Goal: Information Seeking & Learning: Compare options

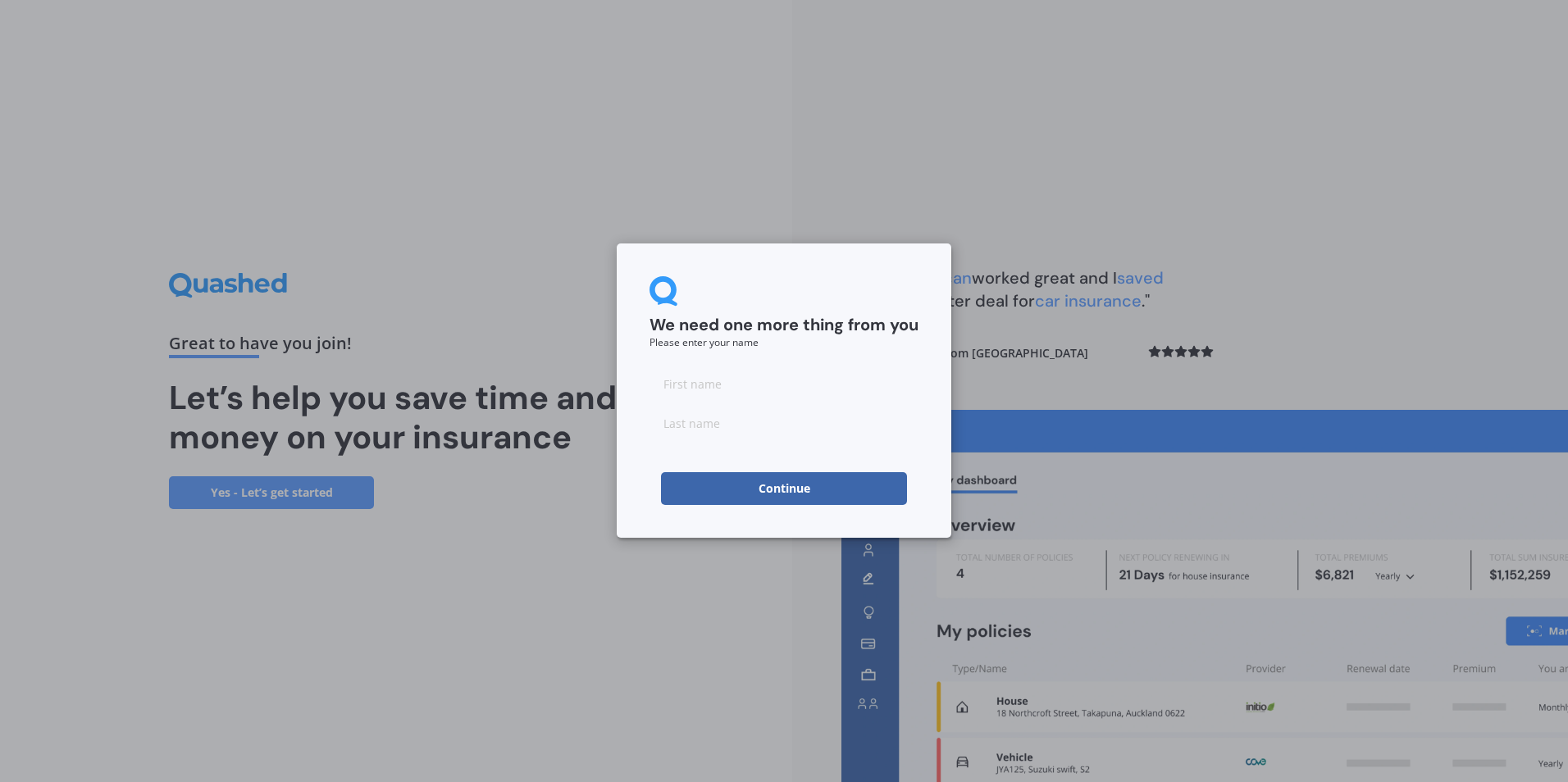
click at [693, 391] on input at bounding box center [783, 384] width 268 height 33
type input "[PERSON_NAME]"
click at [781, 488] on button "Continue" at bounding box center [784, 489] width 246 height 33
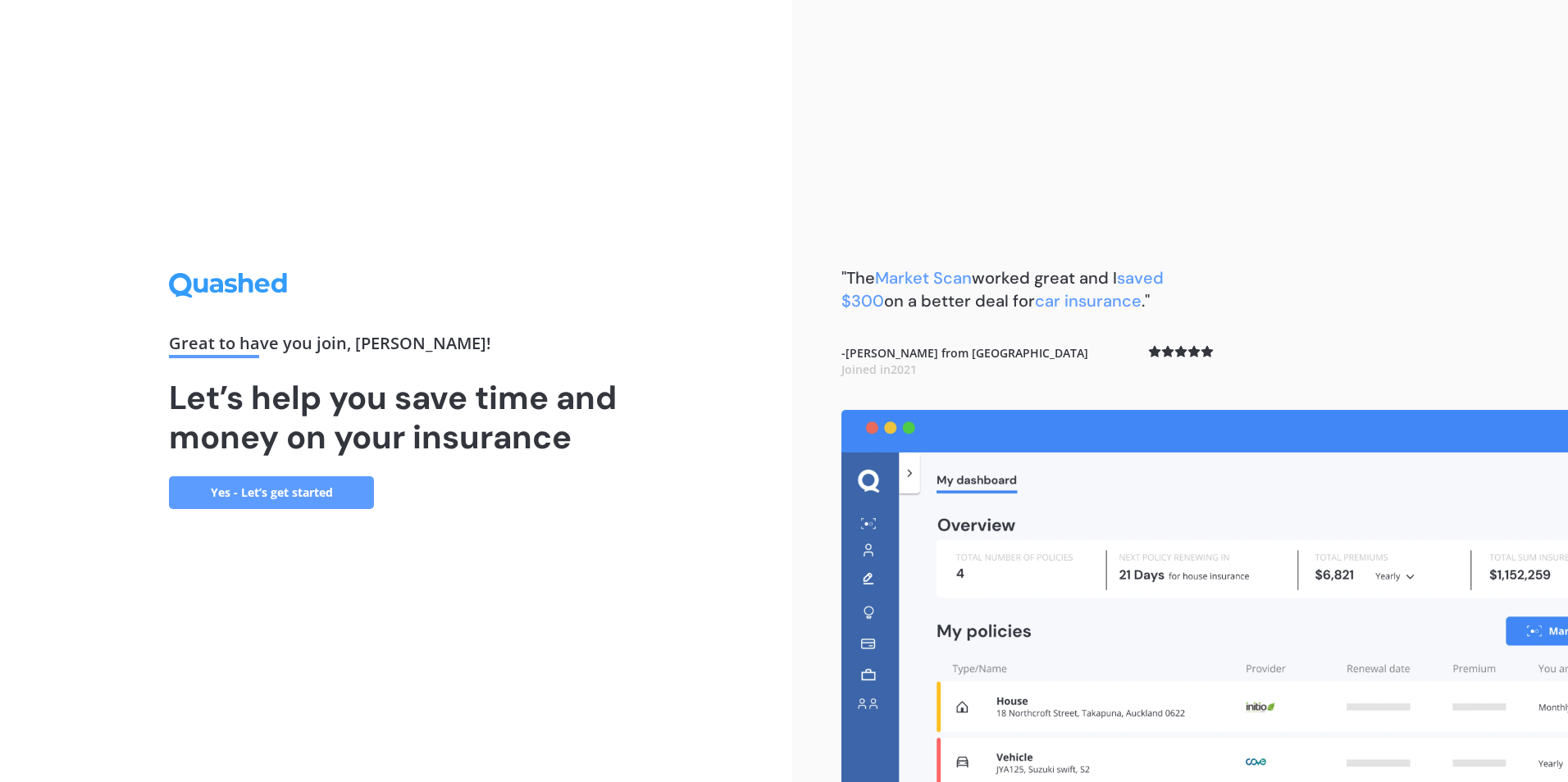
click at [278, 490] on link "Yes - Let’s get started" at bounding box center [271, 493] width 205 height 33
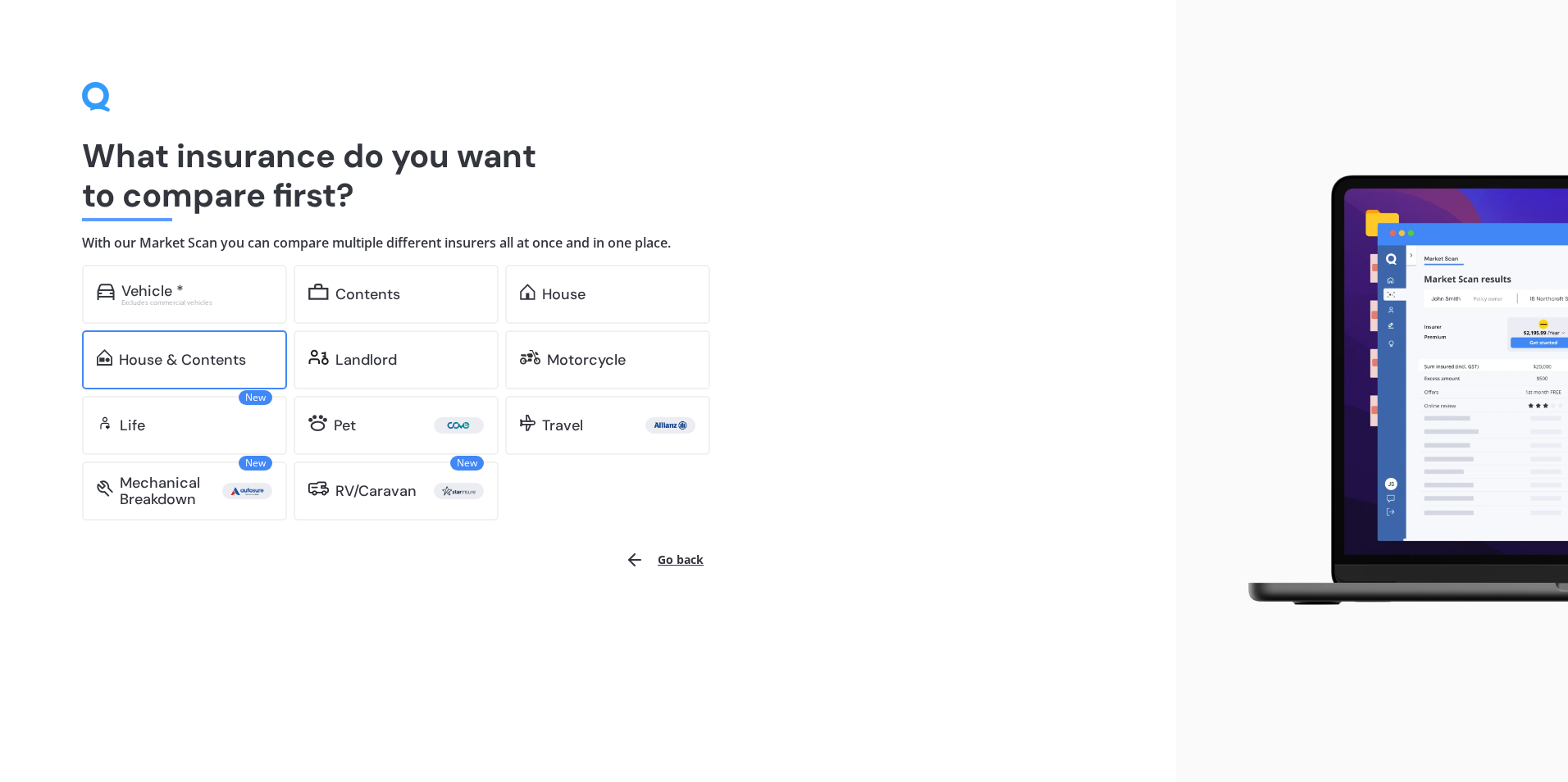
click at [206, 363] on div "House & Contents" at bounding box center [183, 359] width 127 height 17
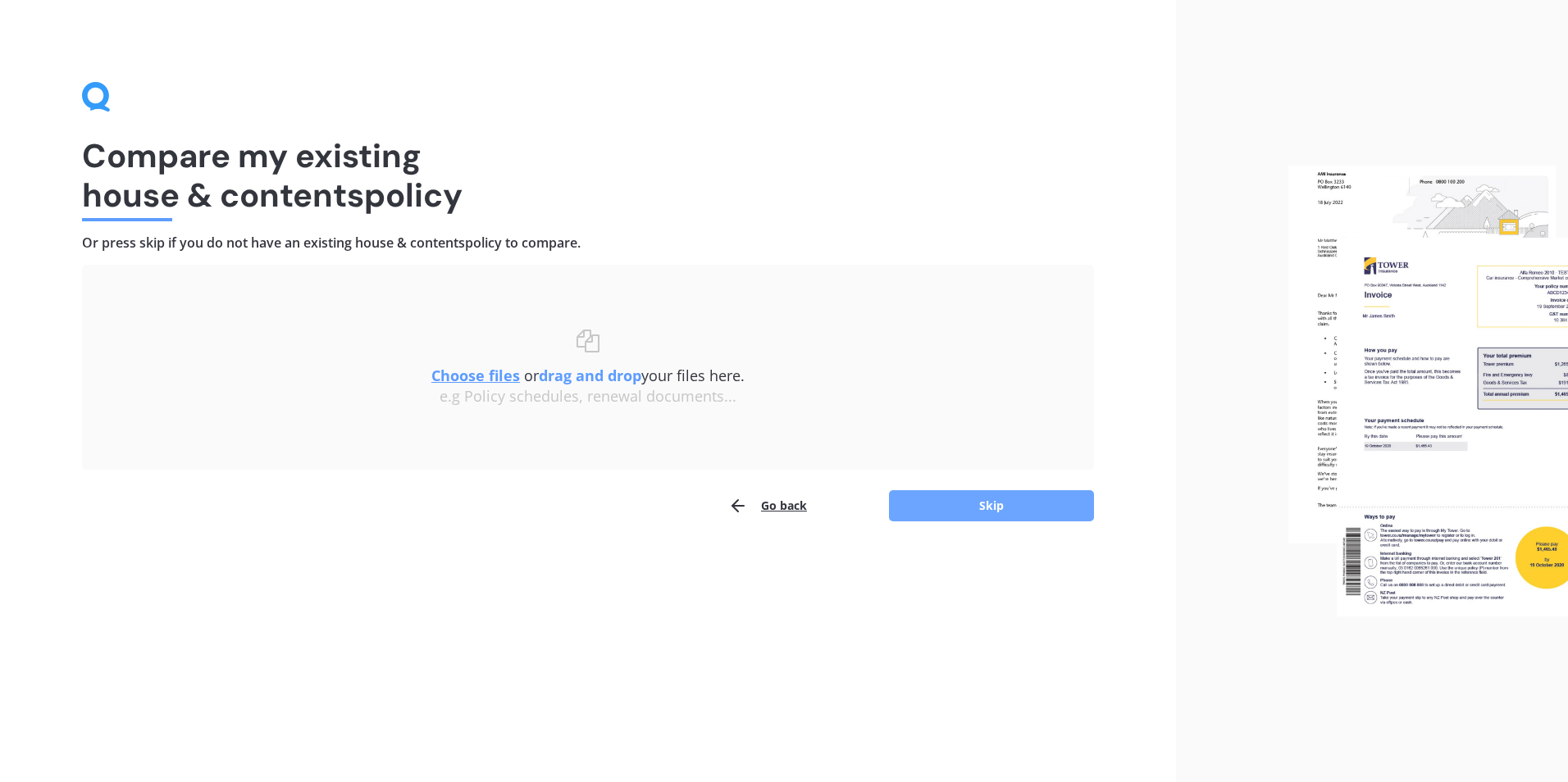
click at [988, 505] on button "Skip" at bounding box center [991, 506] width 205 height 31
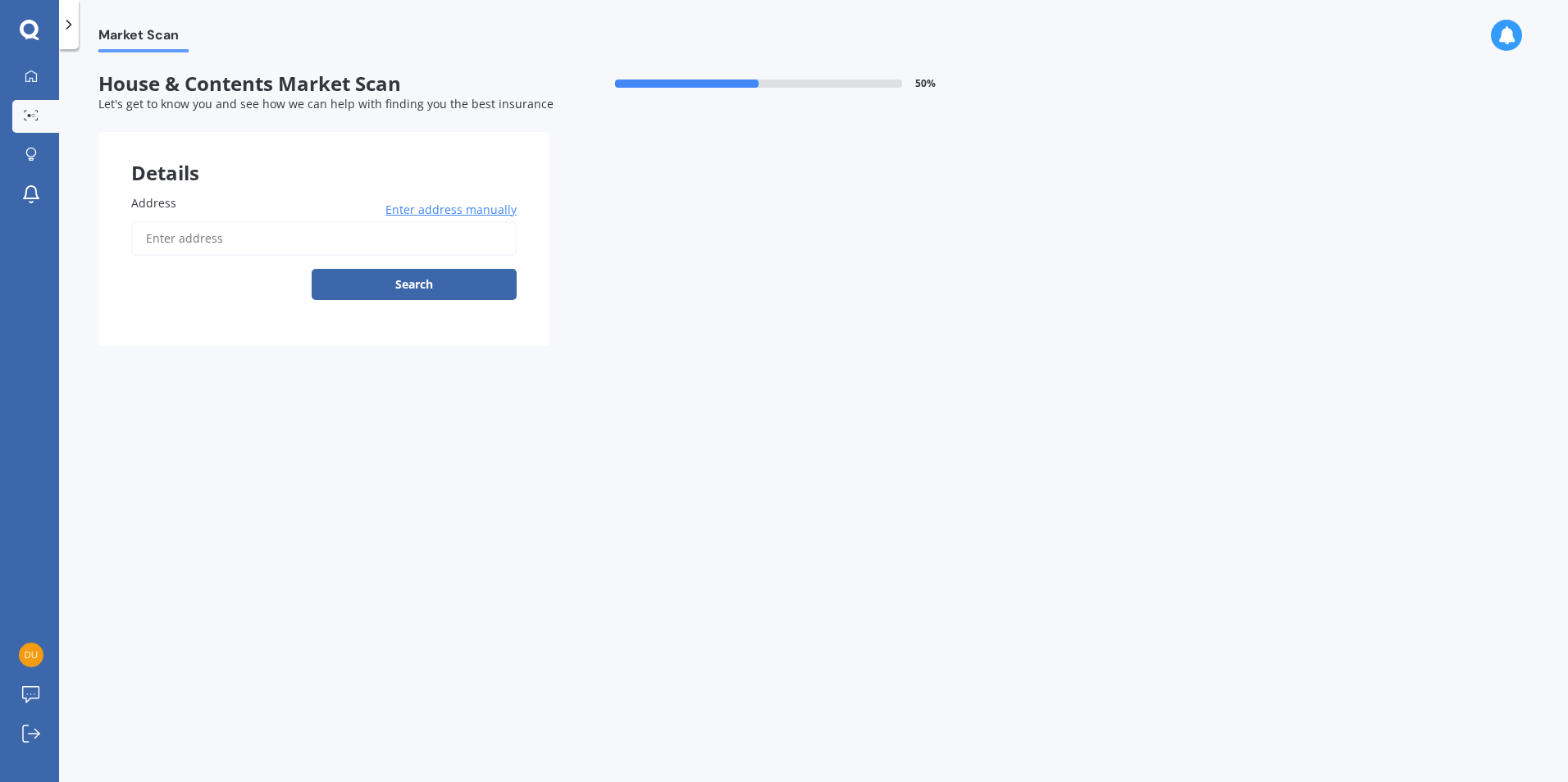
click at [261, 242] on input "Address" at bounding box center [323, 238] width 386 height 34
type input "[STREET_ADDRESS]"
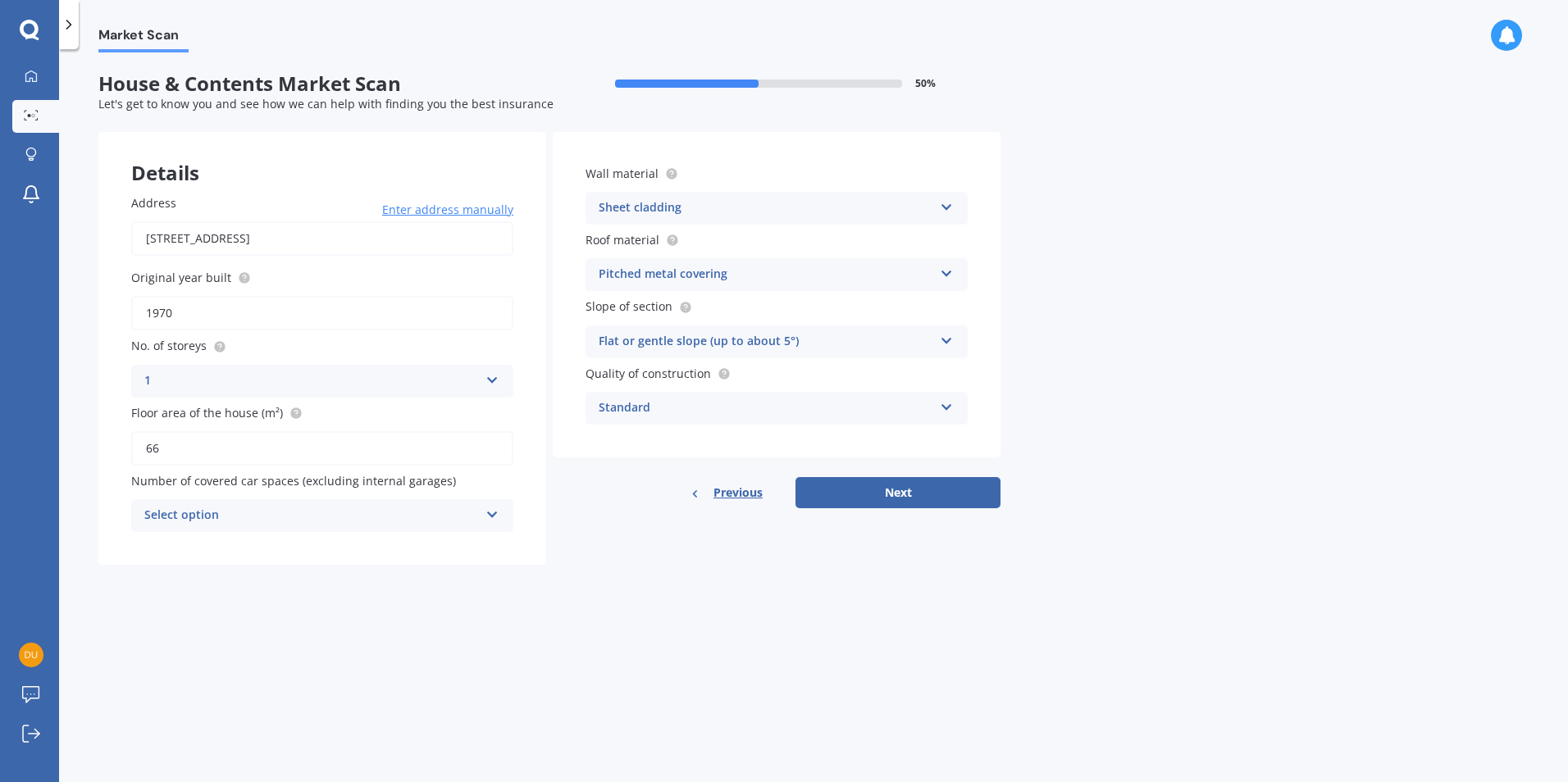
click at [950, 268] on icon at bounding box center [946, 270] width 14 height 12
click at [1246, 442] on div "Market Scan House & Contents Market Scan 50 % Let's get to know you and see how…" at bounding box center [812, 419] width 1508 height 733
click at [495, 514] on icon at bounding box center [492, 512] width 14 height 12
click at [325, 543] on div "0" at bounding box center [322, 548] width 381 height 29
click at [907, 494] on button "Next" at bounding box center [898, 493] width 205 height 31
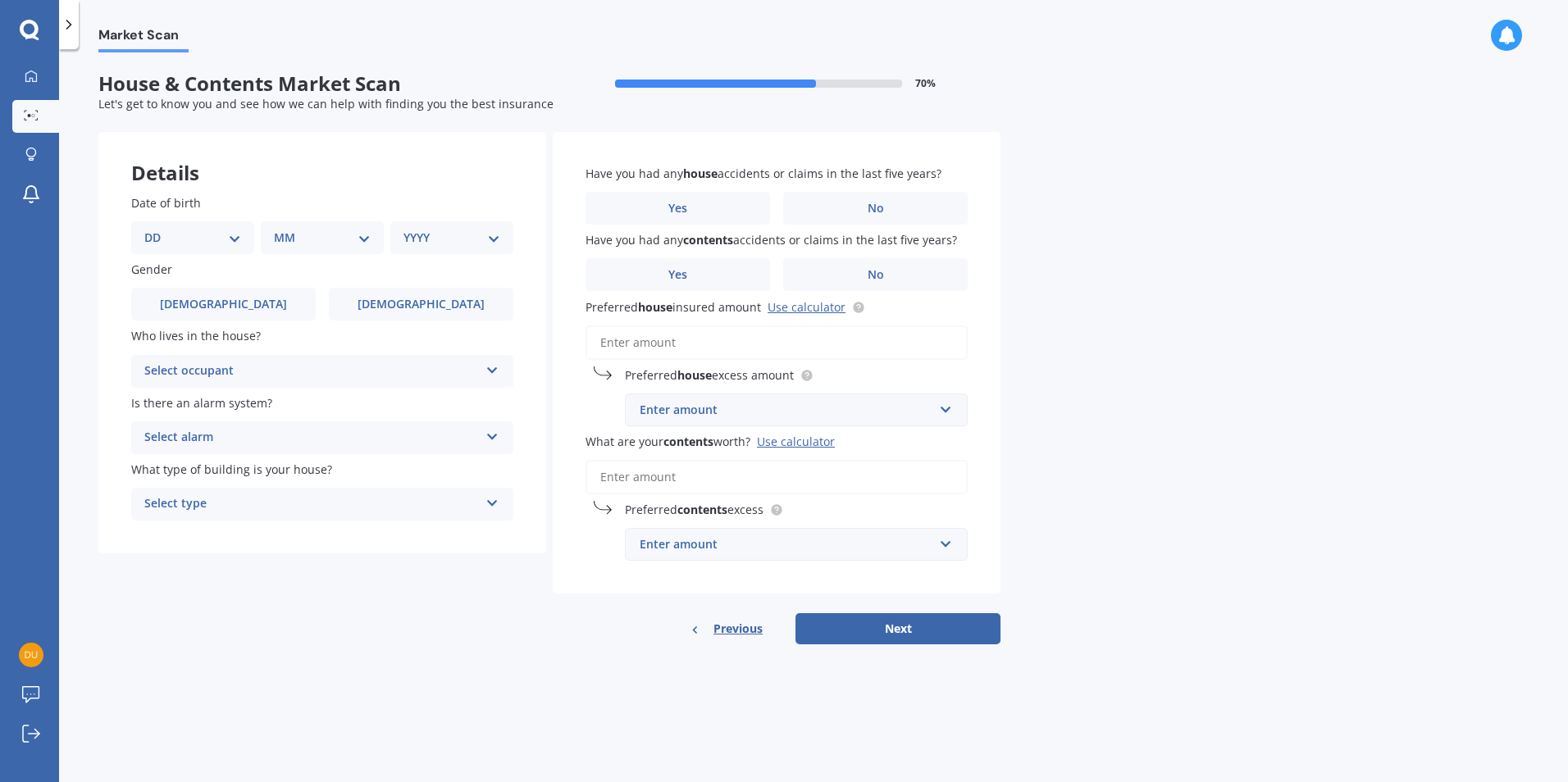
click at [219, 238] on select "DD 01 02 03 04 05 06 07 08 09 10 11 12 13 14 15 16 17 18 19 20 21 22 23 24 25 2…" at bounding box center [192, 237] width 97 height 18
select select "09"
click at [157, 228] on select "DD 01 02 03 04 05 06 07 08 09 10 11 12 13 14 15 16 17 18 19 20 21 22 23 24 25 2…" at bounding box center [192, 237] width 97 height 18
click at [299, 234] on select "MM 01 02 03 04 05 06 07 08 09 10 11 12" at bounding box center [325, 237] width 90 height 18
select select "09"
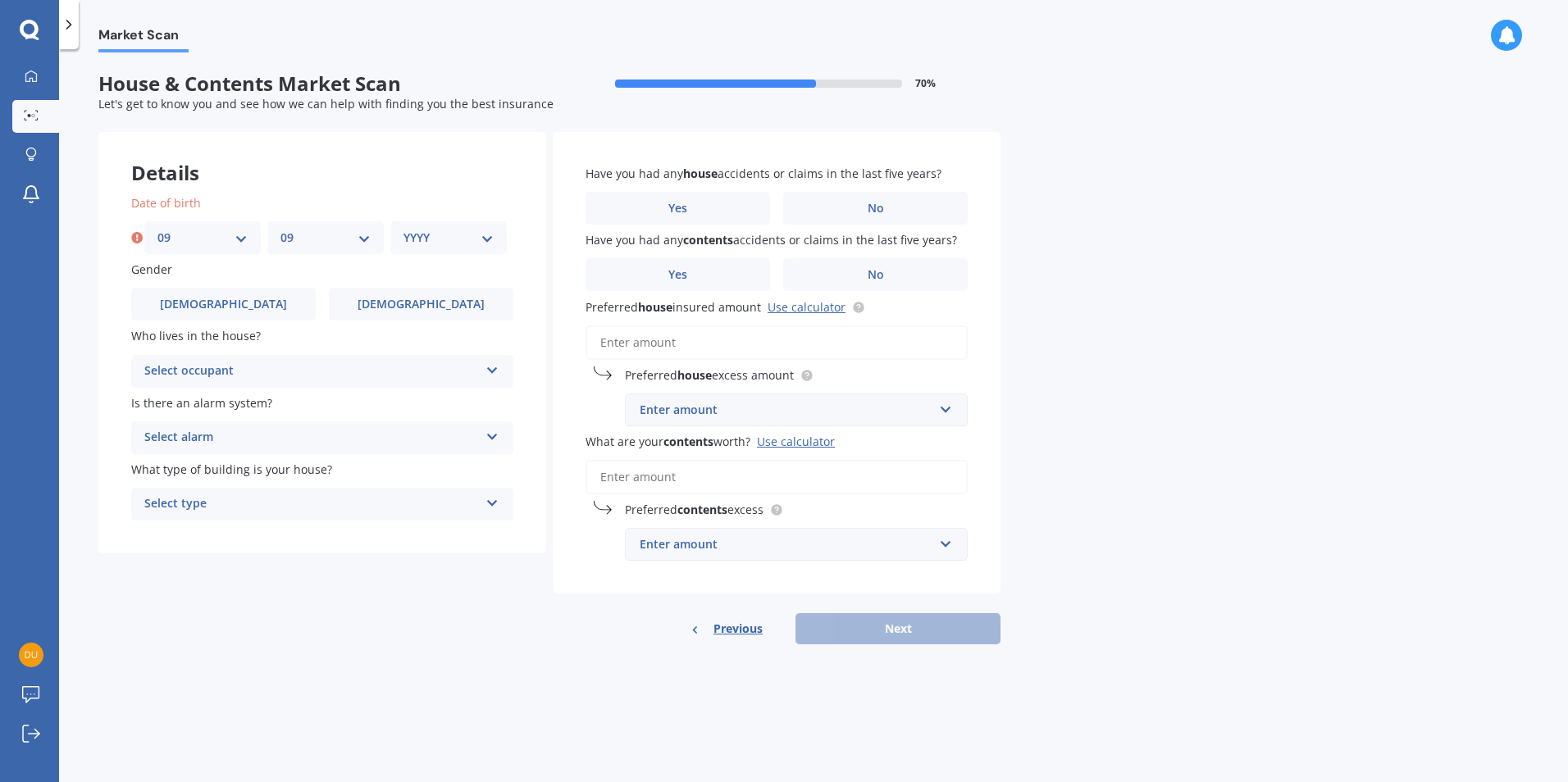
click at [280, 228] on select "MM 01 02 03 04 05 06 07 08 09 10 11 12" at bounding box center [325, 237] width 90 height 18
click at [475, 232] on select "YYYY 2009 2008 2007 2006 2005 2004 2003 2002 2001 2000 1999 1998 1997 1996 1995…" at bounding box center [448, 237] width 90 height 18
select select "1982"
click at [403, 228] on select "YYYY 2009 2008 2007 2006 2005 2004 2003 2002 2001 2000 1999 1998 1997 1996 1995…" at bounding box center [448, 237] width 90 height 18
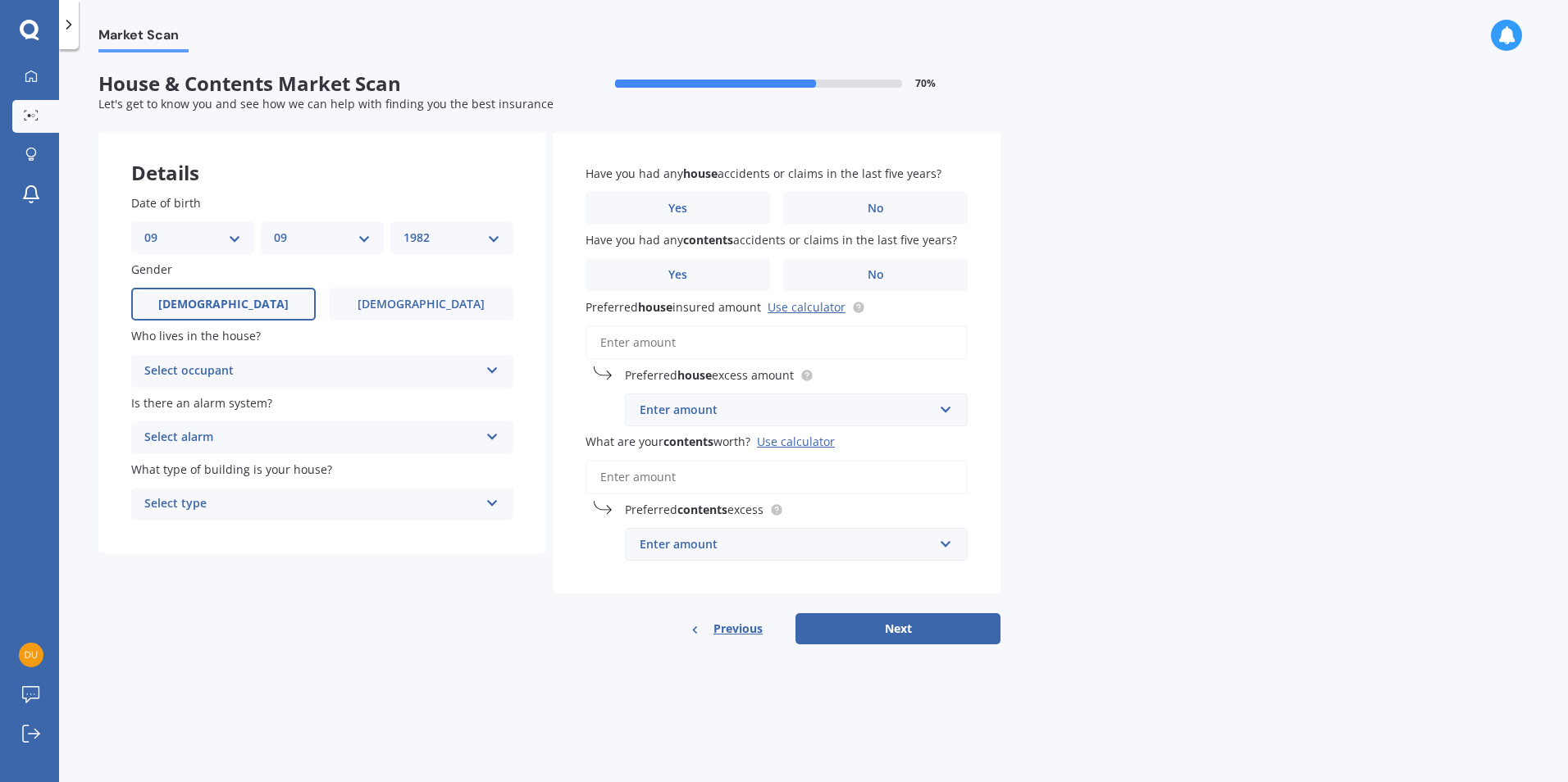
click at [227, 300] on span "[DEMOGRAPHIC_DATA]" at bounding box center [224, 305] width 131 height 14
click at [0, 0] on input "[DEMOGRAPHIC_DATA]" at bounding box center [0, 0] width 0 height 0
click at [273, 374] on div "Select occupant" at bounding box center [311, 371] width 335 height 20
click at [265, 403] on div "Owner" at bounding box center [322, 403] width 381 height 29
click at [249, 436] on div "Select alarm" at bounding box center [311, 437] width 335 height 20
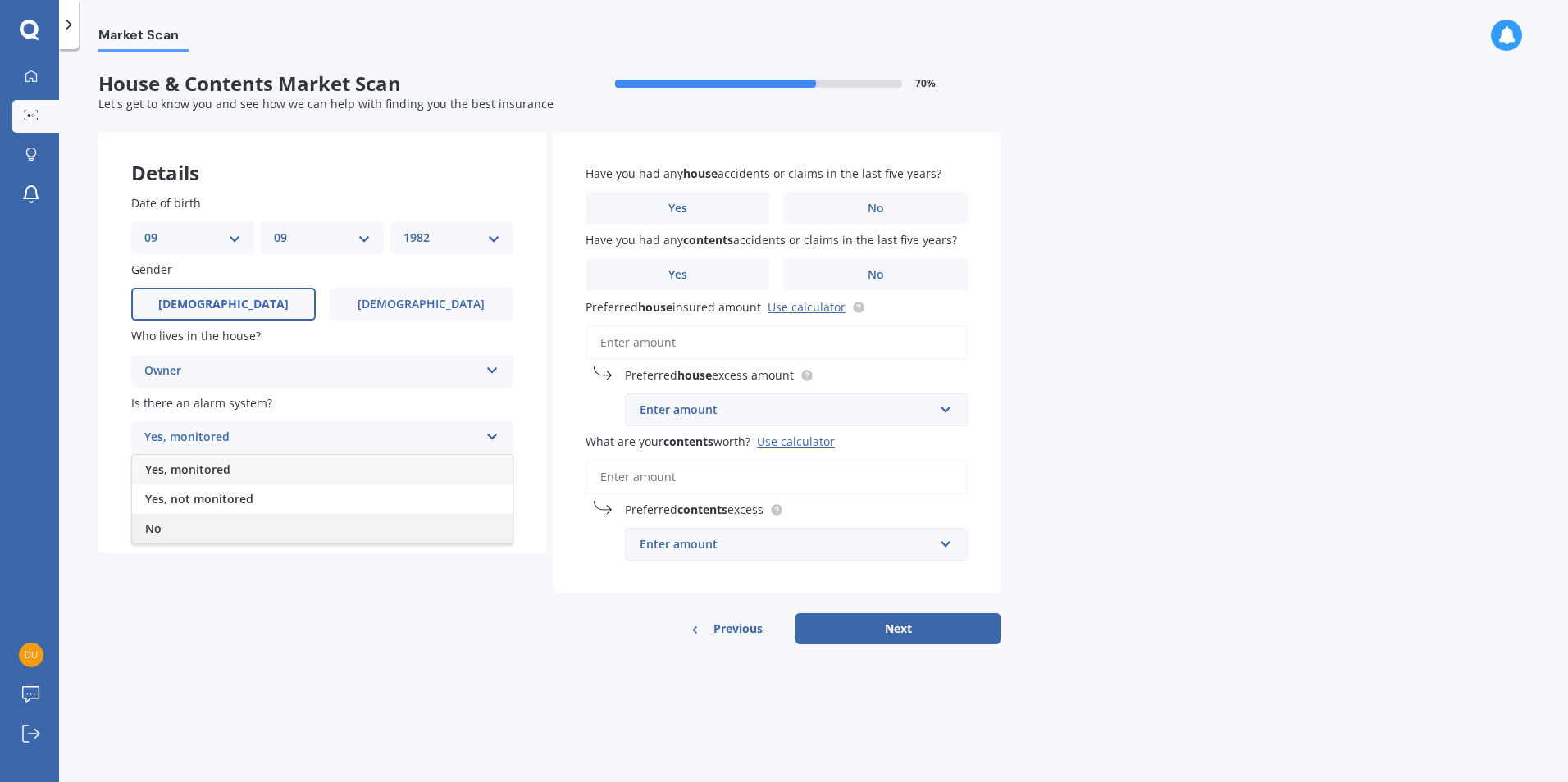
click at [202, 530] on div "No" at bounding box center [322, 528] width 381 height 29
click at [490, 502] on icon at bounding box center [492, 500] width 14 height 12
click at [243, 531] on div "Freestanding" at bounding box center [322, 536] width 381 height 29
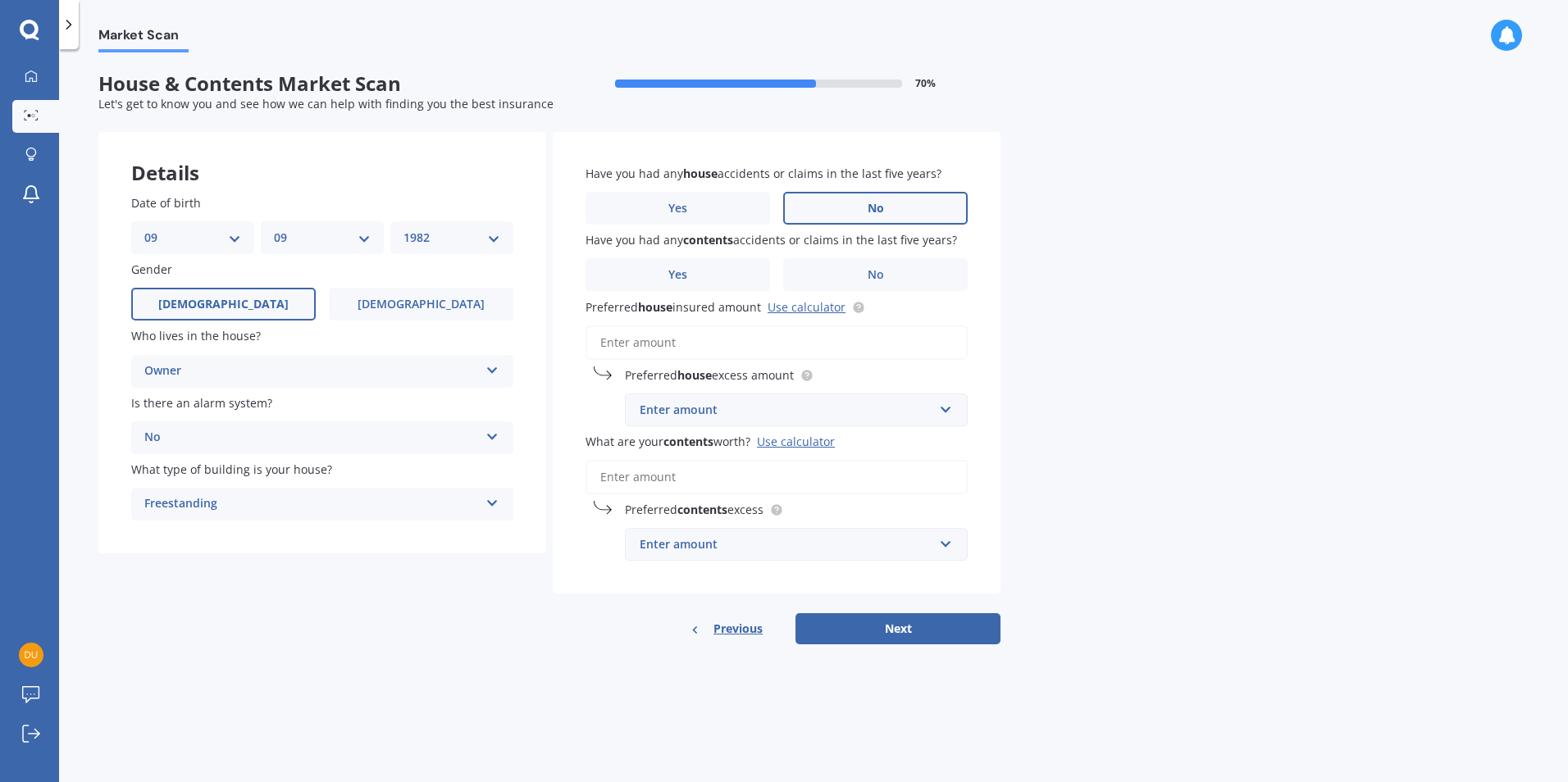
click at [883, 212] on span "No" at bounding box center [875, 209] width 17 height 14
click at [0, 0] on input "No" at bounding box center [0, 0] width 0 height 0
click at [732, 275] on label "Yes" at bounding box center [678, 275] width 185 height 33
click at [0, 0] on input "Yes" at bounding box center [0, 0] width 0 height 0
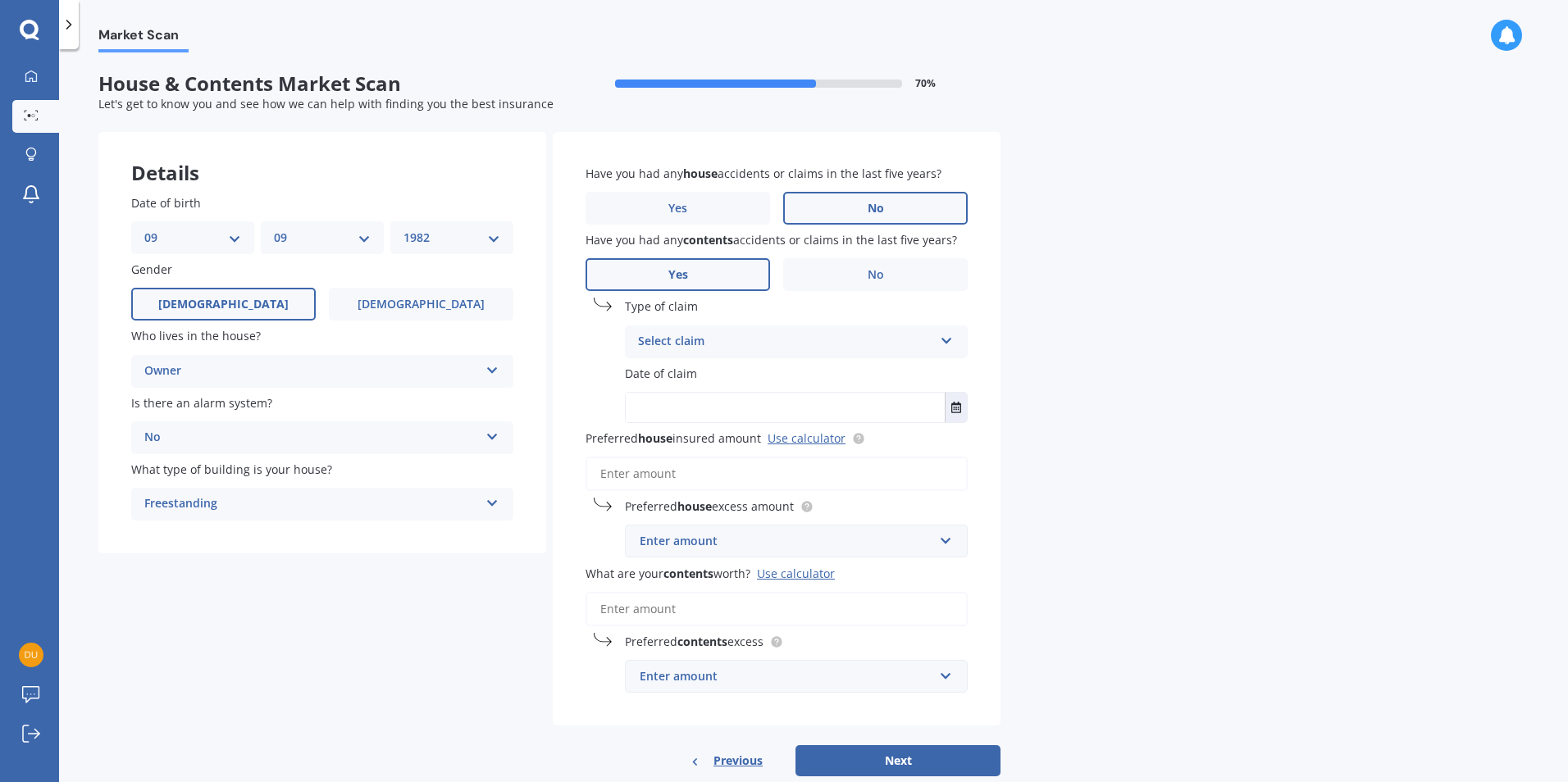
click at [850, 335] on div "Select claim" at bounding box center [785, 342] width 295 height 20
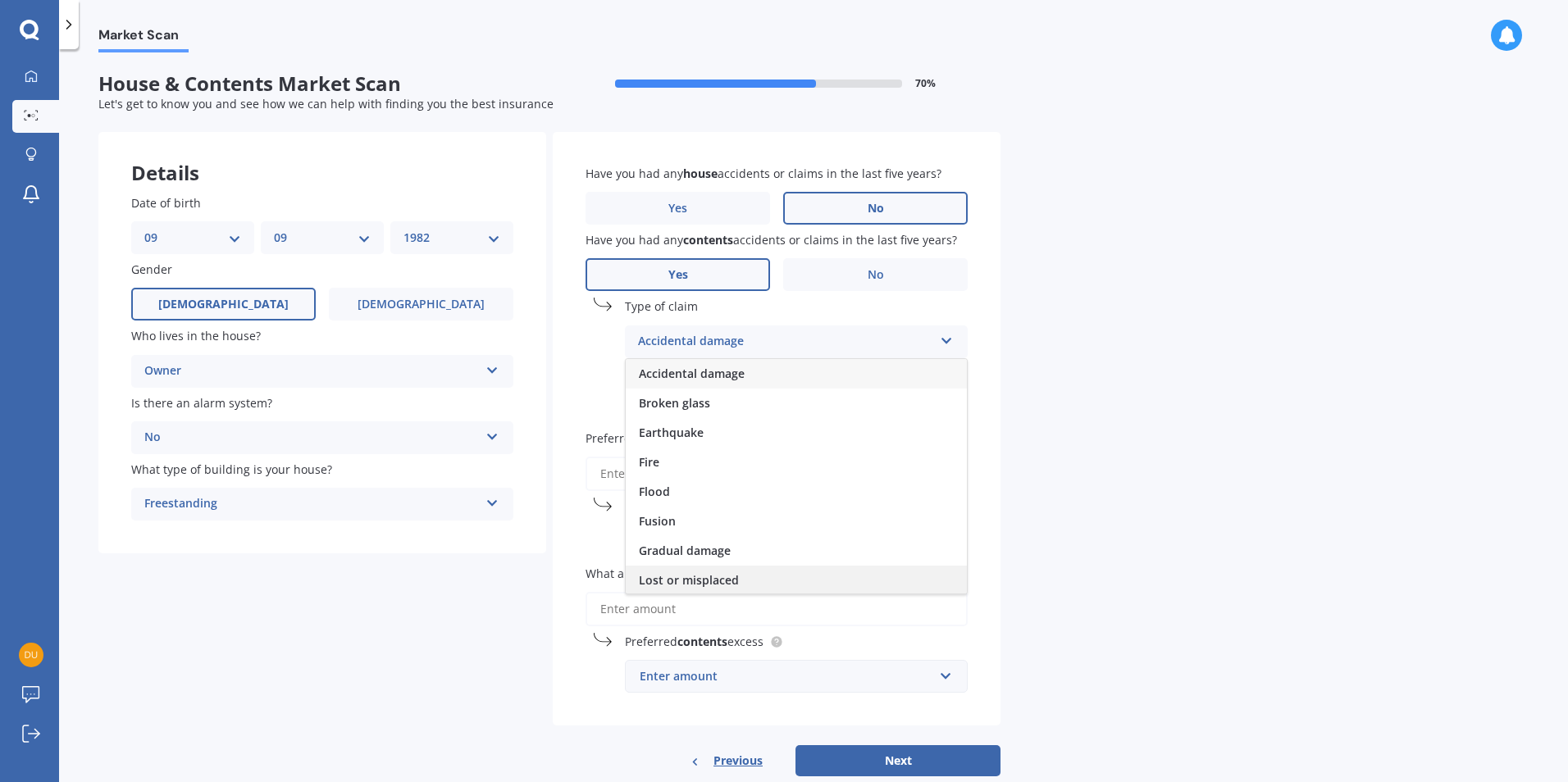
click at [736, 579] on div "Lost or misplaced" at bounding box center [796, 580] width 341 height 29
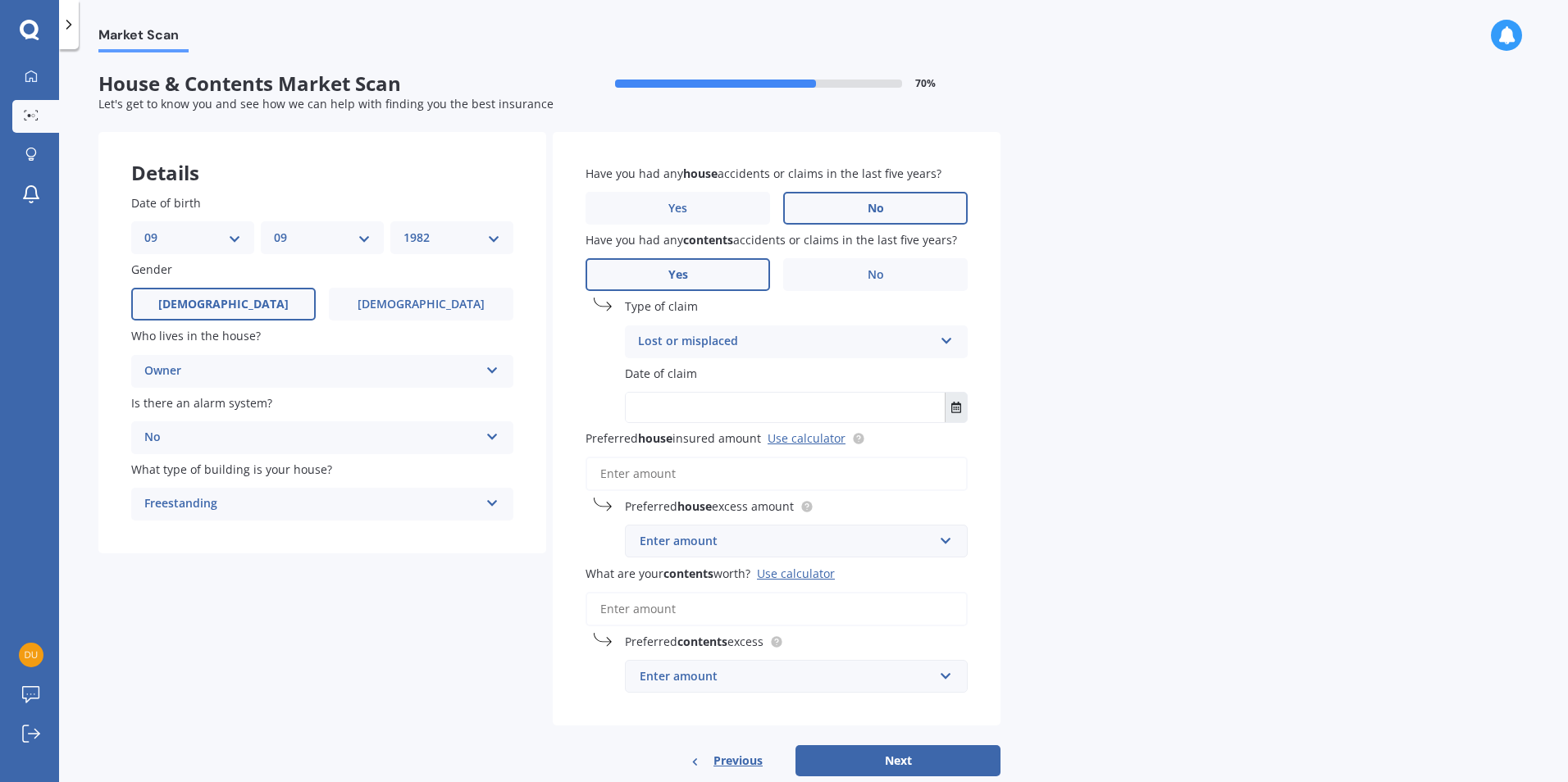
click at [964, 406] on button "Select date" at bounding box center [955, 407] width 22 height 29
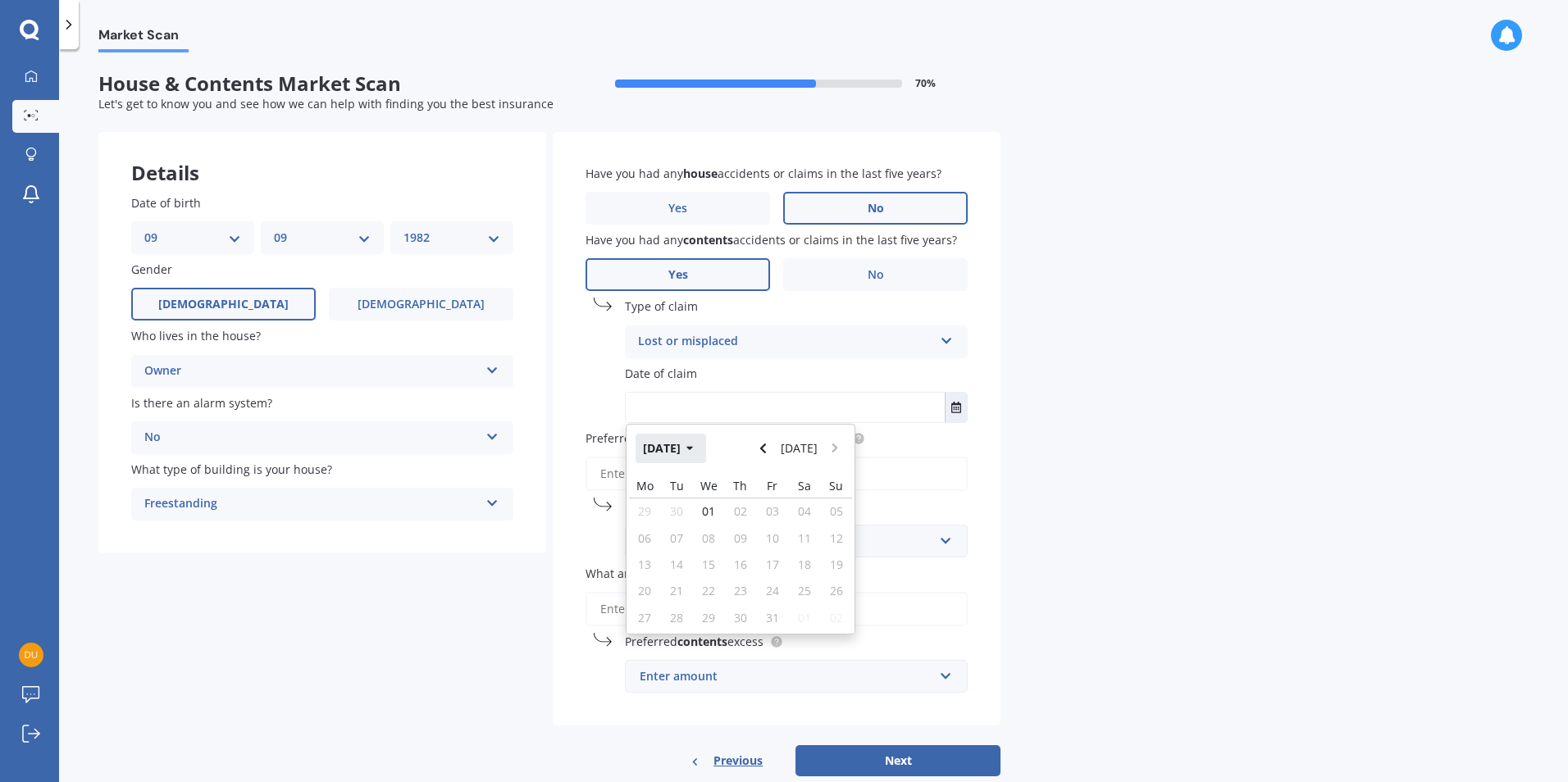
click at [693, 445] on button "[DATE]" at bounding box center [671, 448] width 70 height 29
click at [673, 439] on button "2025" at bounding box center [665, 448] width 59 height 29
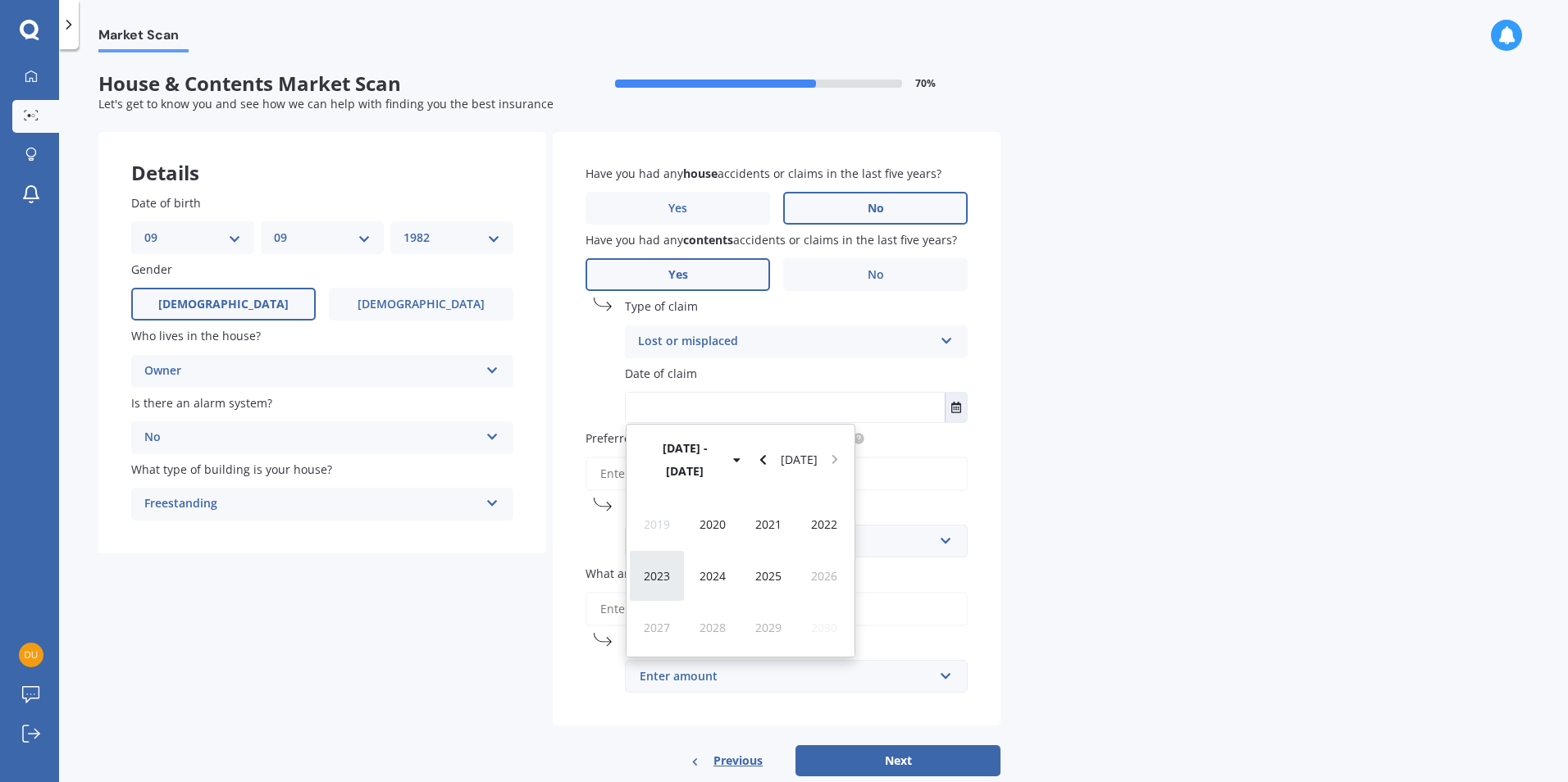
click at [670, 568] on span "2023" at bounding box center [656, 576] width 26 height 16
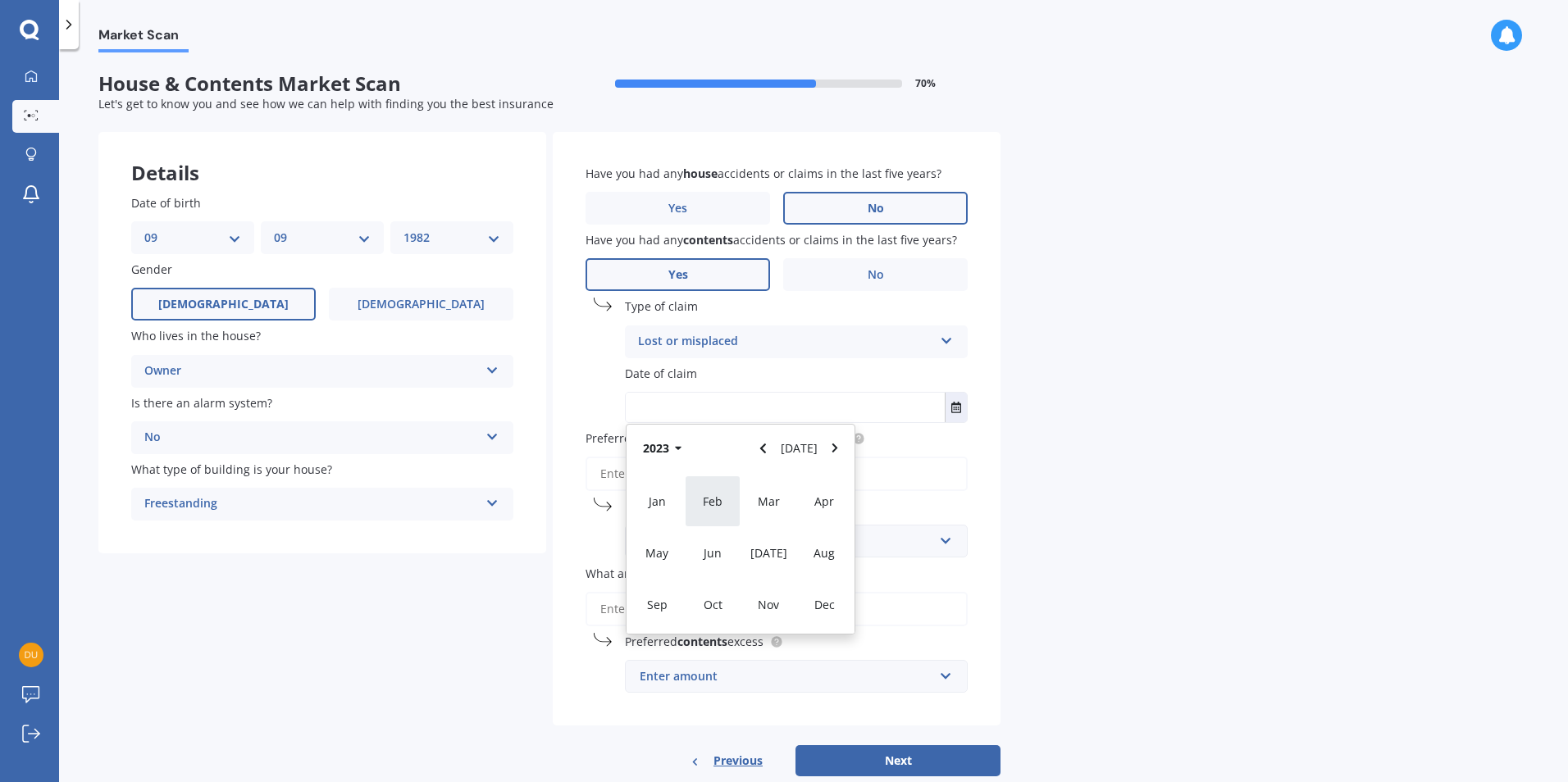
click at [723, 506] on div "Feb" at bounding box center [712, 501] width 56 height 52
click at [712, 507] on span "01" at bounding box center [708, 512] width 13 height 16
type input "[DATE]"
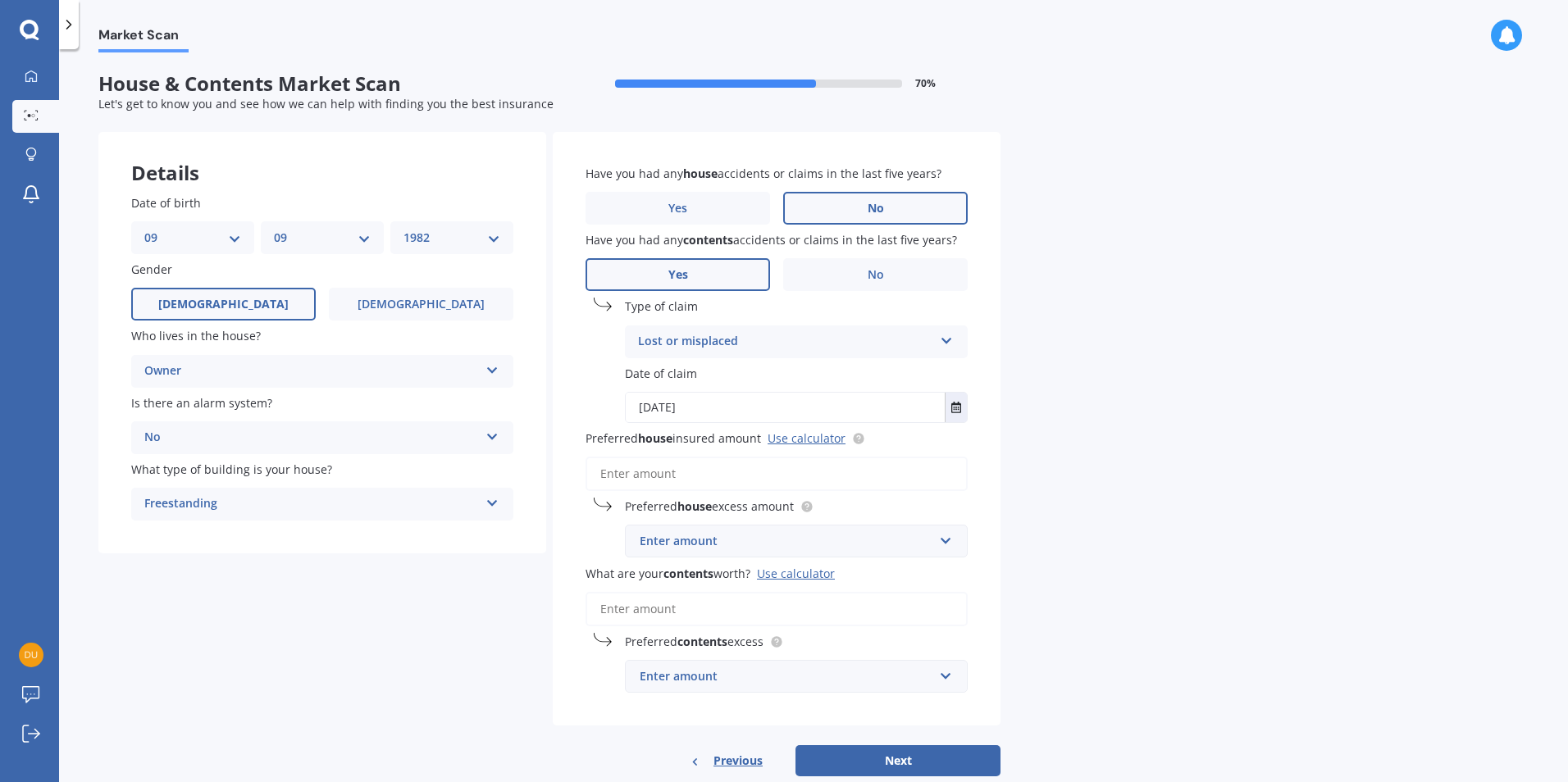
click at [716, 483] on input "Preferred house insured amount Use calculator" at bounding box center [776, 473] width 382 height 34
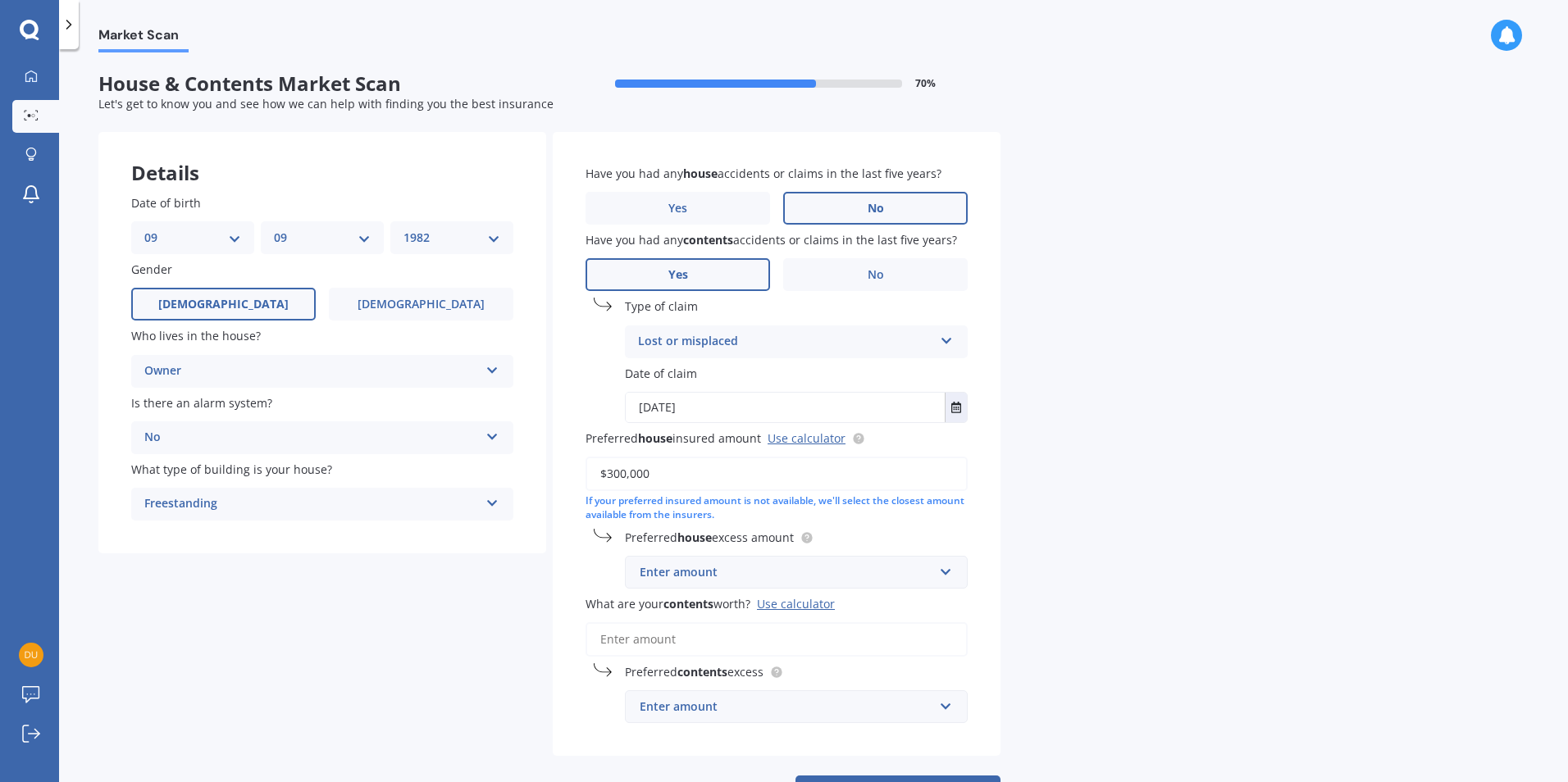
type input "$300,000"
click at [784, 575] on div "Enter amount" at bounding box center [786, 572] width 294 height 18
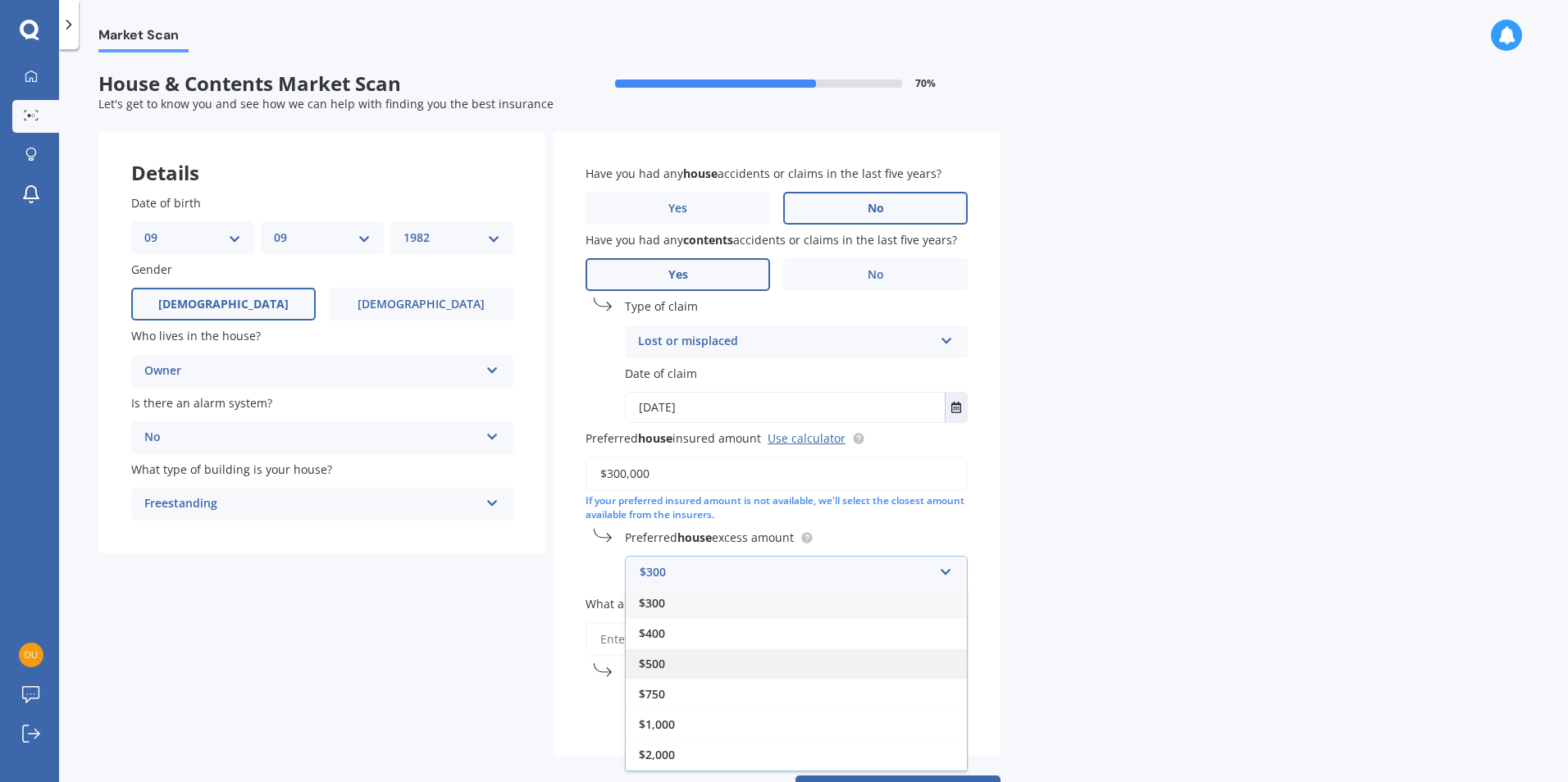
click at [709, 662] on div "$500" at bounding box center [796, 663] width 341 height 30
click at [698, 641] on input "What are your contents worth? Use calculator" at bounding box center [776, 638] width 382 height 34
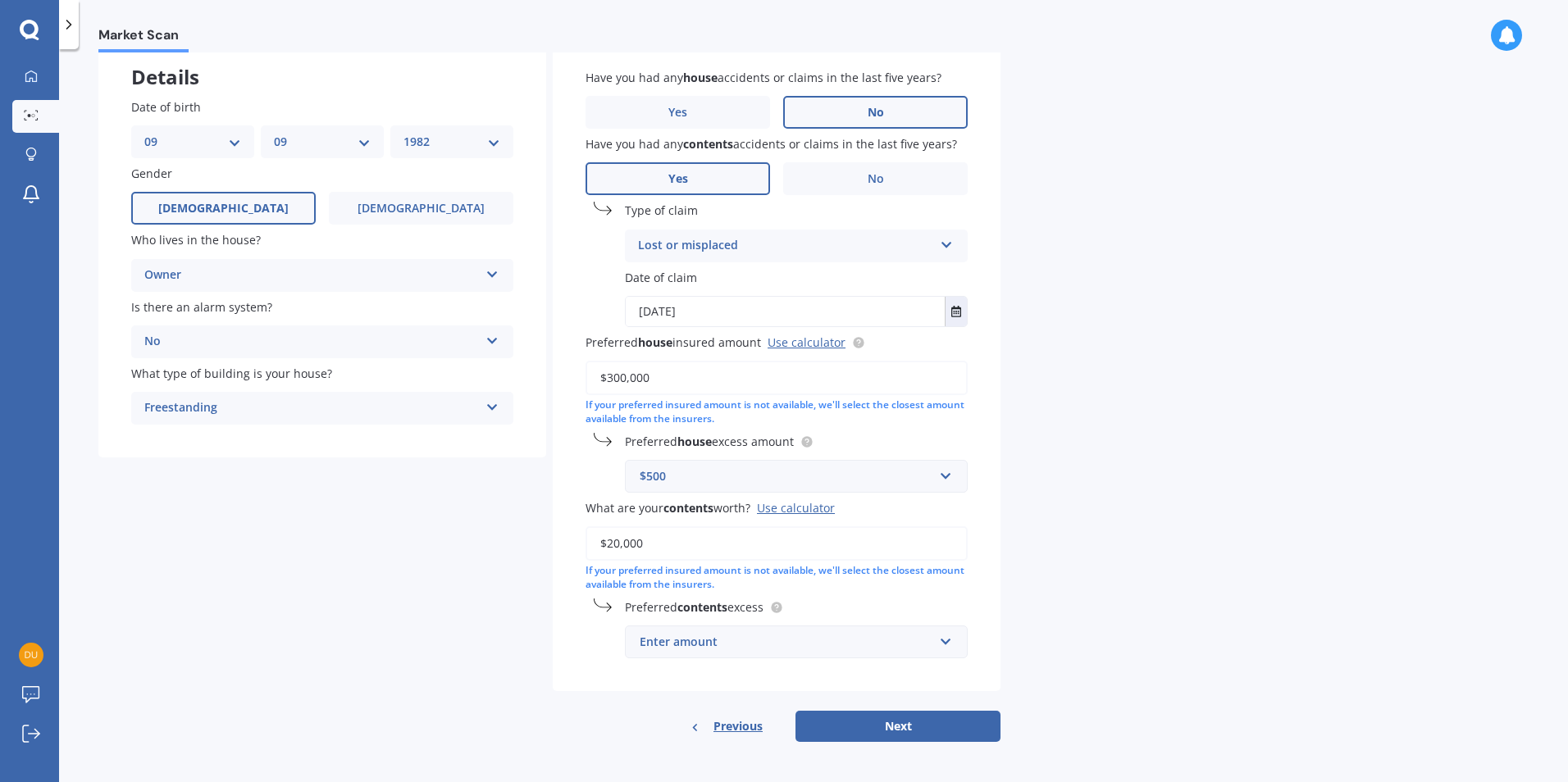
scroll to position [99, 0]
type input "$20,000"
click at [733, 646] on div "Enter amount" at bounding box center [786, 639] width 294 height 18
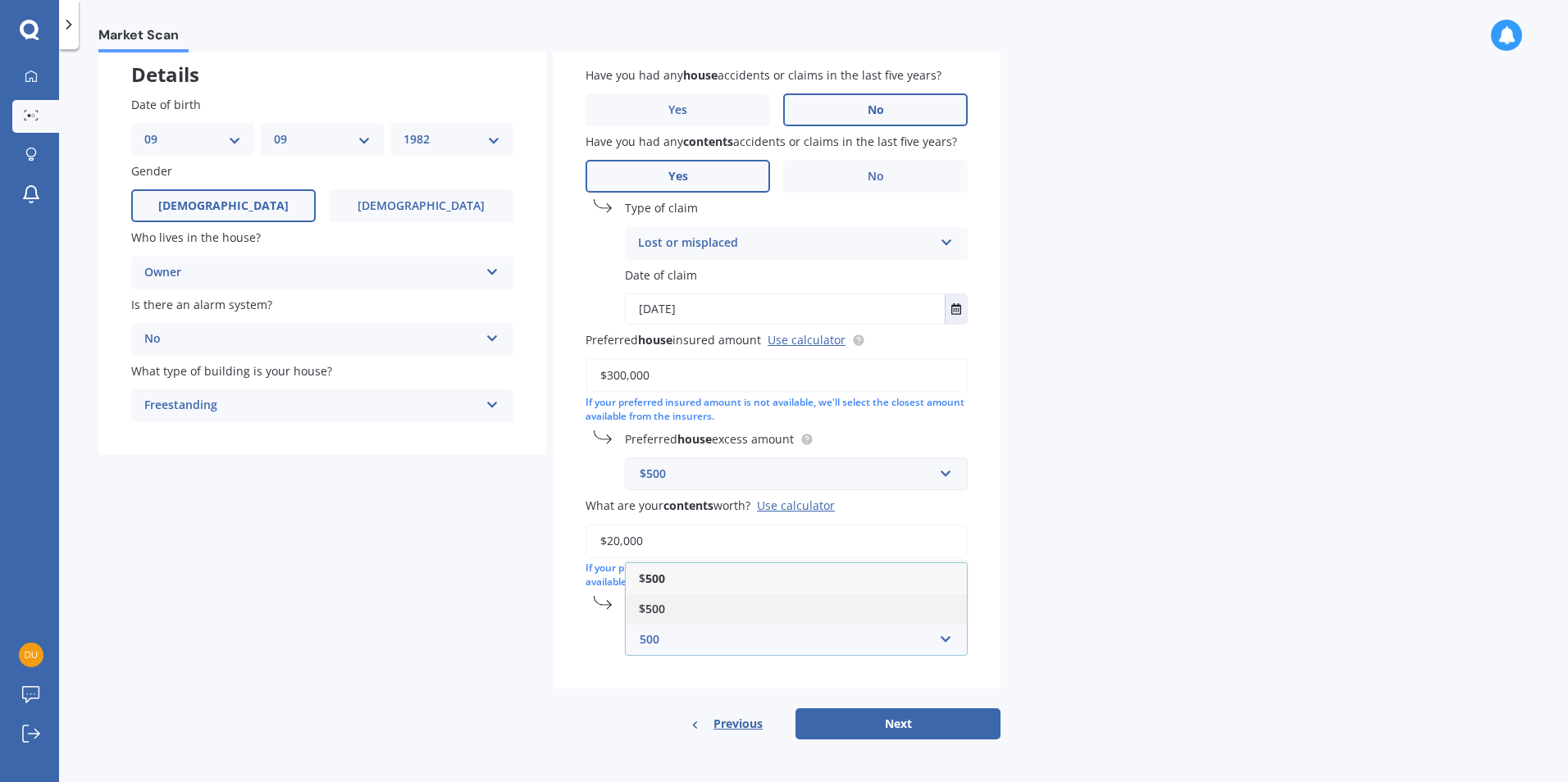
type input "500"
click at [780, 612] on div "$500" at bounding box center [796, 608] width 341 height 30
click at [897, 719] on button "Next" at bounding box center [898, 723] width 205 height 31
select select "09"
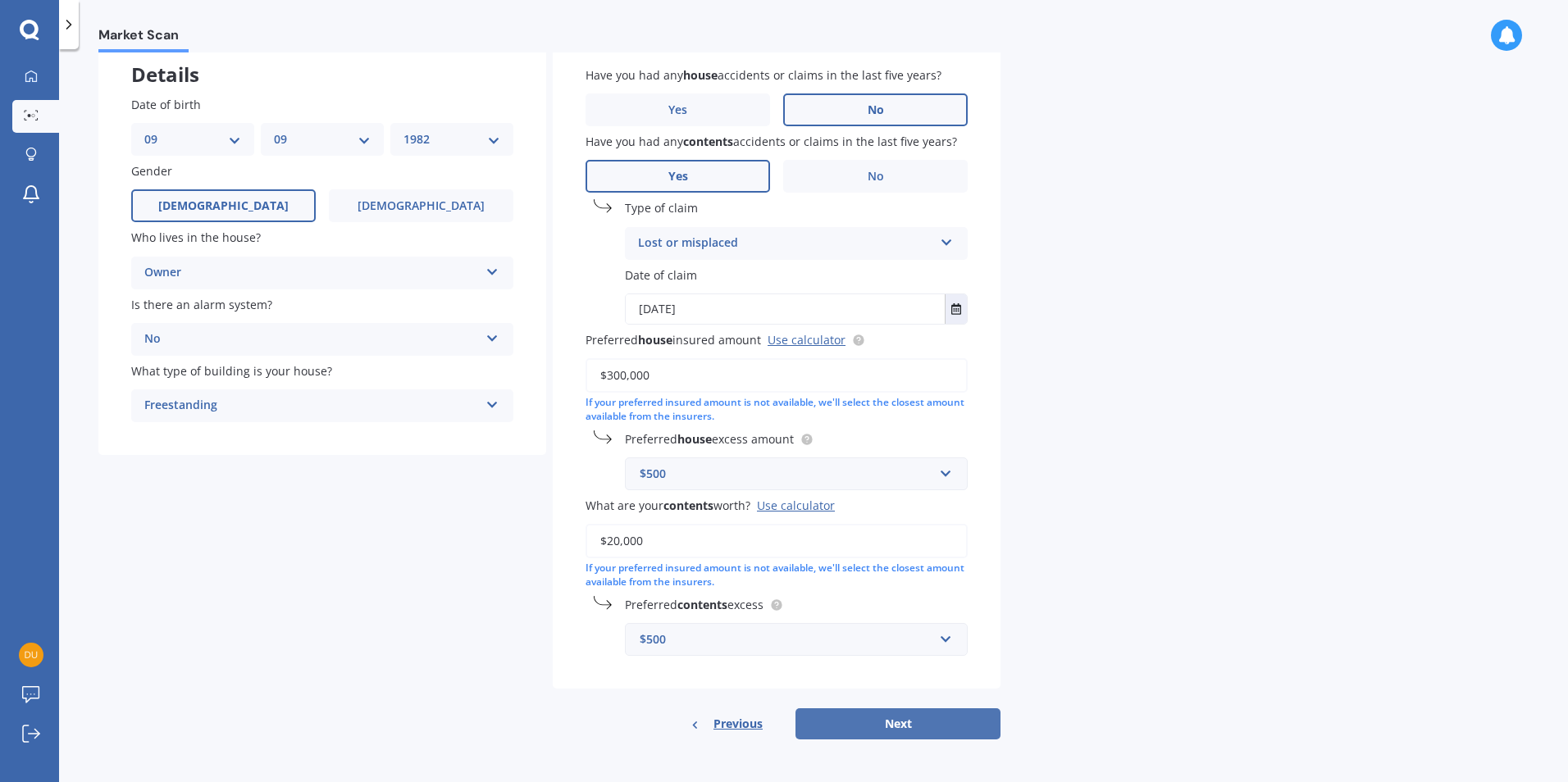
select select "1982"
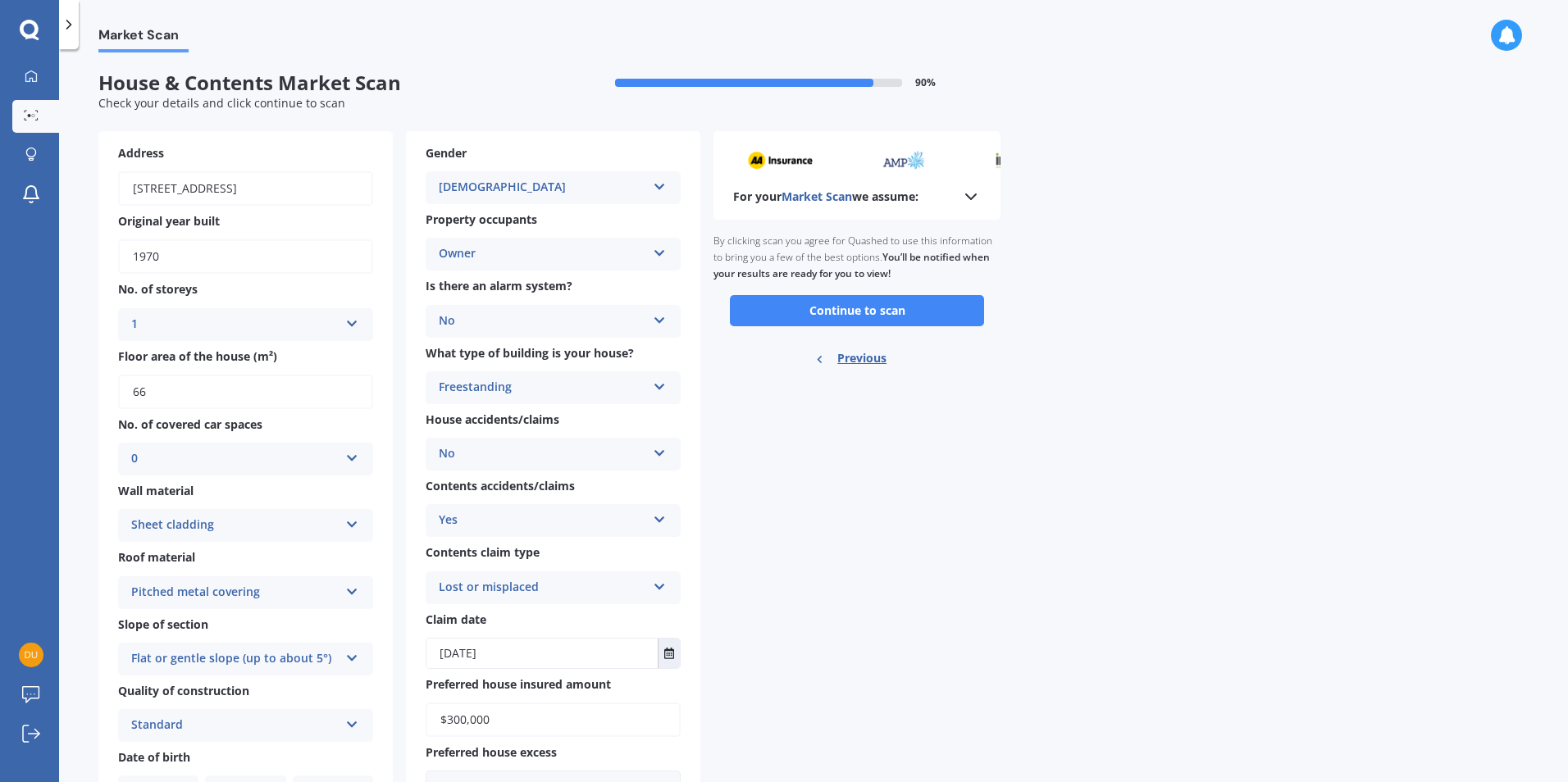
scroll to position [0, 0]
click at [662, 245] on icon at bounding box center [659, 251] width 14 height 12
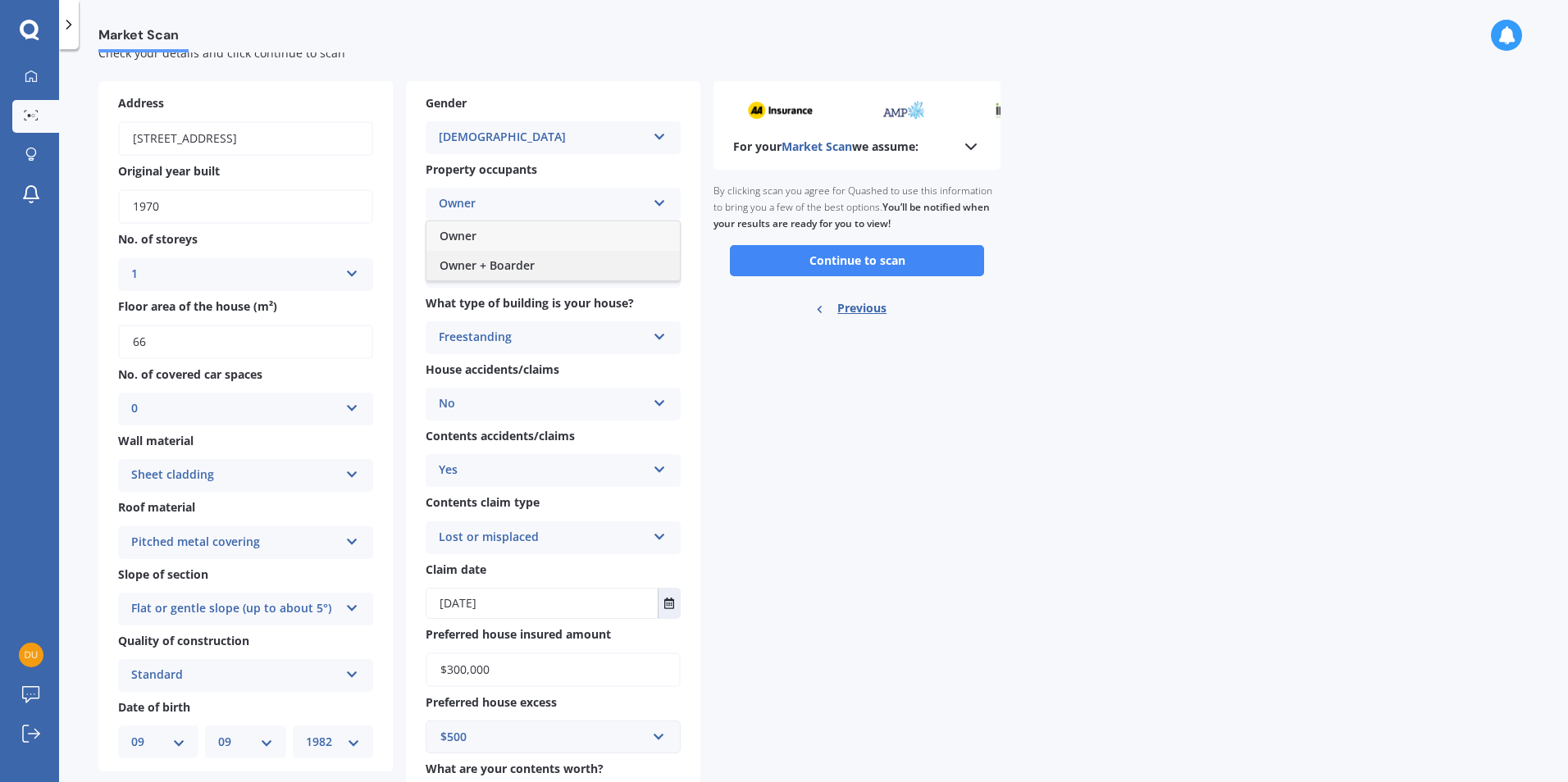
scroll to position [49, 0]
click at [544, 235] on div "Owner" at bounding box center [553, 237] width 253 height 29
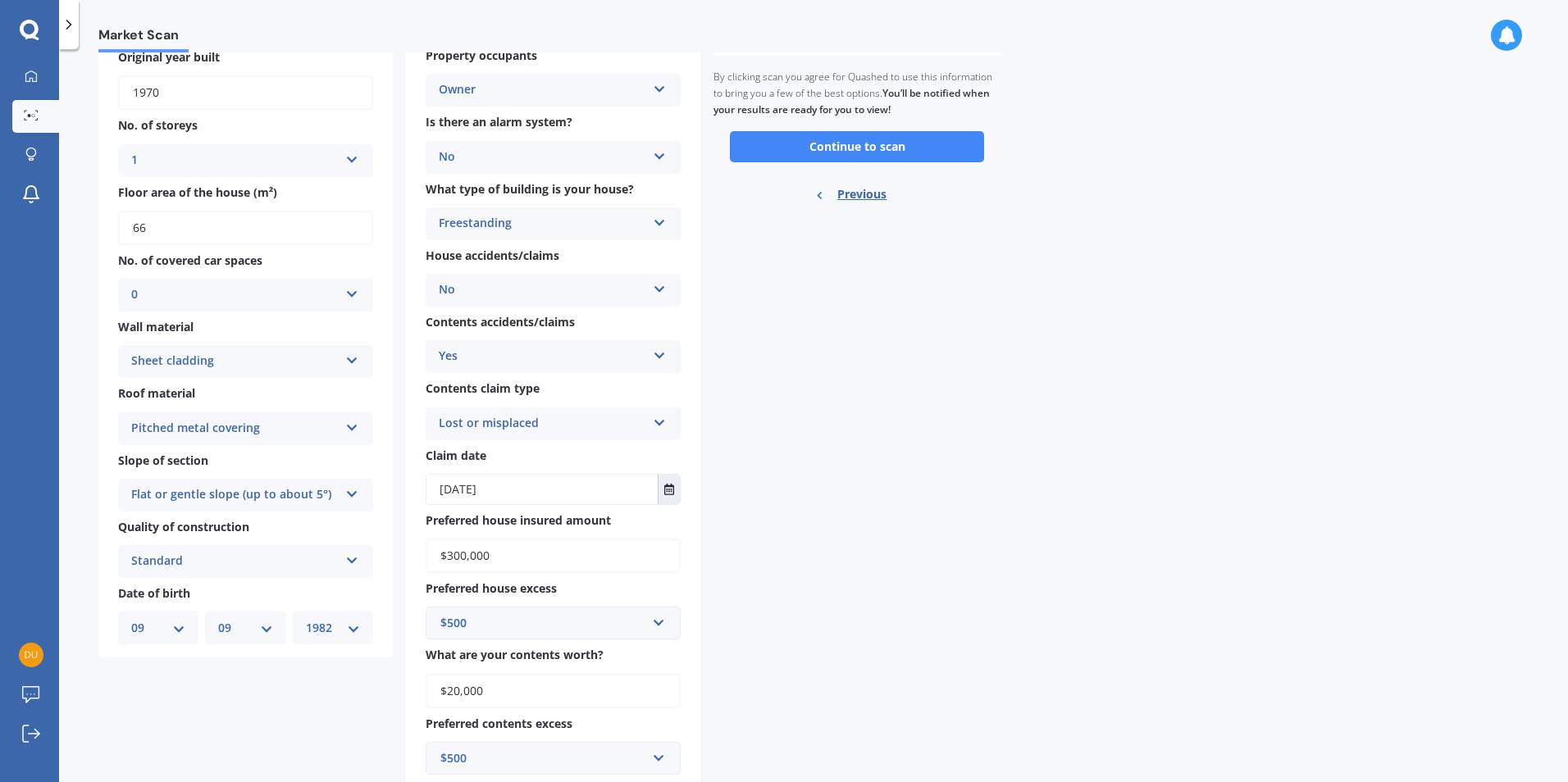
scroll to position [213, 0]
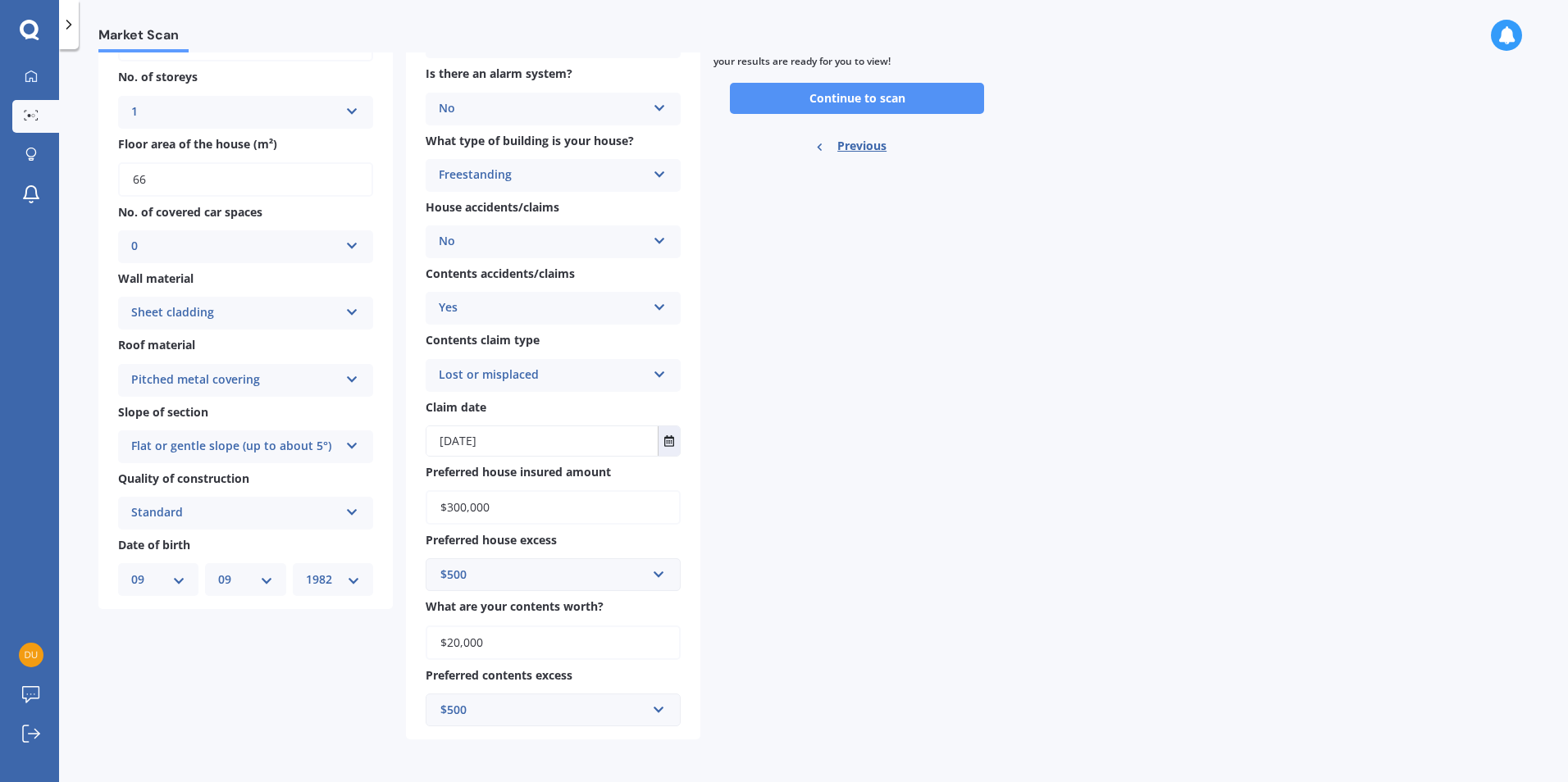
click at [896, 93] on button "Continue to scan" at bounding box center [856, 99] width 254 height 31
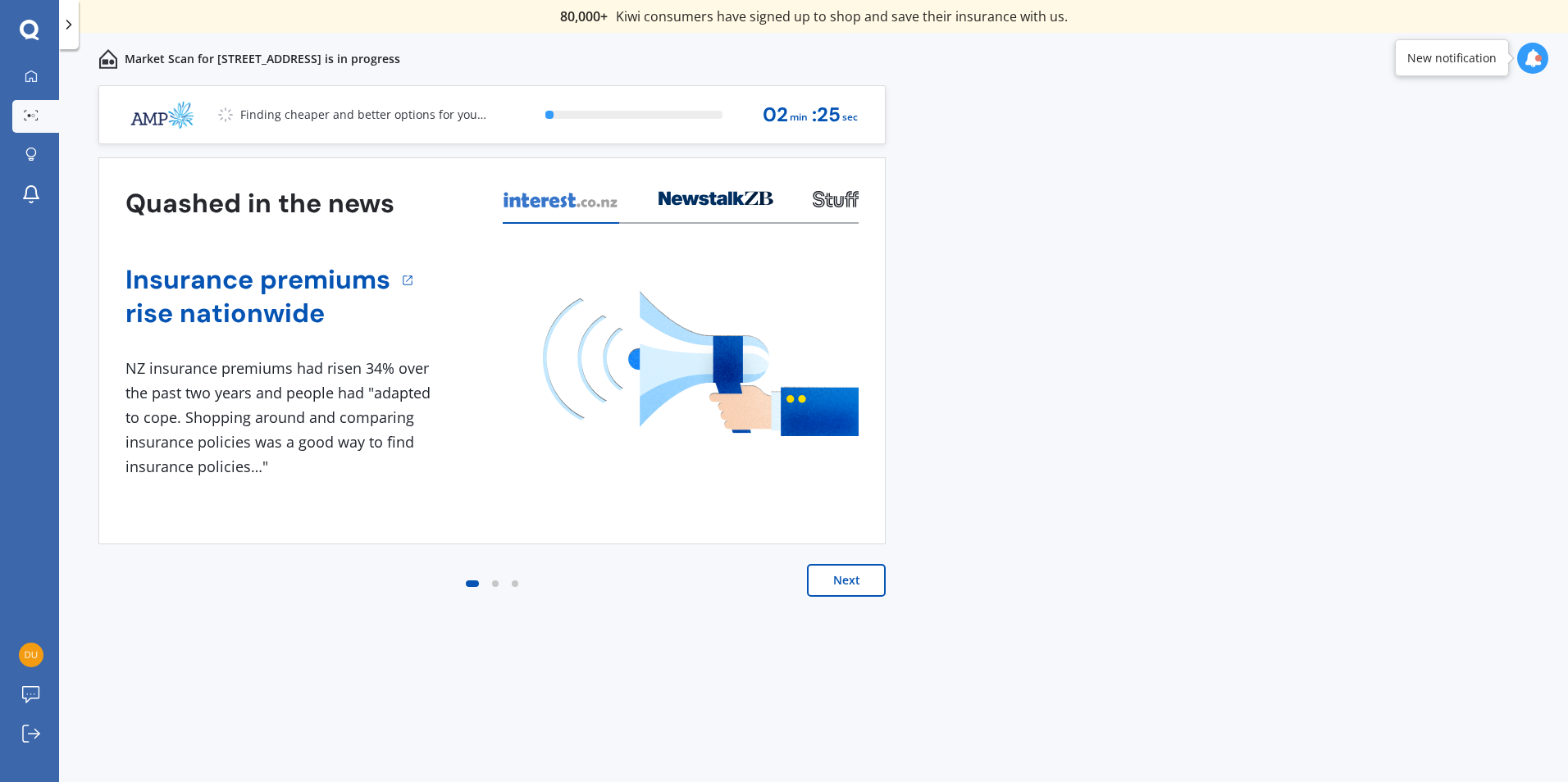
click at [859, 578] on button "Next" at bounding box center [846, 581] width 79 height 33
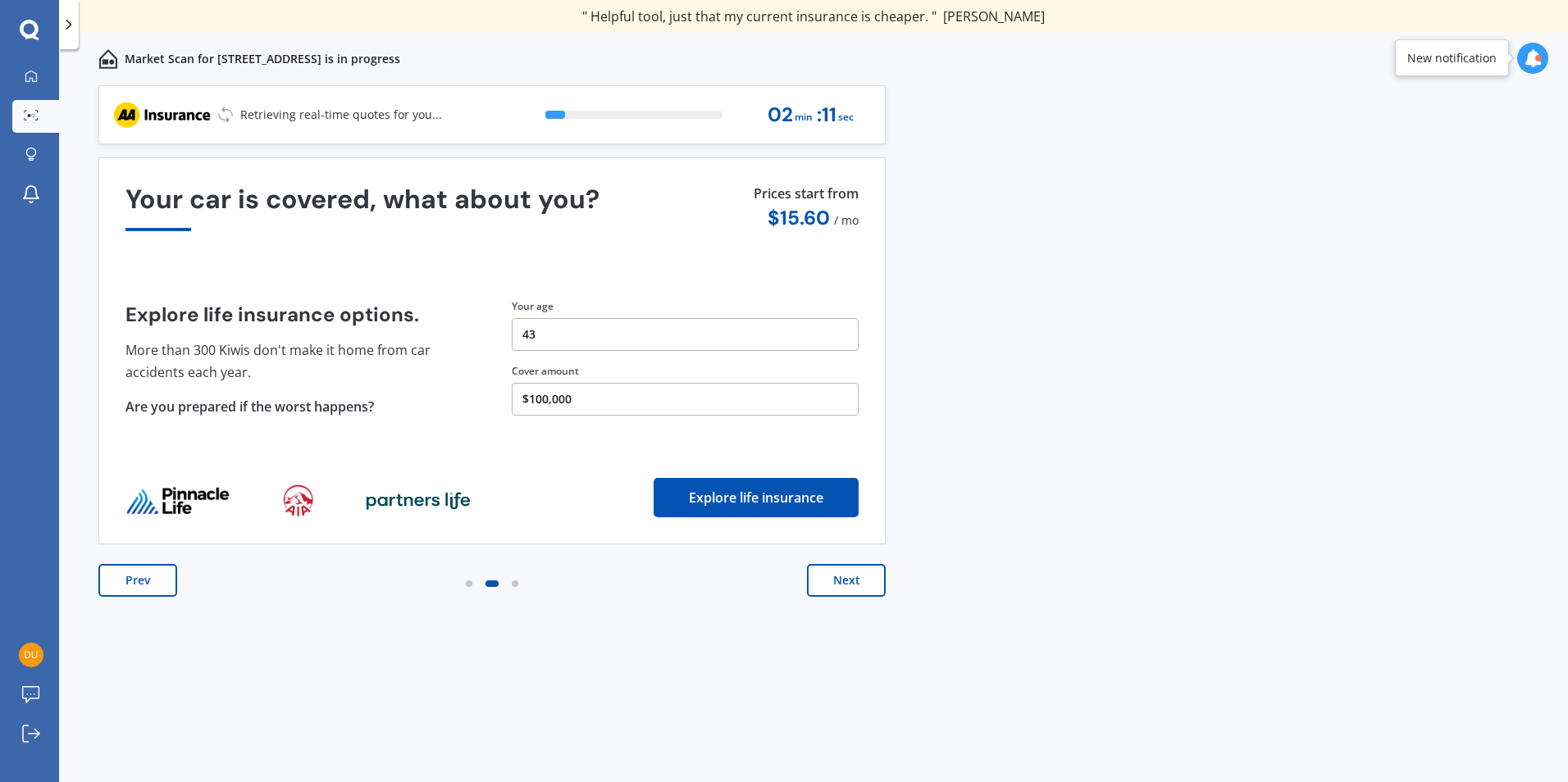
click at [858, 578] on button "Next" at bounding box center [846, 581] width 79 height 33
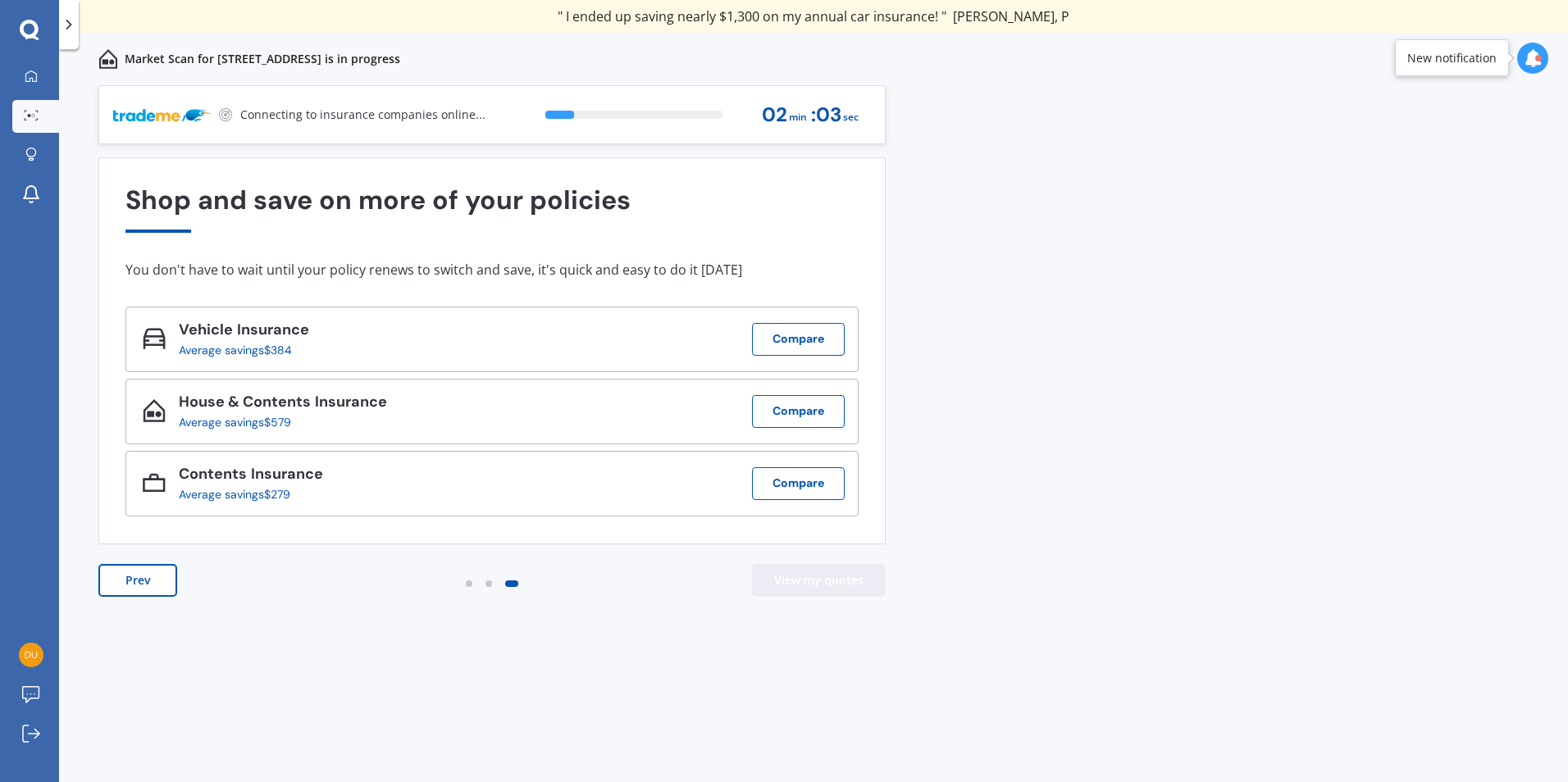
click at [799, 579] on button "View my quotes" at bounding box center [818, 581] width 134 height 33
click at [830, 342] on button "Compare" at bounding box center [798, 340] width 93 height 33
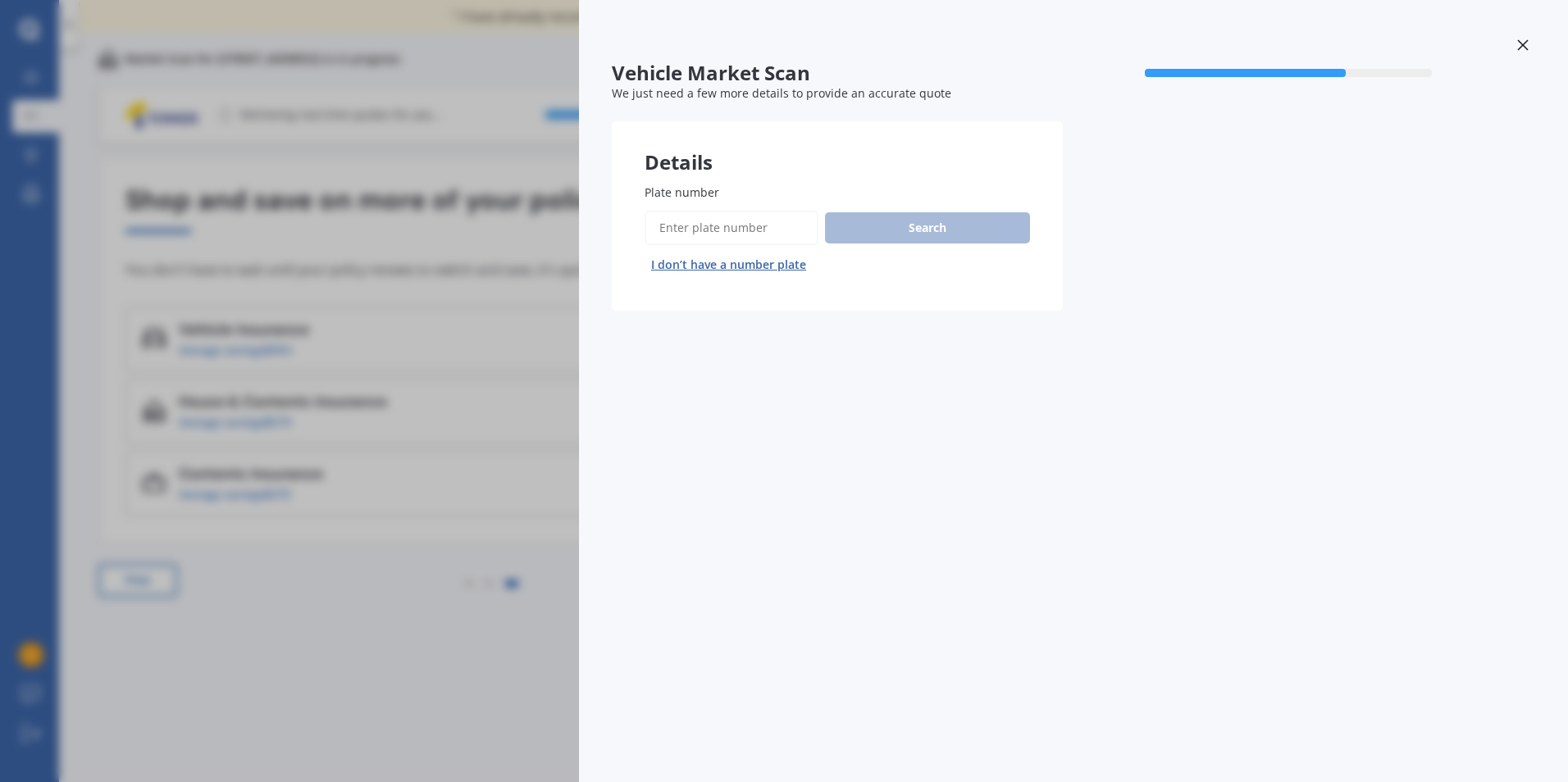
click at [761, 232] on input "Plate number" at bounding box center [731, 227] width 174 height 34
type input "pwr156"
click at [924, 224] on button "Search" at bounding box center [928, 227] width 205 height 31
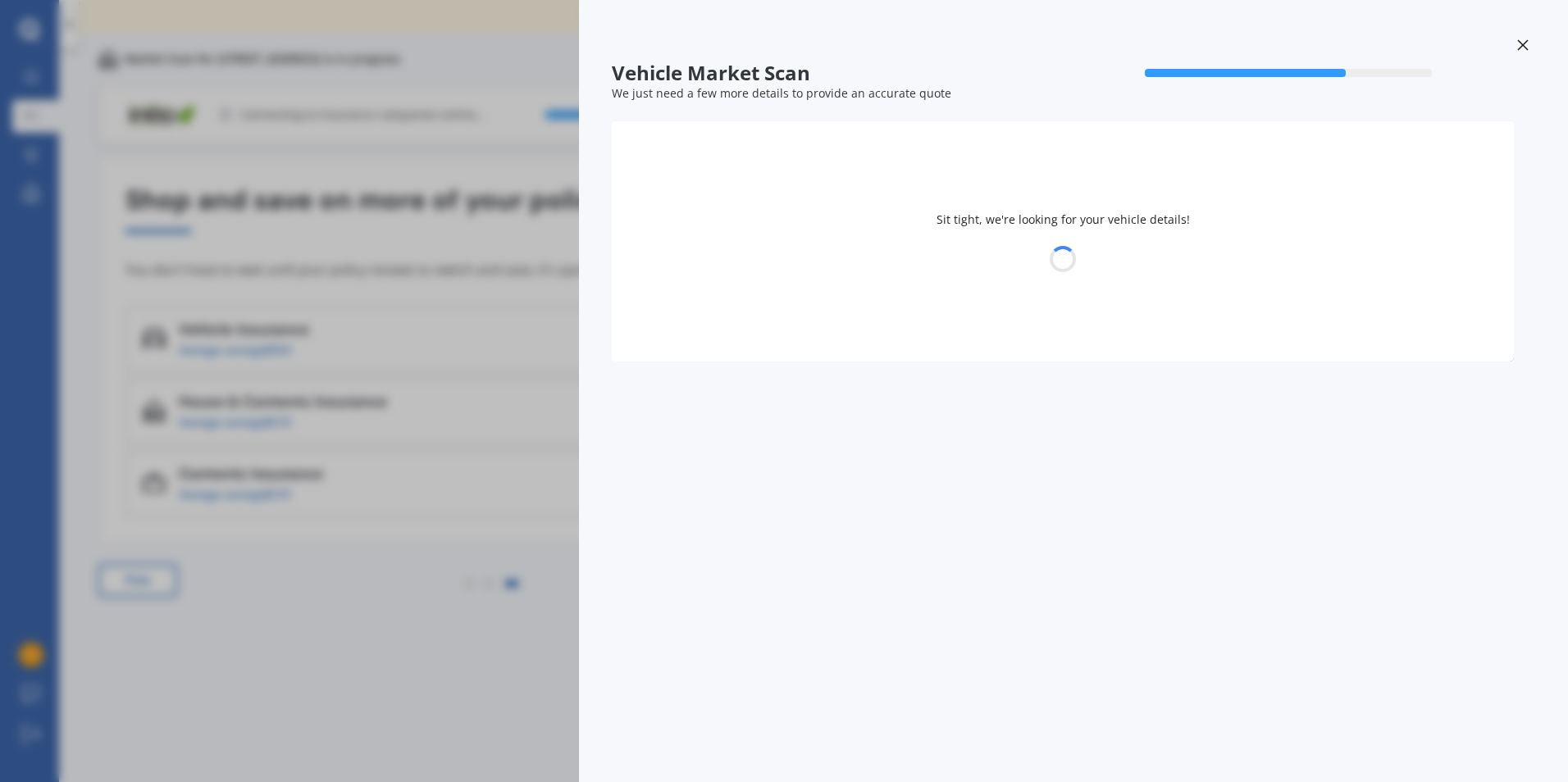
select select "HOLDEN"
select select "[US_STATE]"
select select "09"
select select "1982"
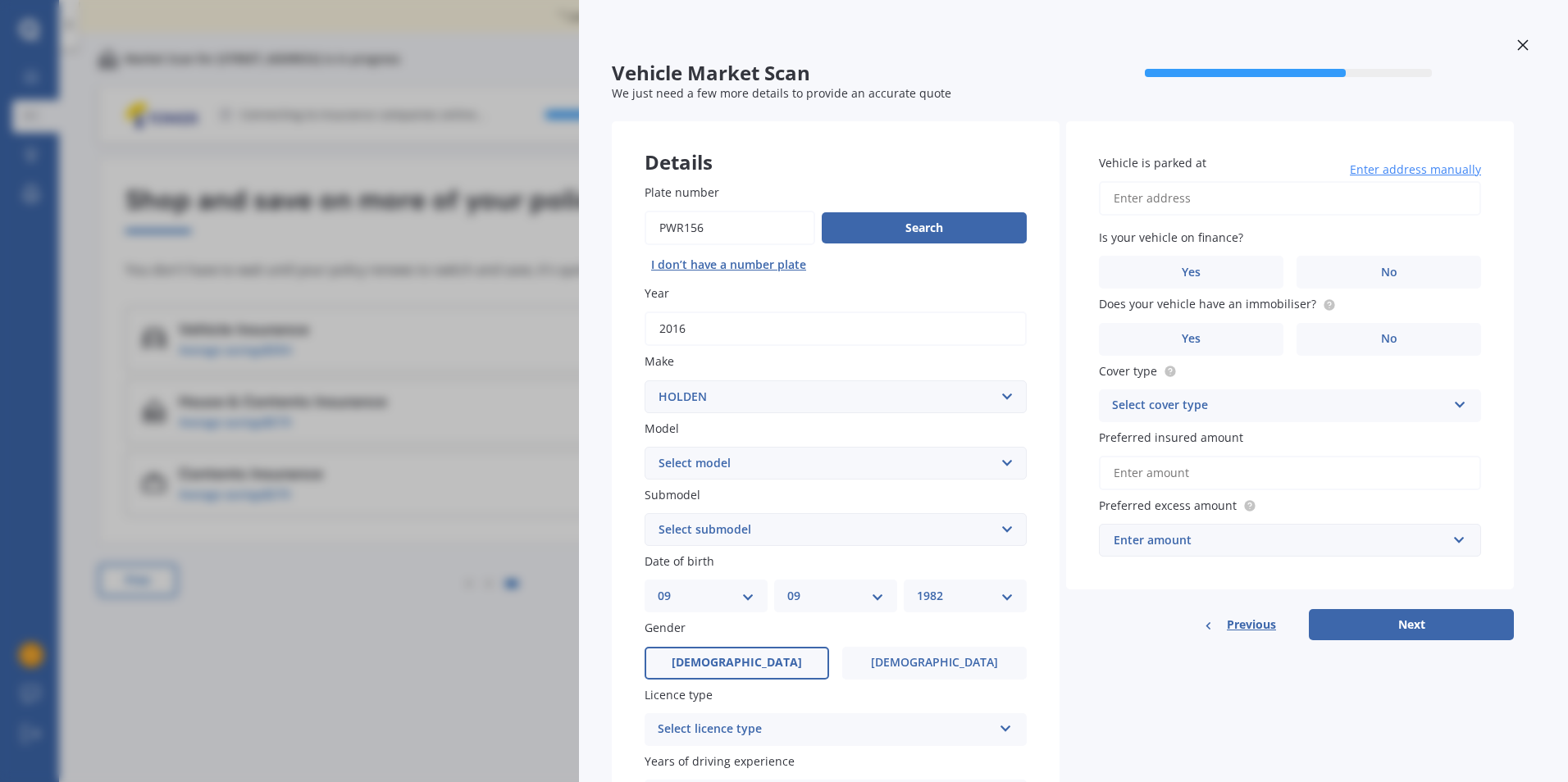
click at [790, 662] on label "[DEMOGRAPHIC_DATA]" at bounding box center [736, 664] width 185 height 33
click at [0, 0] on input "[DEMOGRAPHIC_DATA]" at bounding box center [0, 0] width 0 height 0
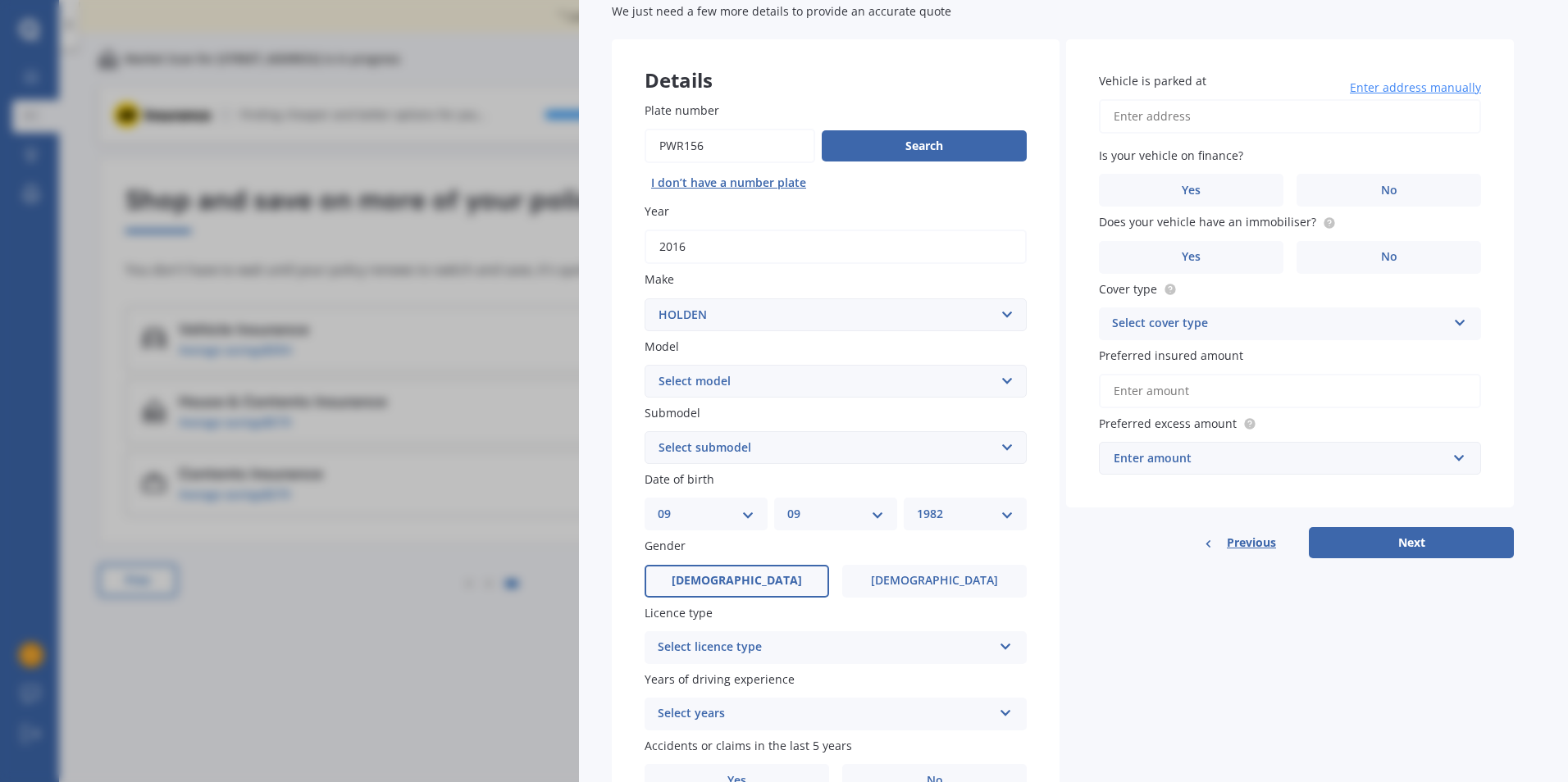
click at [1008, 642] on icon at bounding box center [1006, 643] width 14 height 12
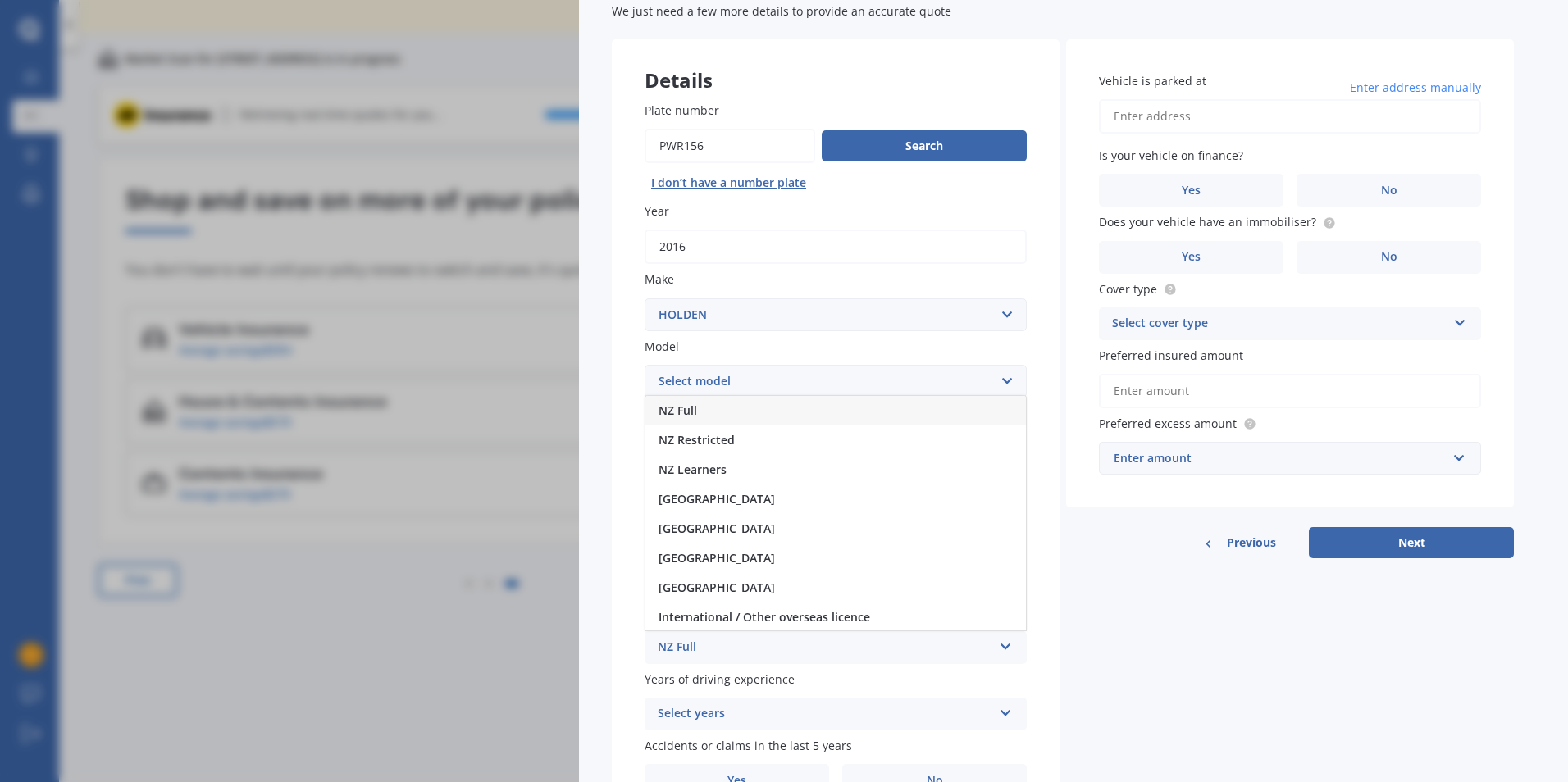
click at [755, 408] on div "NZ Full" at bounding box center [836, 411] width 381 height 29
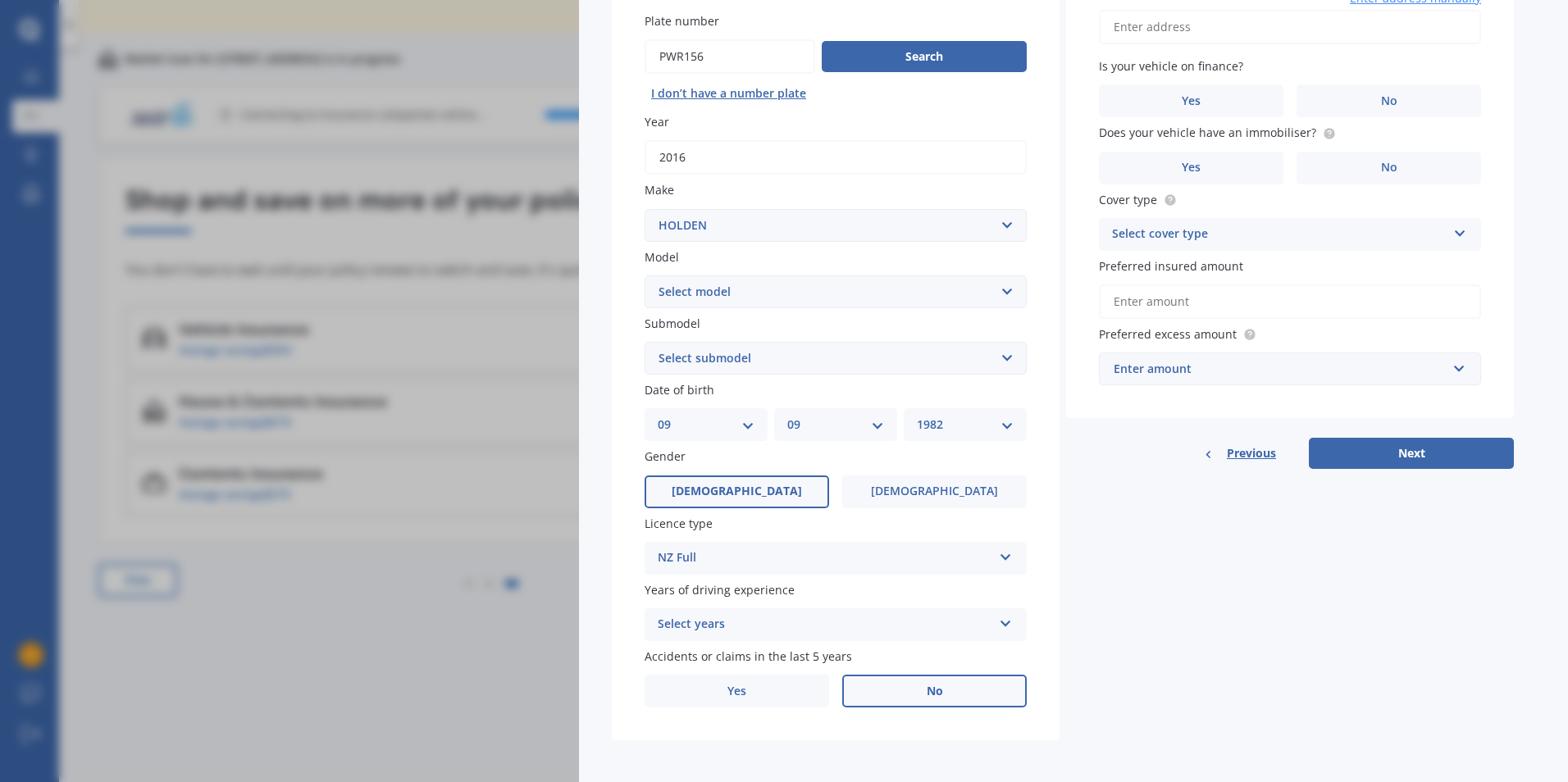
scroll to position [176, 0]
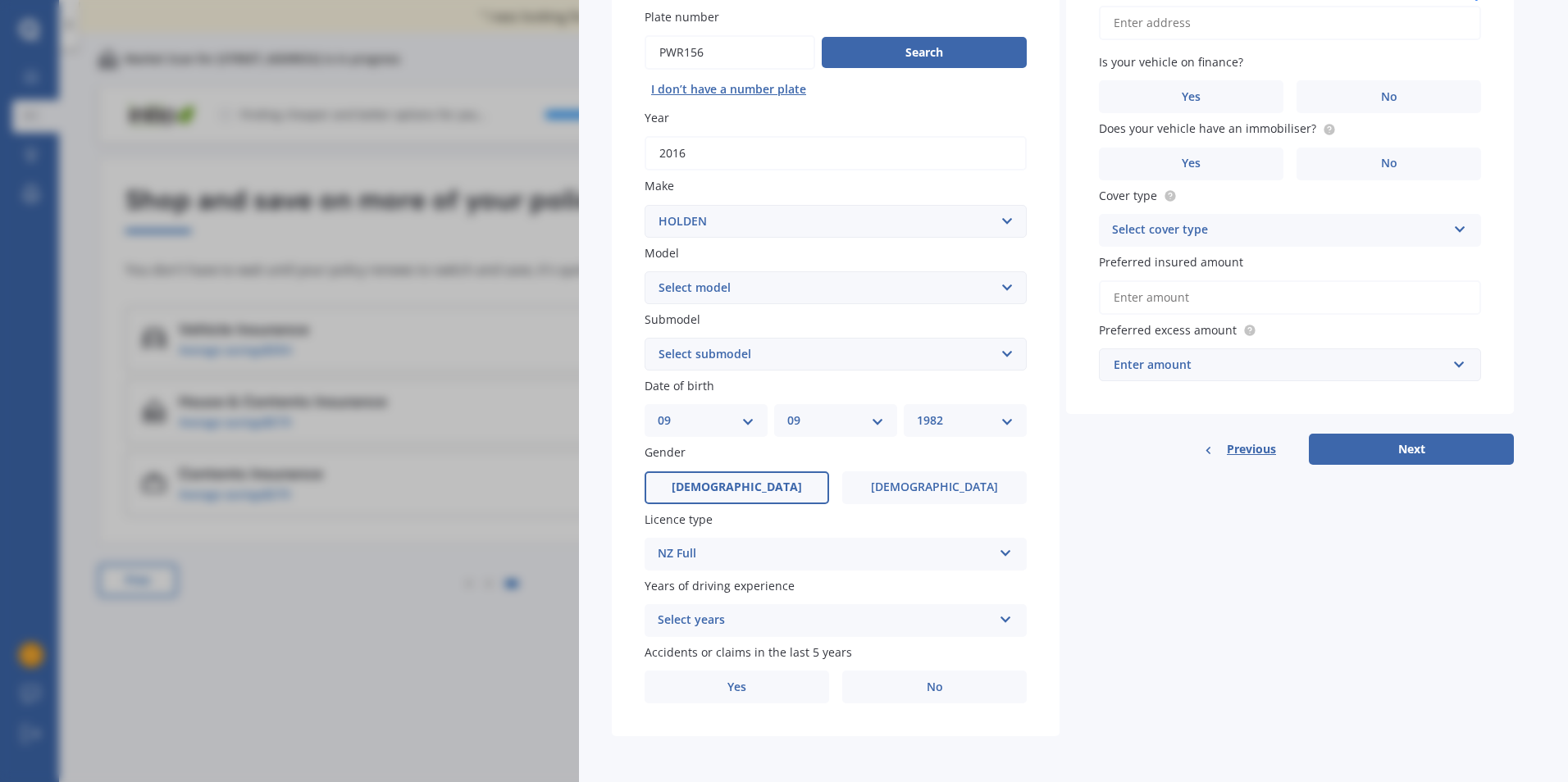
click at [1003, 616] on icon at bounding box center [1006, 617] width 14 height 12
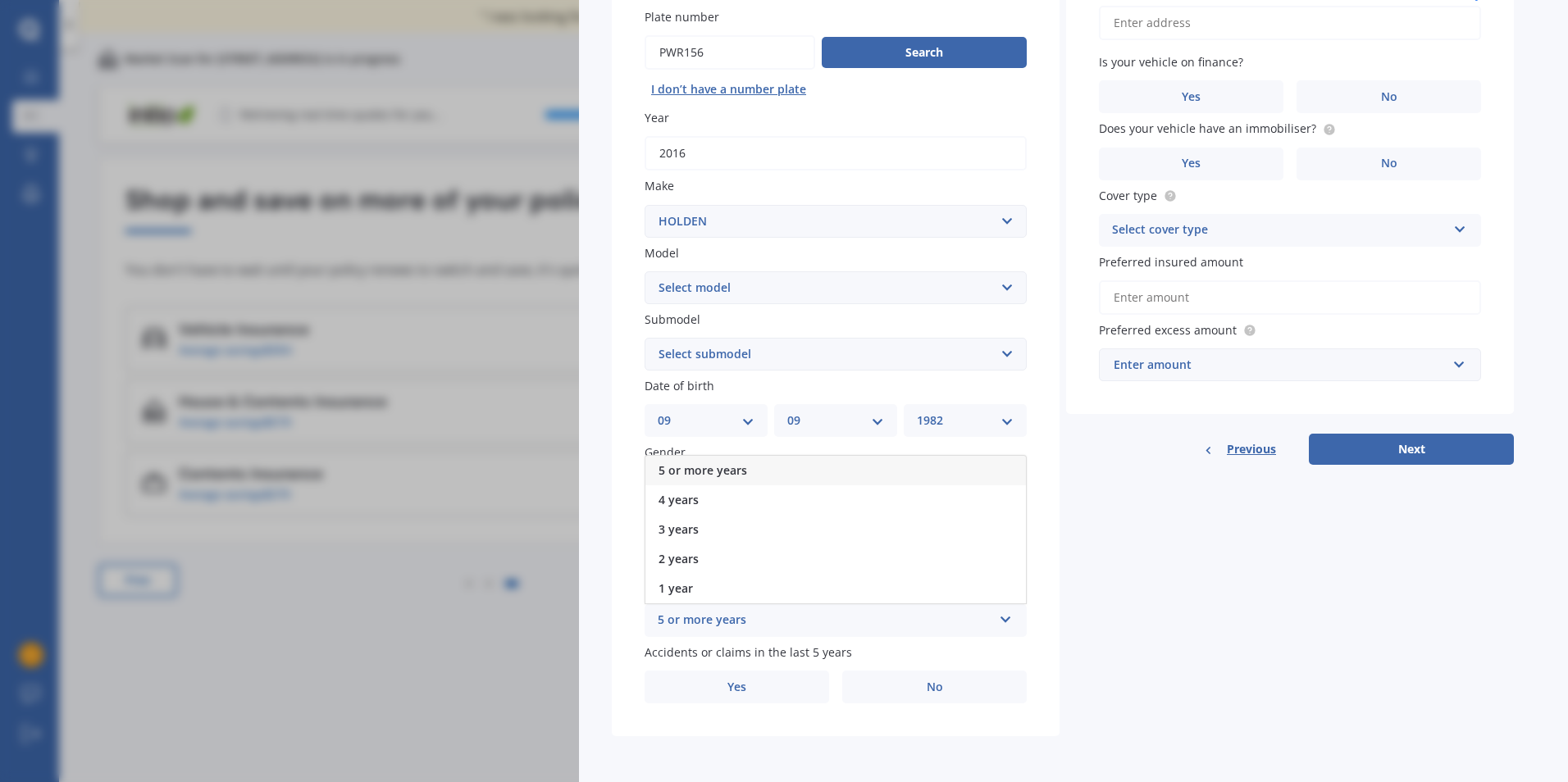
click at [749, 468] on div "5 or more years" at bounding box center [836, 471] width 381 height 29
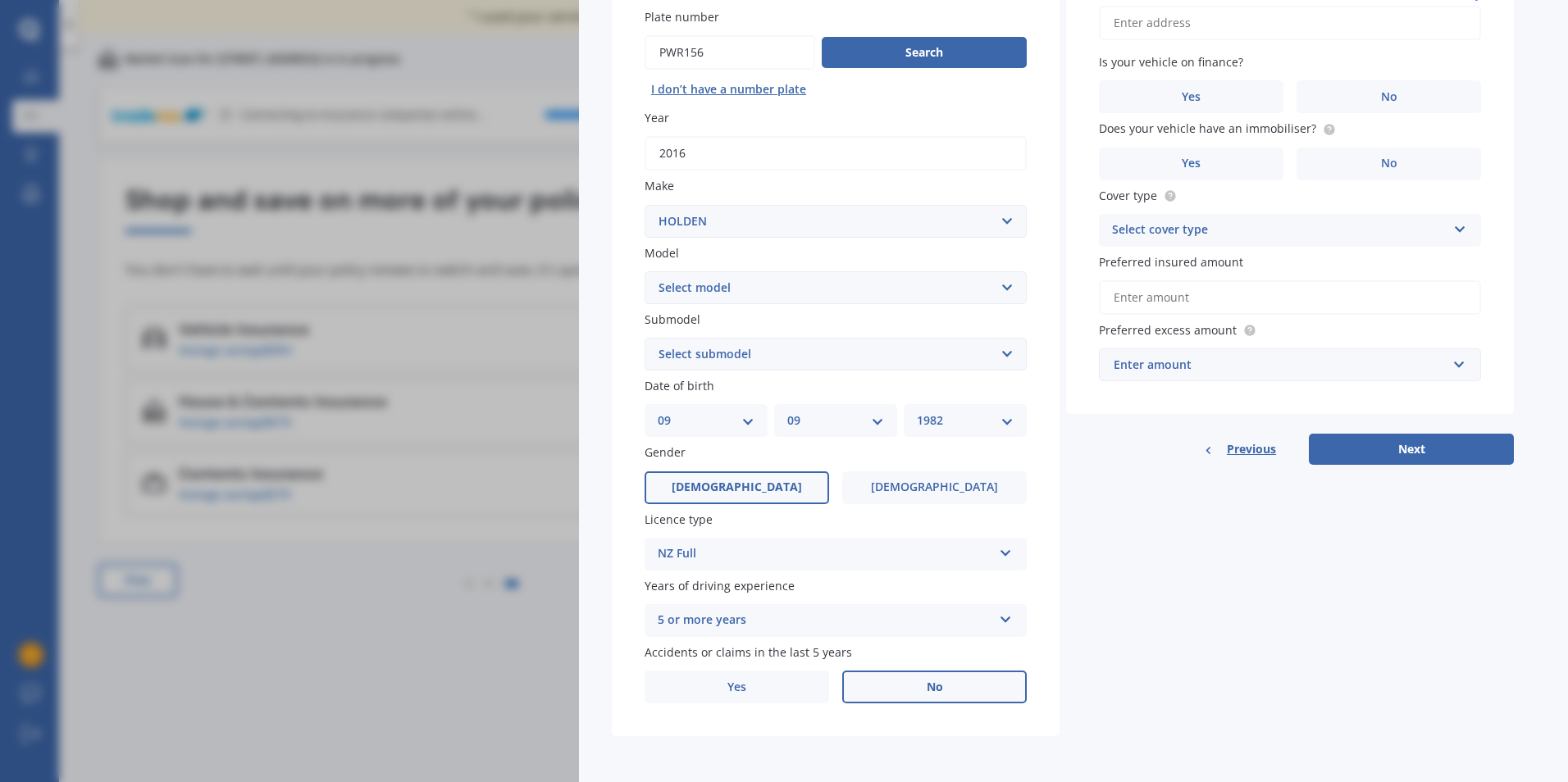
click at [981, 687] on label "No" at bounding box center [933, 687] width 185 height 33
click at [0, 0] on input "No" at bounding box center [0, 0] width 0 height 0
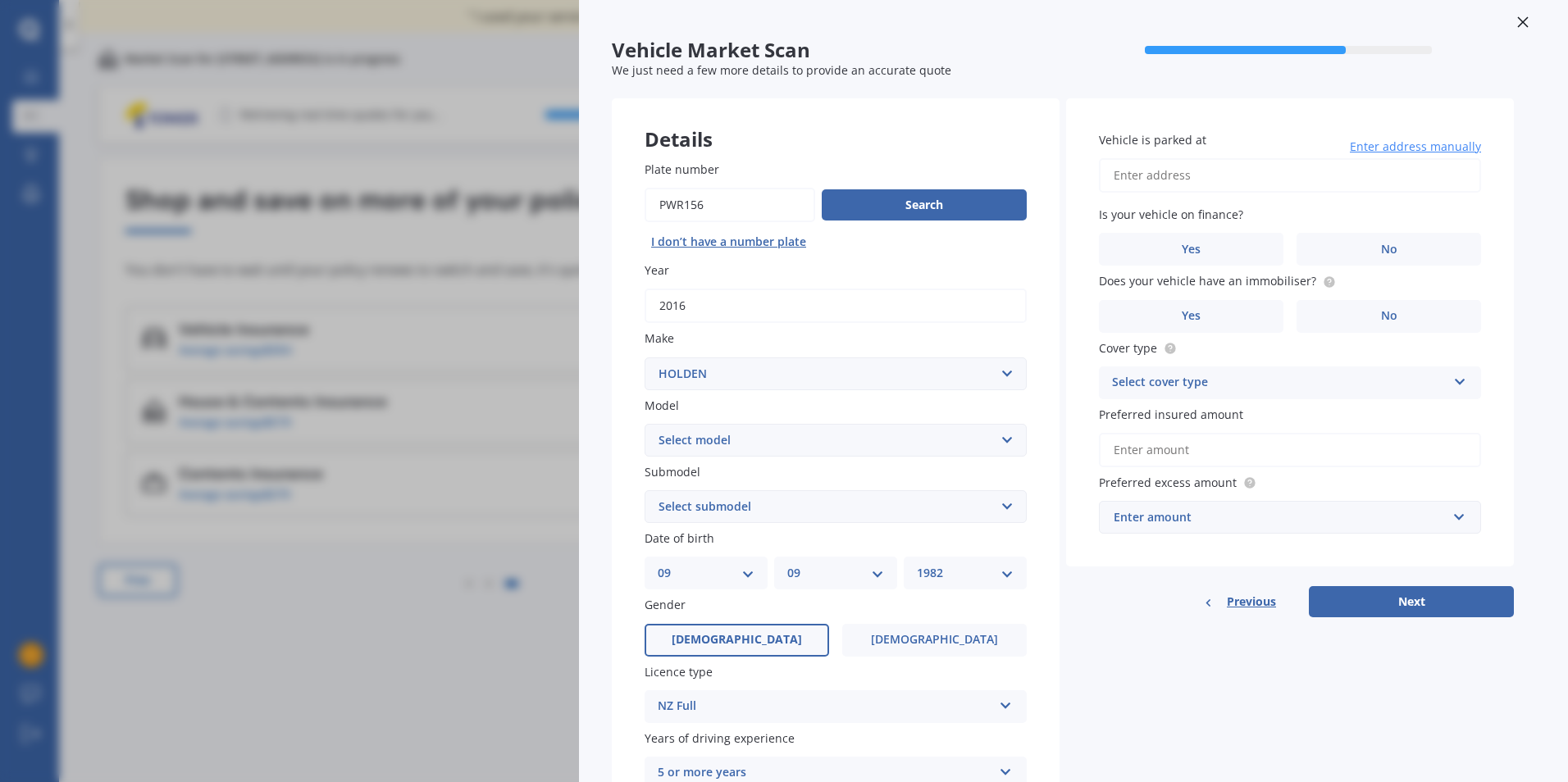
scroll to position [0, 0]
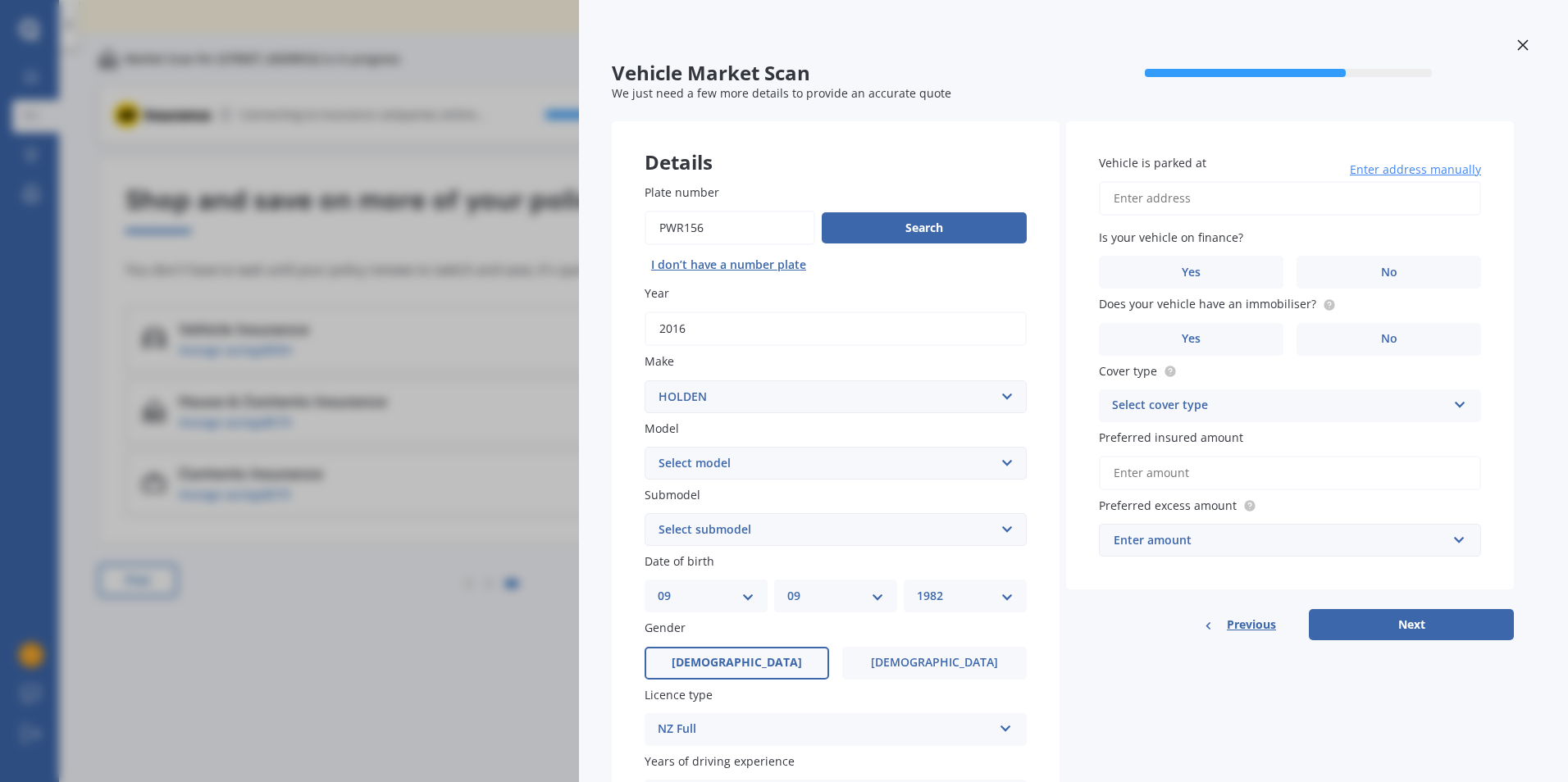
click at [1275, 195] on input "Vehicle is parked at" at bounding box center [1289, 198] width 382 height 34
type input "[STREET_ADDRESS]"
click at [1454, 200] on input "[STREET_ADDRESS]" at bounding box center [1289, 198] width 382 height 34
click at [1393, 270] on span "No" at bounding box center [1388, 272] width 17 height 14
click at [0, 0] on input "No" at bounding box center [0, 0] width 0 height 0
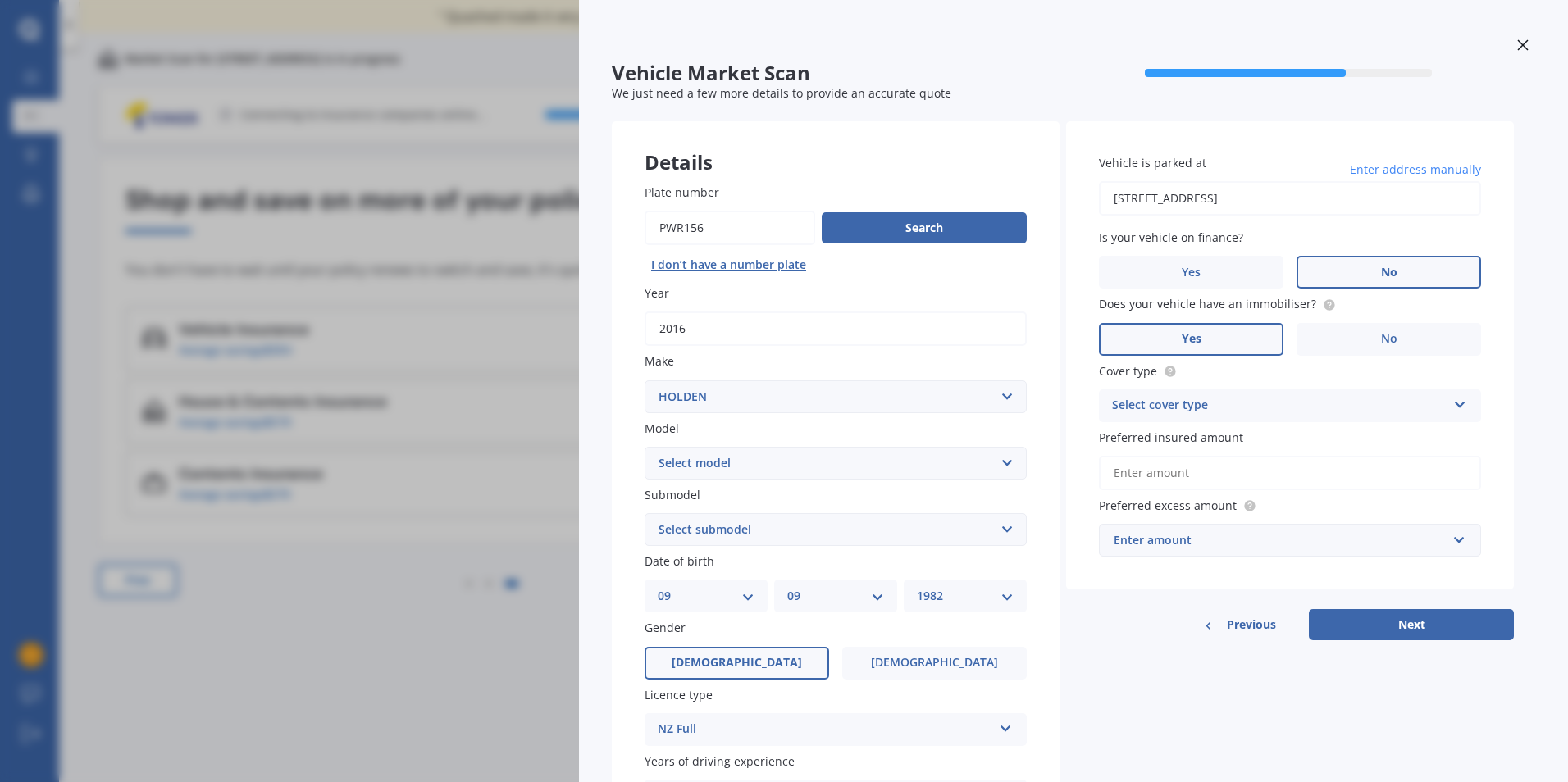
click at [1227, 342] on label "Yes" at bounding box center [1190, 340] width 185 height 33
click at [0, 0] on input "Yes" at bounding box center [0, 0] width 0 height 0
click at [1460, 400] on icon at bounding box center [1460, 402] width 14 height 12
click at [1220, 433] on div "Comprehensive" at bounding box center [1290, 437] width 381 height 29
click at [1240, 473] on input "Preferred insured amount" at bounding box center [1289, 473] width 382 height 34
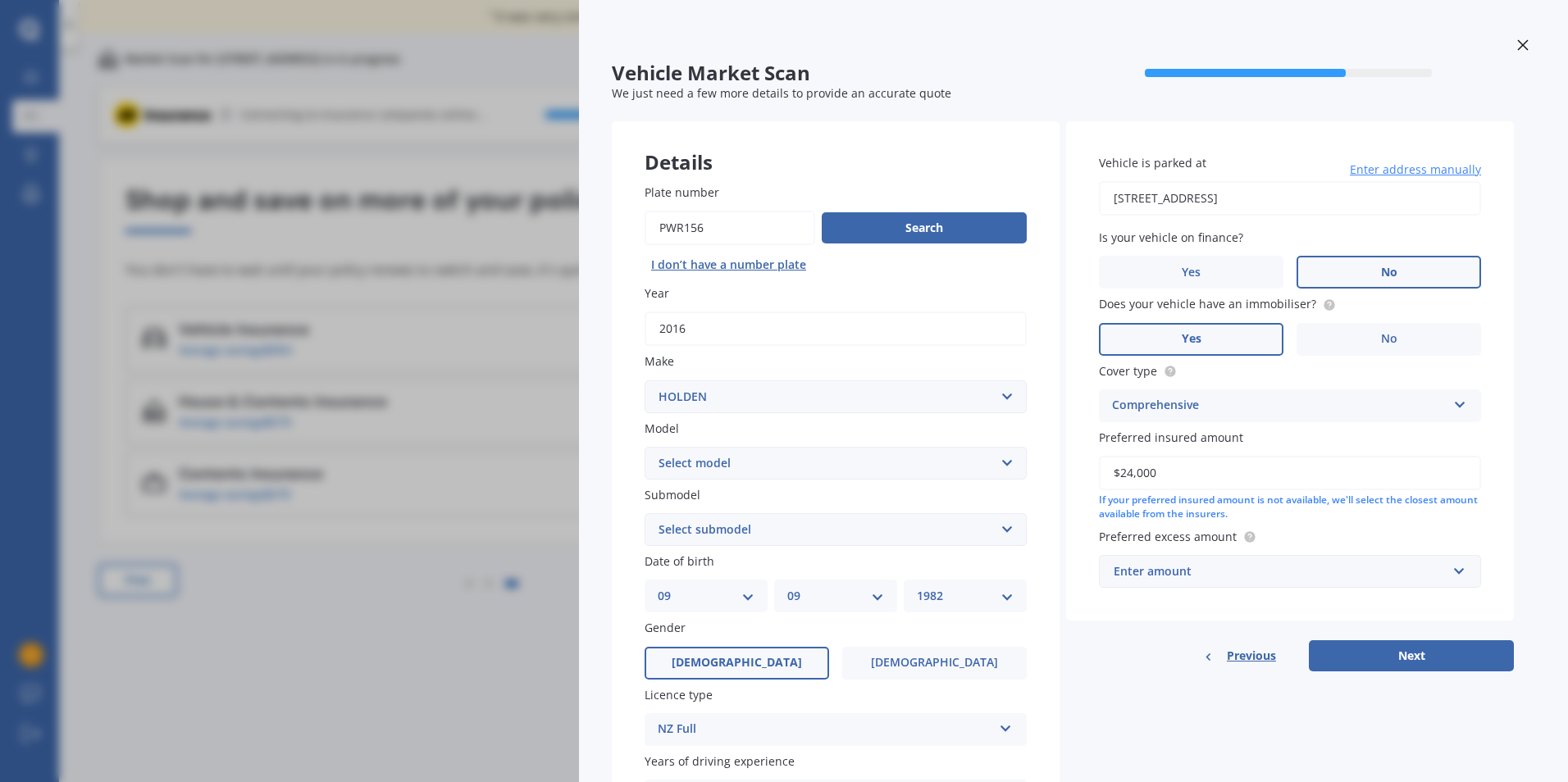
type input "$24,000"
click at [1453, 565] on input "text" at bounding box center [1284, 571] width 367 height 31
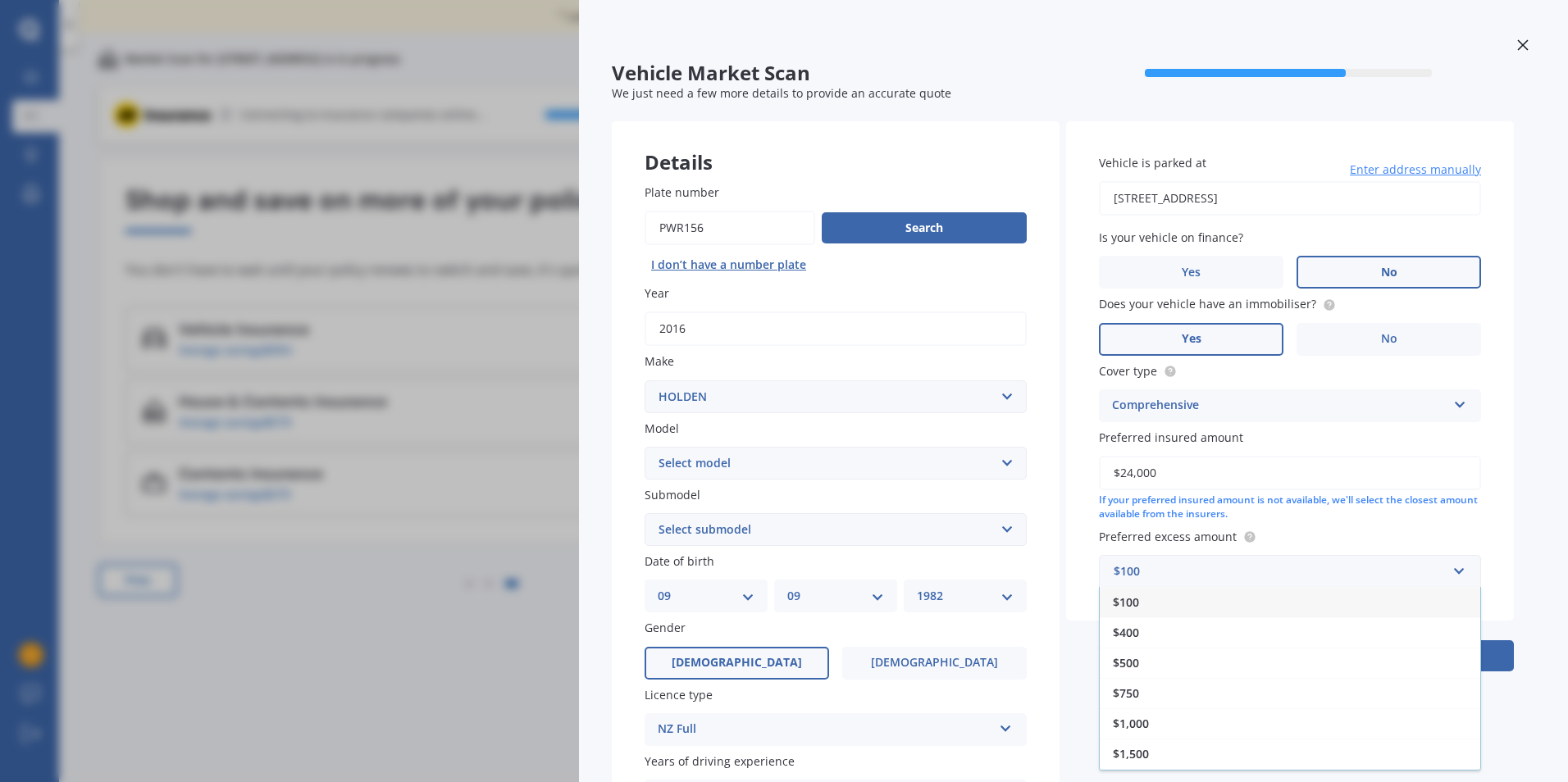
click at [1203, 664] on div "$500" at bounding box center [1290, 662] width 381 height 30
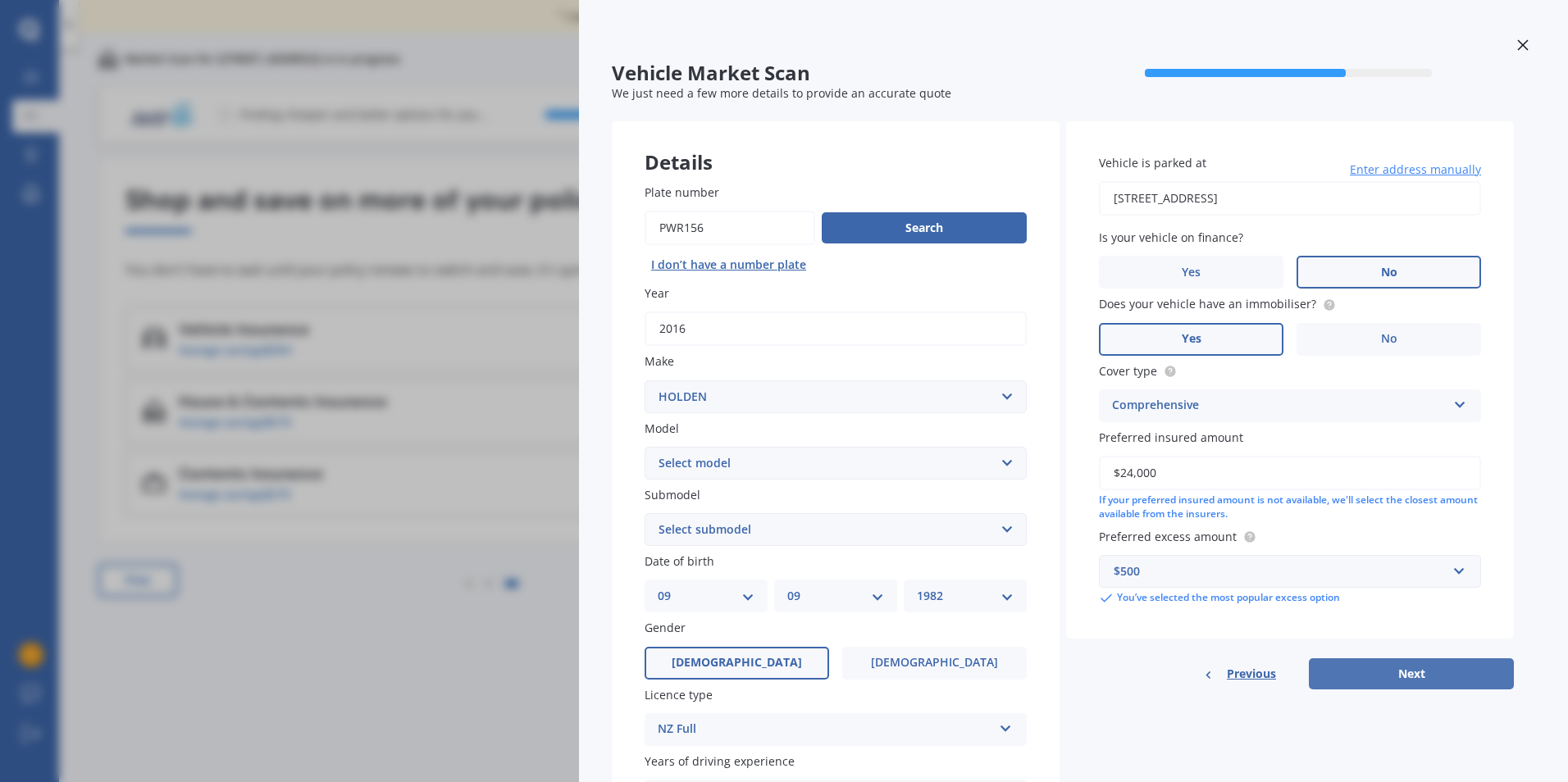
click at [1434, 675] on button "Next" at bounding box center [1411, 674] width 205 height 31
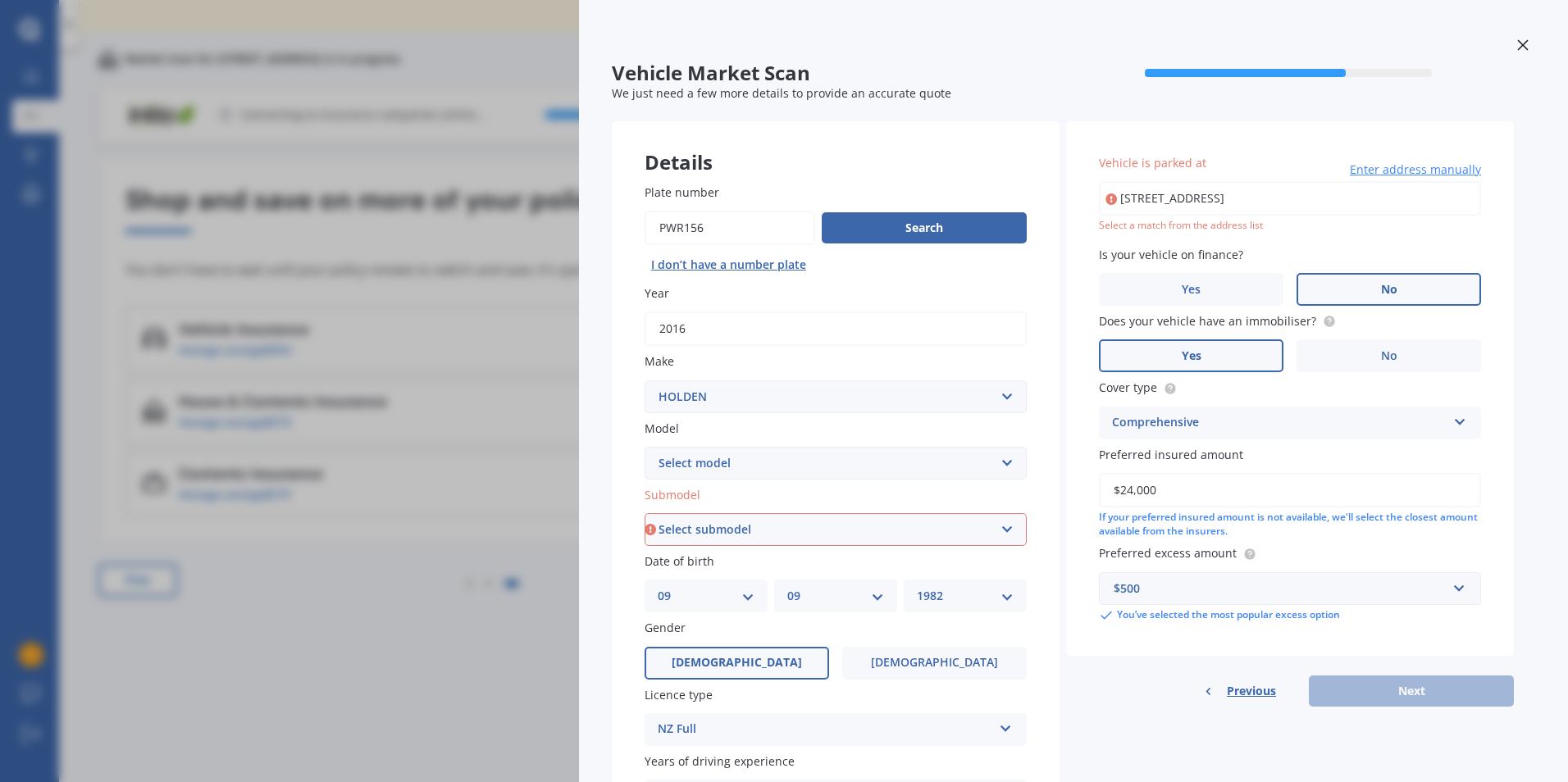
click at [1009, 530] on select "Select submodel 2.8 Turbo Diesel 3.0 Turbo Diesel 2WD 3.0 Turbo Diesel 4WD LS L…" at bounding box center [835, 530] width 382 height 33
select select "LT 2.8 DIESEL"
click at [644, 514] on select "Select submodel 2.8 Turbo Diesel 3.0 Turbo Diesel 2WD 3.0 Turbo Diesel 4WD LS L…" at bounding box center [835, 530] width 382 height 33
click at [1307, 193] on input "[STREET_ADDRESS]" at bounding box center [1289, 198] width 382 height 34
drag, startPoint x: 1461, startPoint y: 195, endPoint x: 1215, endPoint y: 192, distance: 246.0
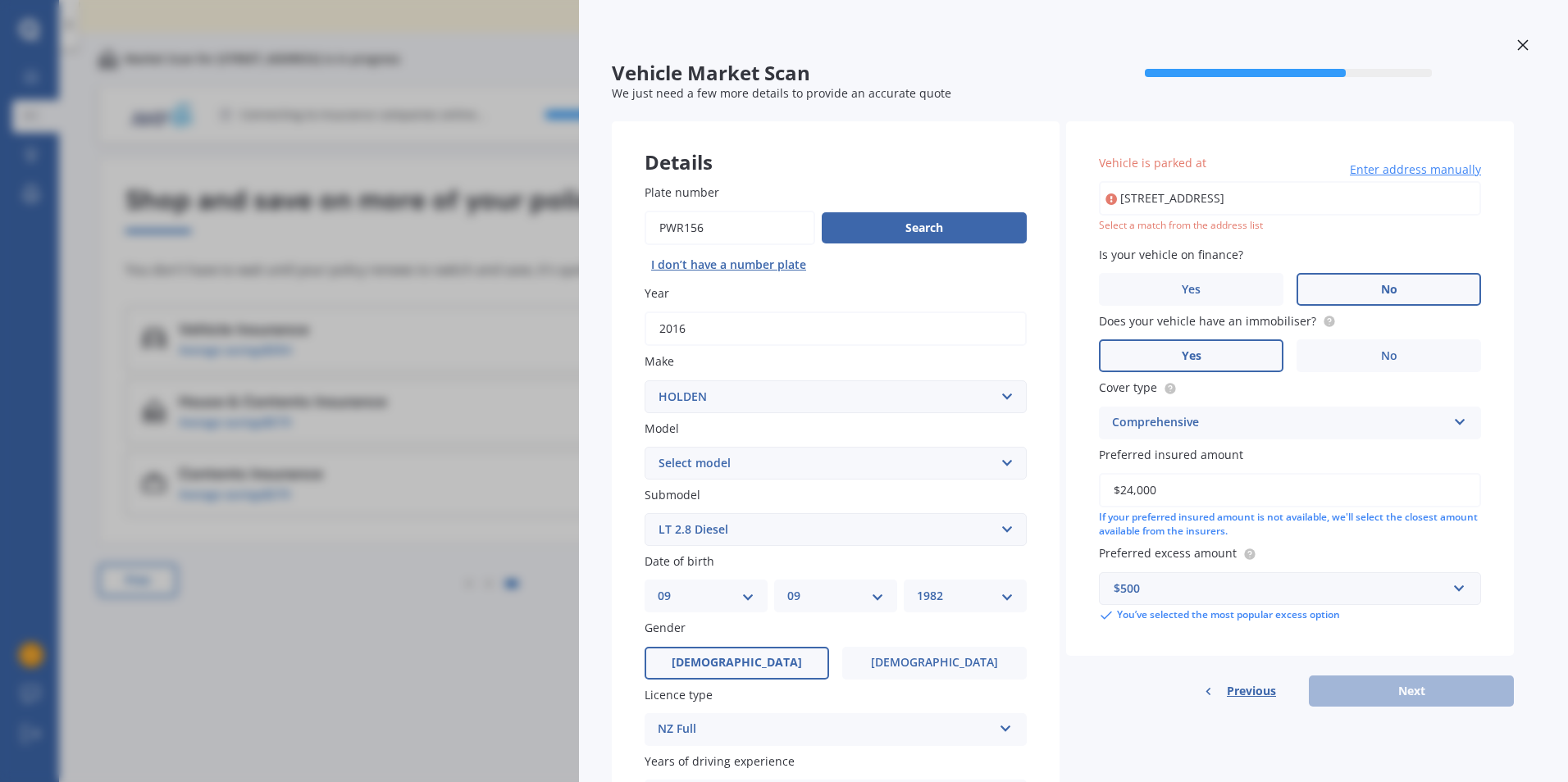
click at [1215, 192] on input "[STREET_ADDRESS]" at bounding box center [1289, 198] width 382 height 34
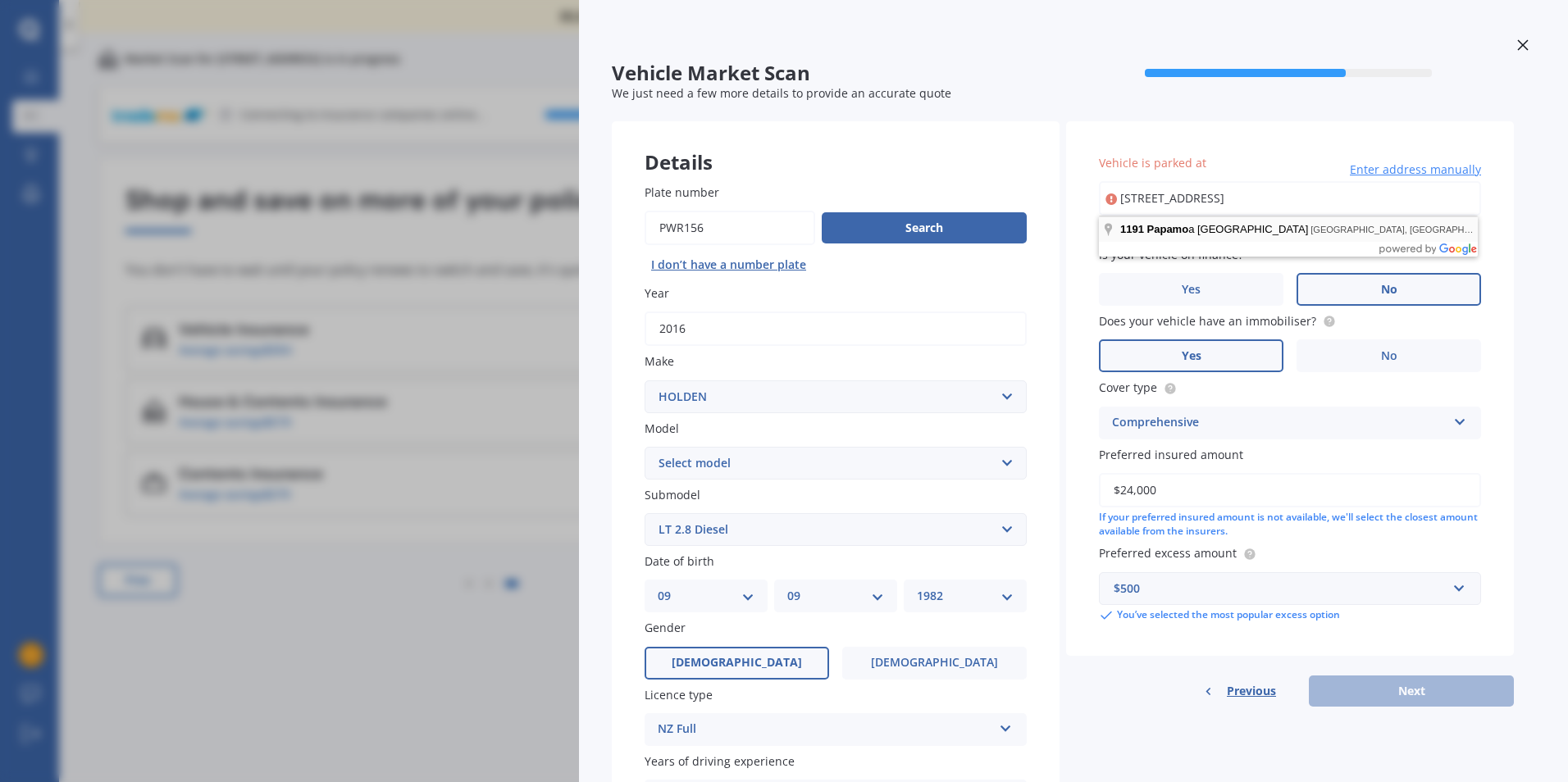
type input "[STREET_ADDRESS]"
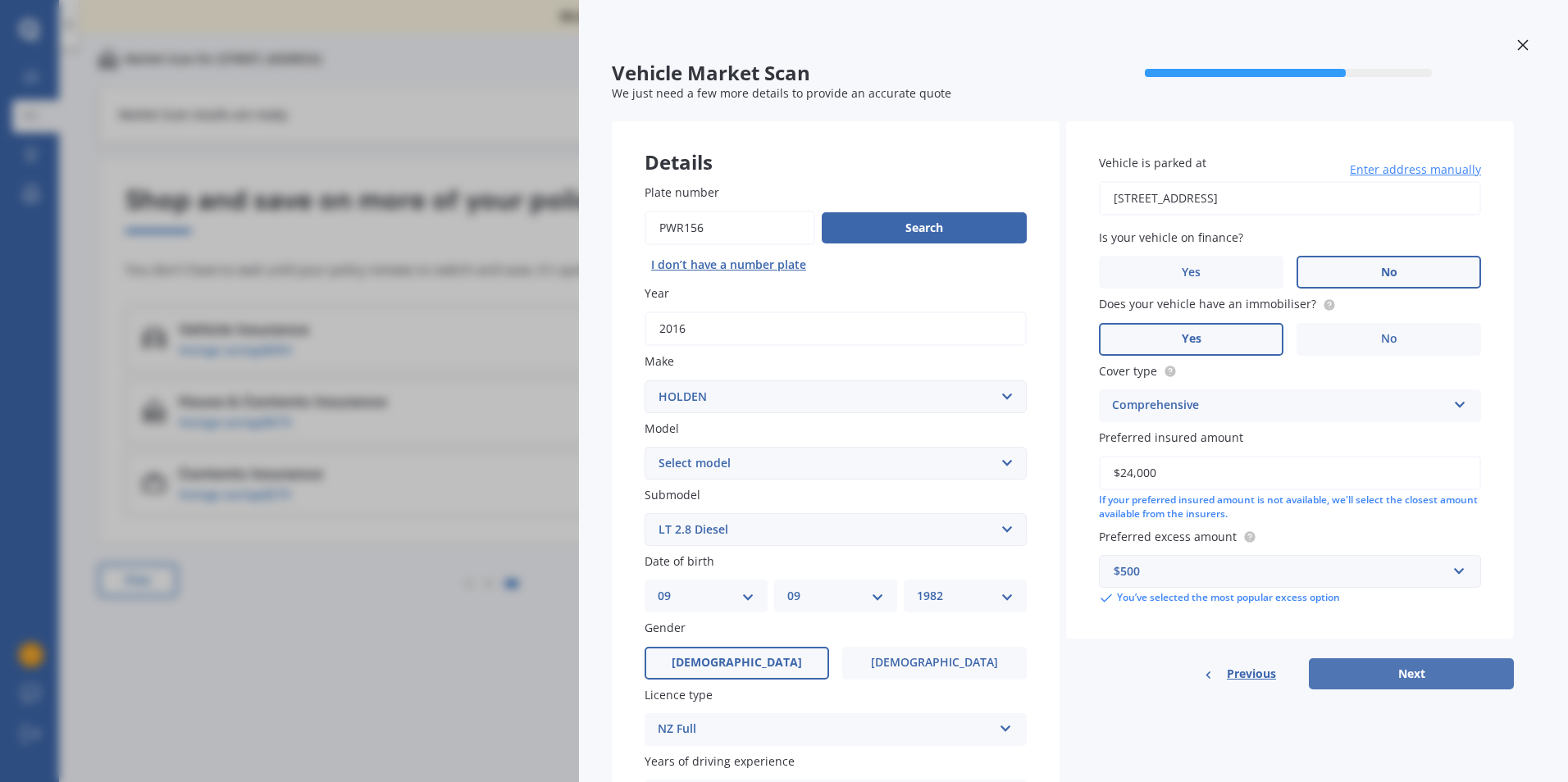
click at [1431, 676] on button "Next" at bounding box center [1411, 674] width 205 height 31
select select "09"
select select "1982"
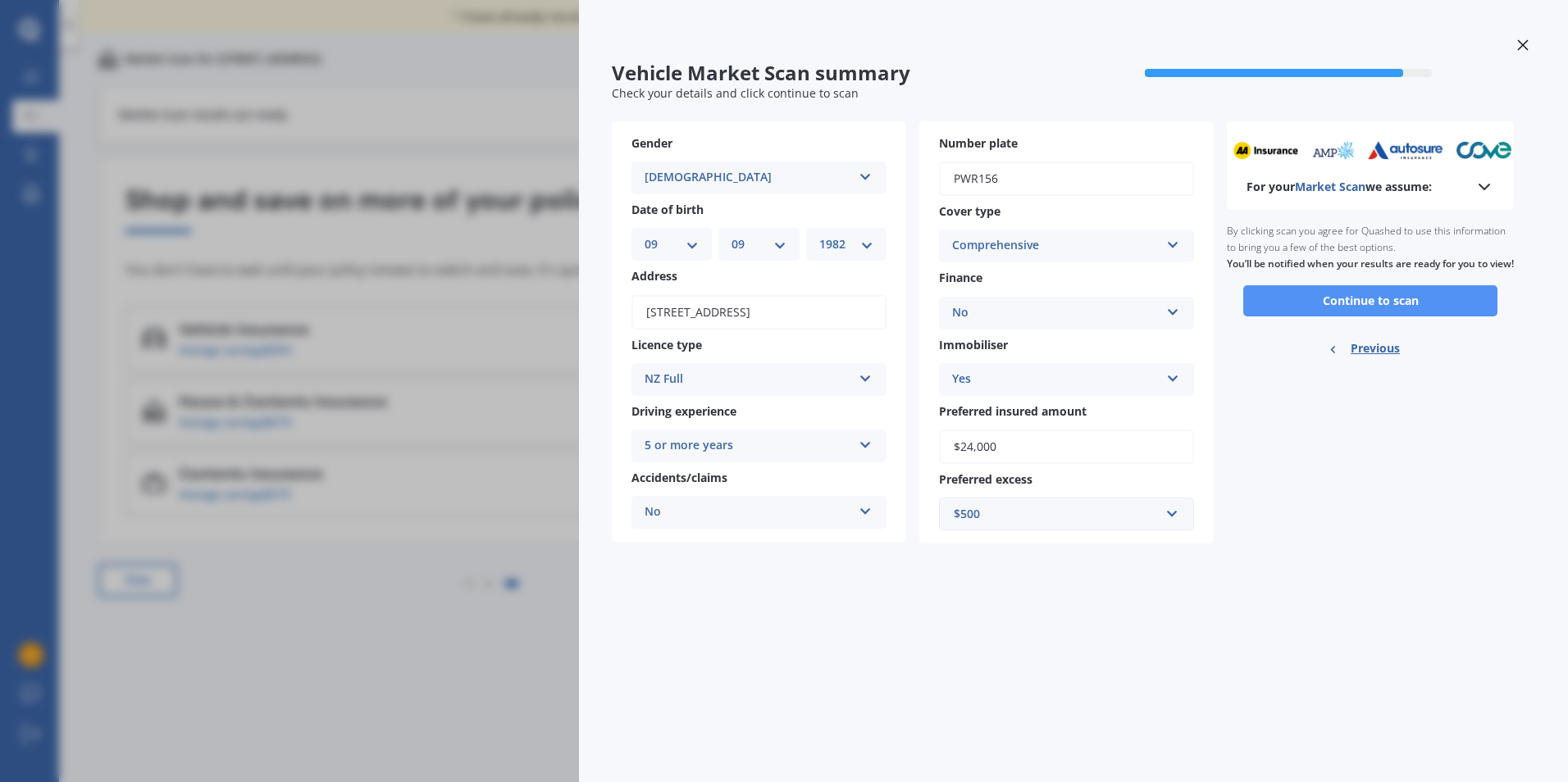
click at [1363, 314] on button "Continue to scan" at bounding box center [1370, 301] width 254 height 31
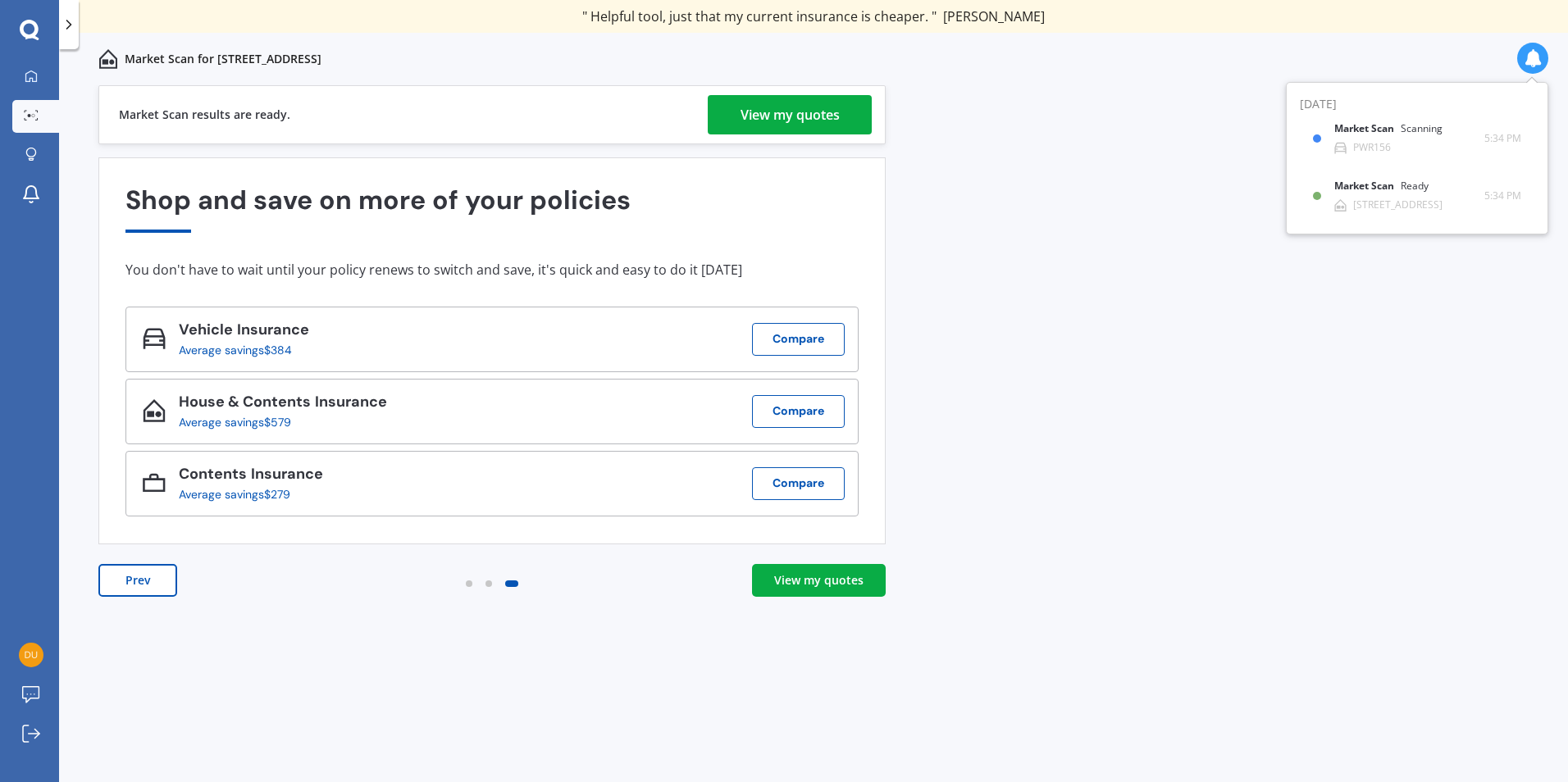
click at [803, 113] on div "View my quotes" at bounding box center [790, 114] width 100 height 39
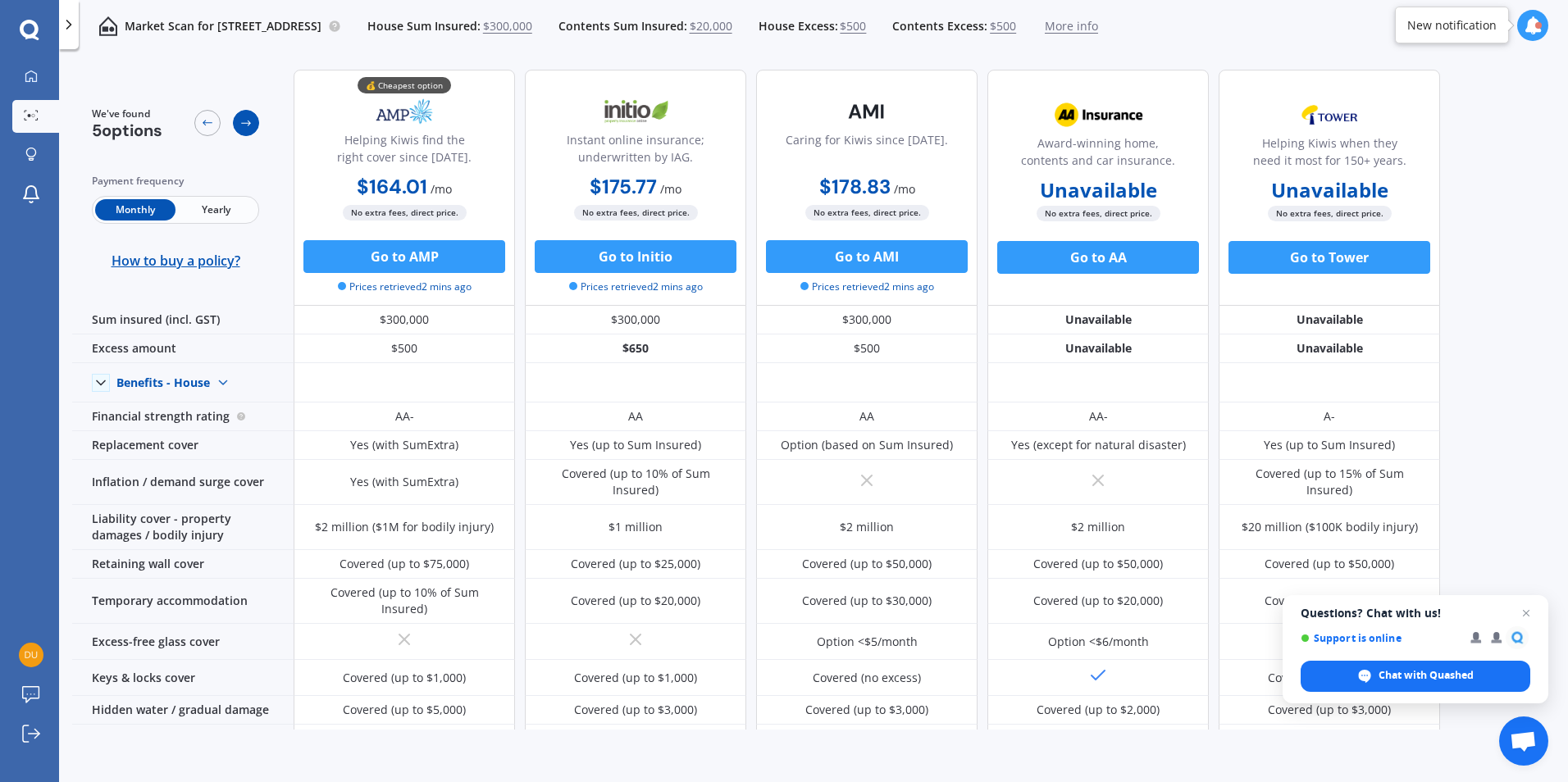
click at [243, 120] on icon at bounding box center [245, 122] width 13 height 13
click at [205, 122] on icon at bounding box center [207, 122] width 13 height 13
drag, startPoint x: 237, startPoint y: 122, endPoint x: 231, endPoint y: 159, distance: 37.5
click at [238, 123] on div at bounding box center [245, 123] width 26 height 26
click at [218, 207] on span "Yearly" at bounding box center [216, 210] width 80 height 21
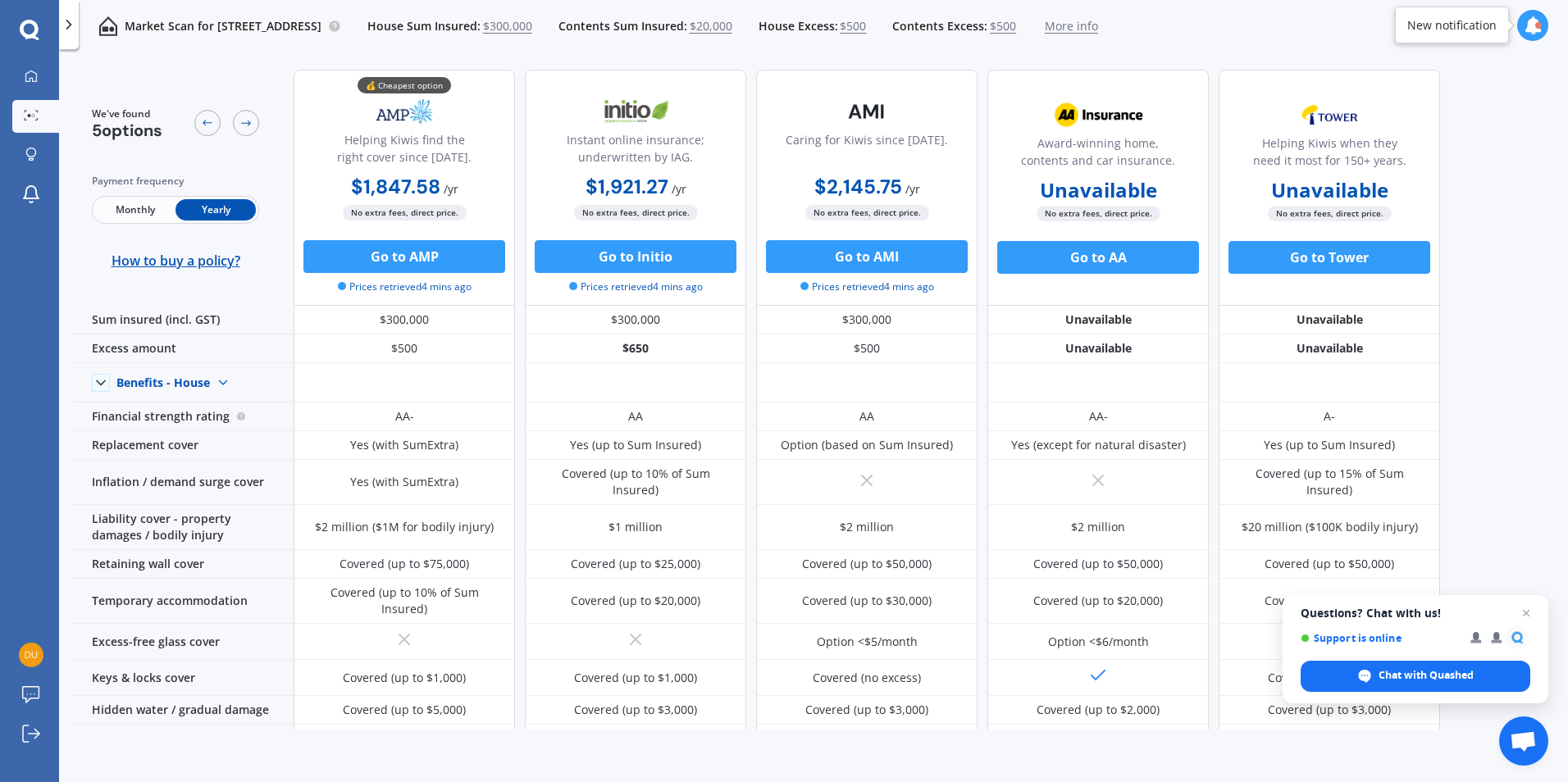
click at [145, 206] on span "Monthly" at bounding box center [135, 210] width 80 height 21
click at [1528, 610] on span "Close chat" at bounding box center [1526, 613] width 21 height 21
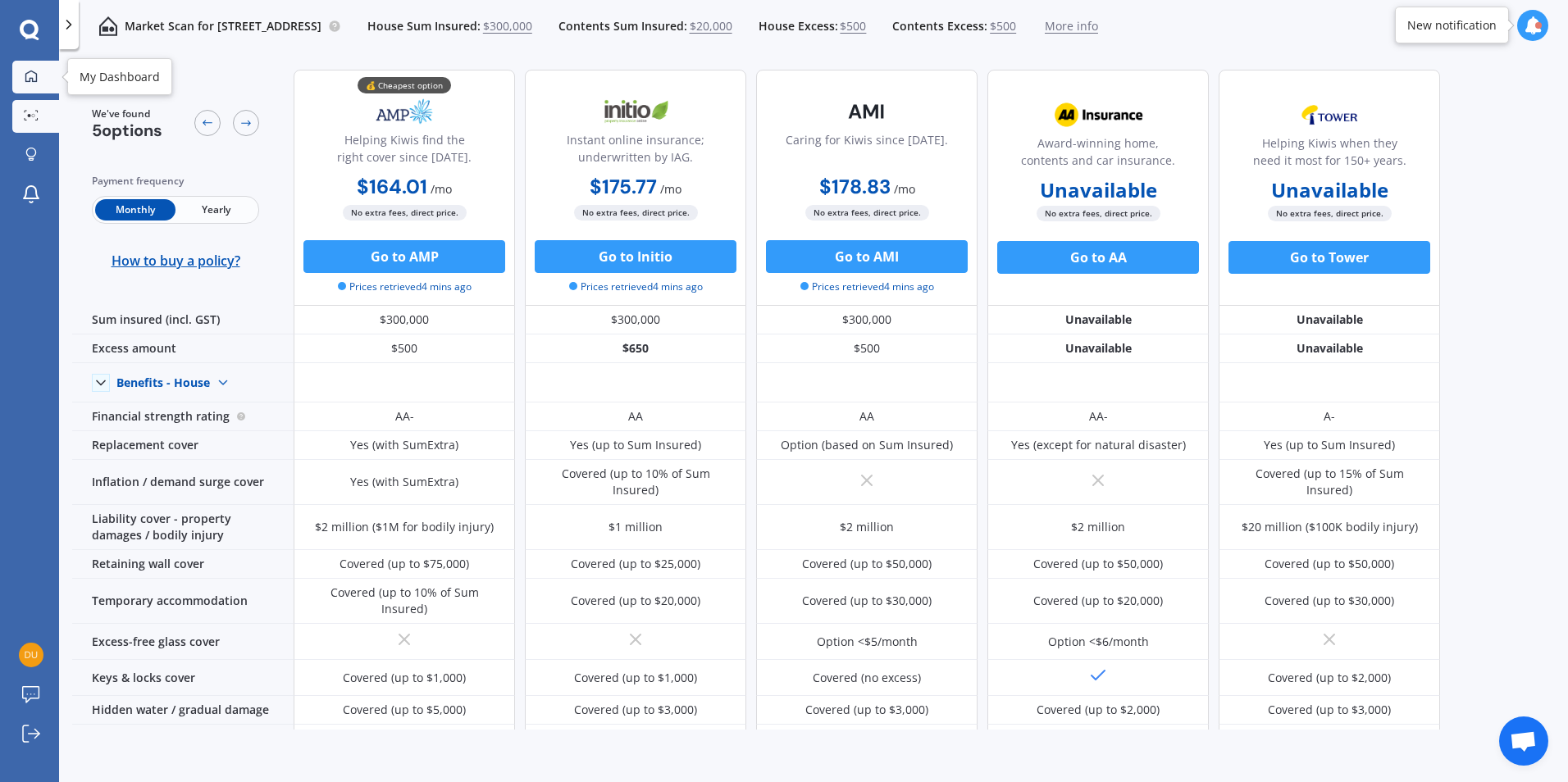
click at [32, 84] on link "My Dashboard" at bounding box center [36, 77] width 47 height 33
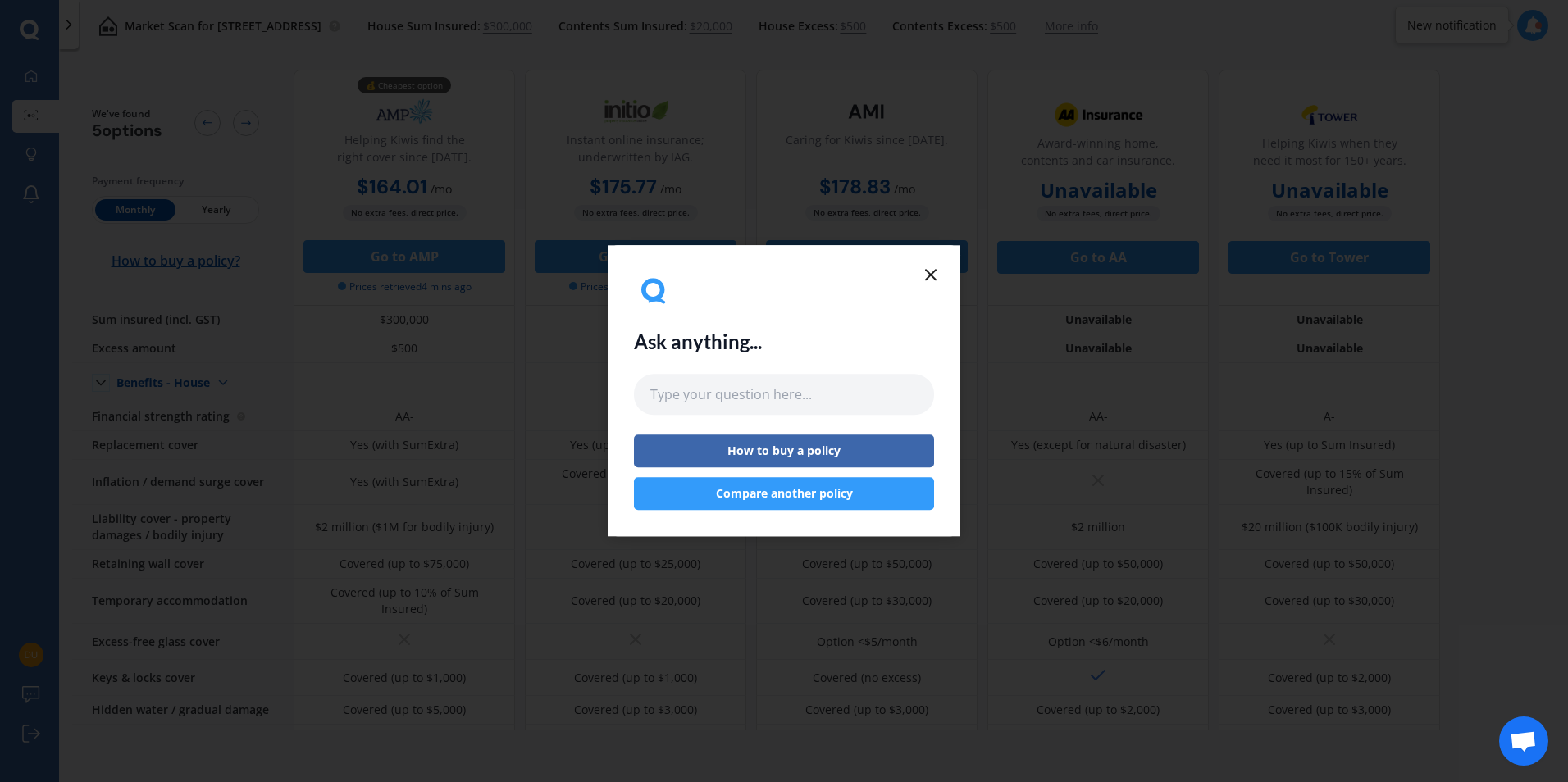
click at [933, 273] on icon at bounding box center [930, 274] width 20 height 20
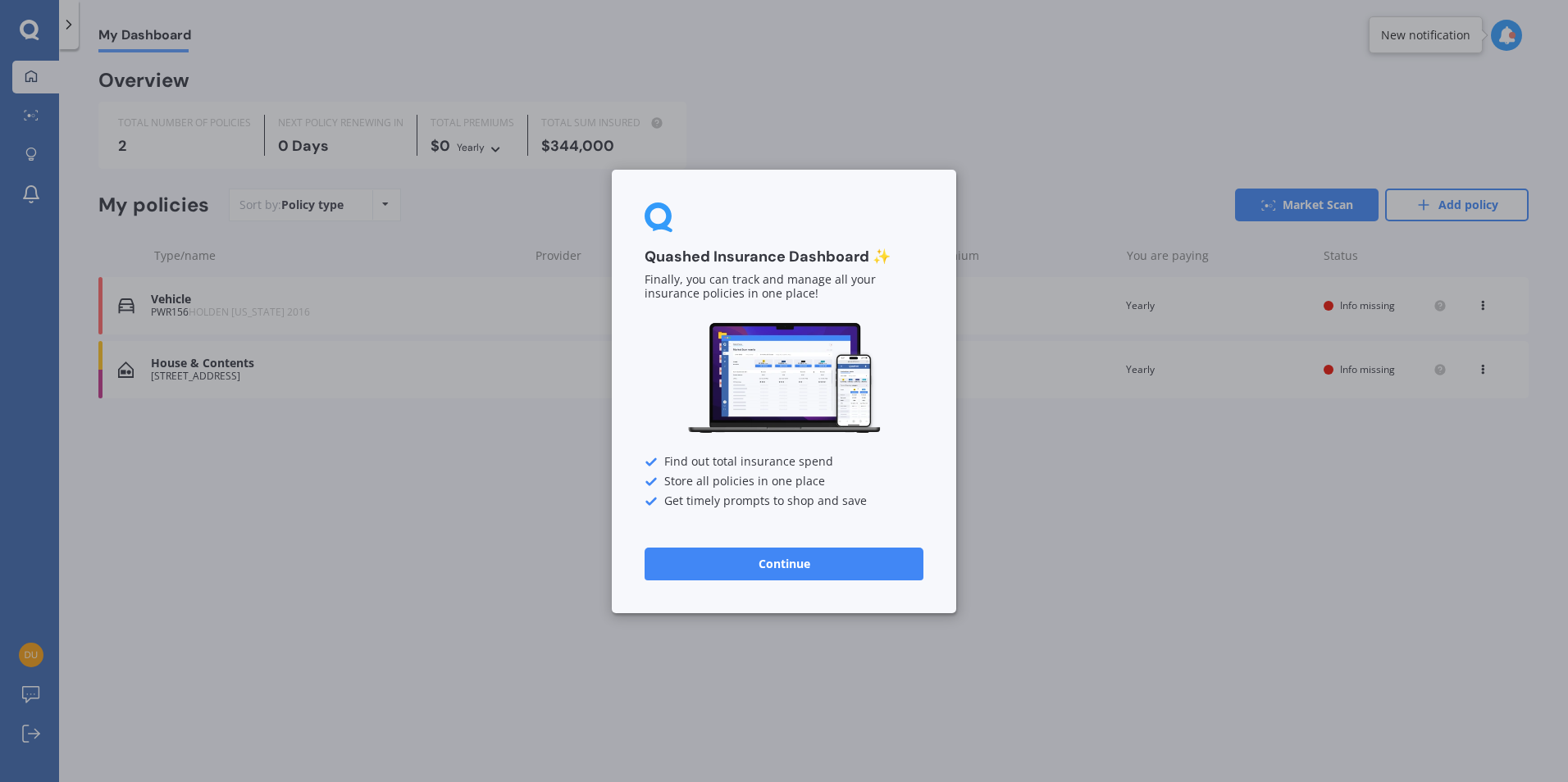
click at [805, 566] on button "Continue" at bounding box center [783, 563] width 278 height 33
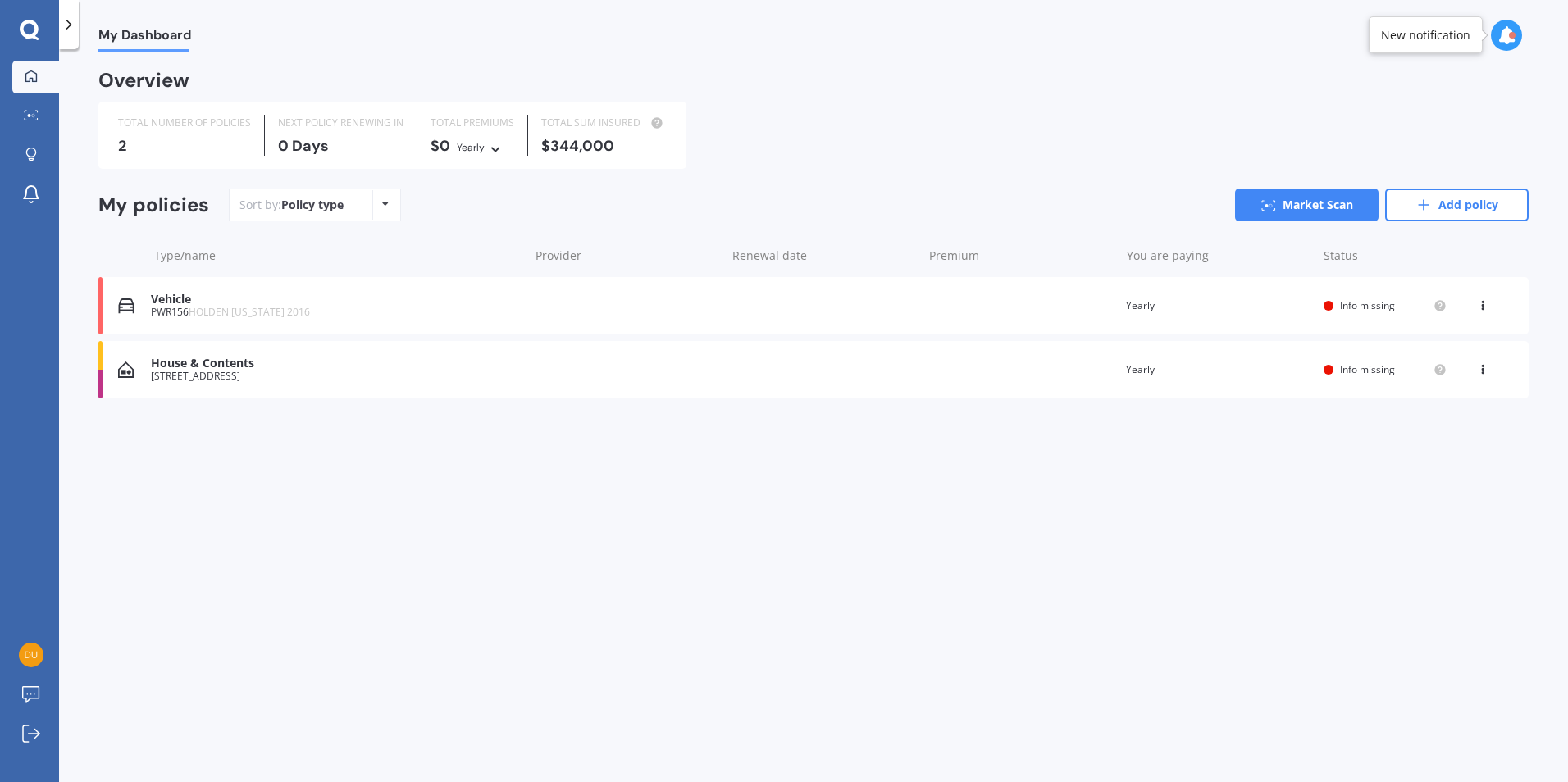
click at [185, 297] on div "Vehicle" at bounding box center [336, 300] width 369 height 14
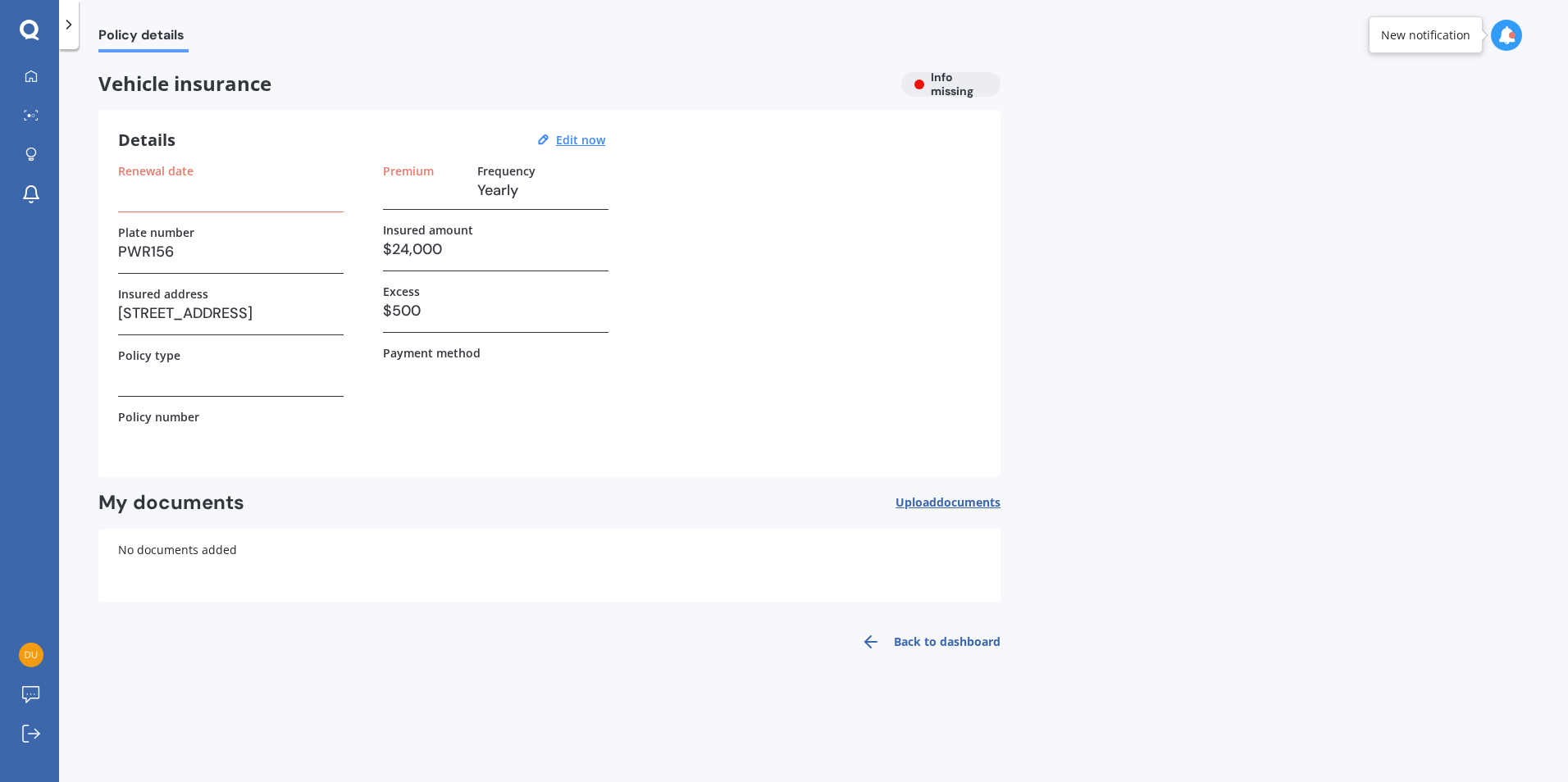
click at [916, 86] on div "Vehicle insurance Info missing" at bounding box center [550, 84] width 902 height 24
click at [929, 636] on link "Back to dashboard" at bounding box center [926, 641] width 149 height 39
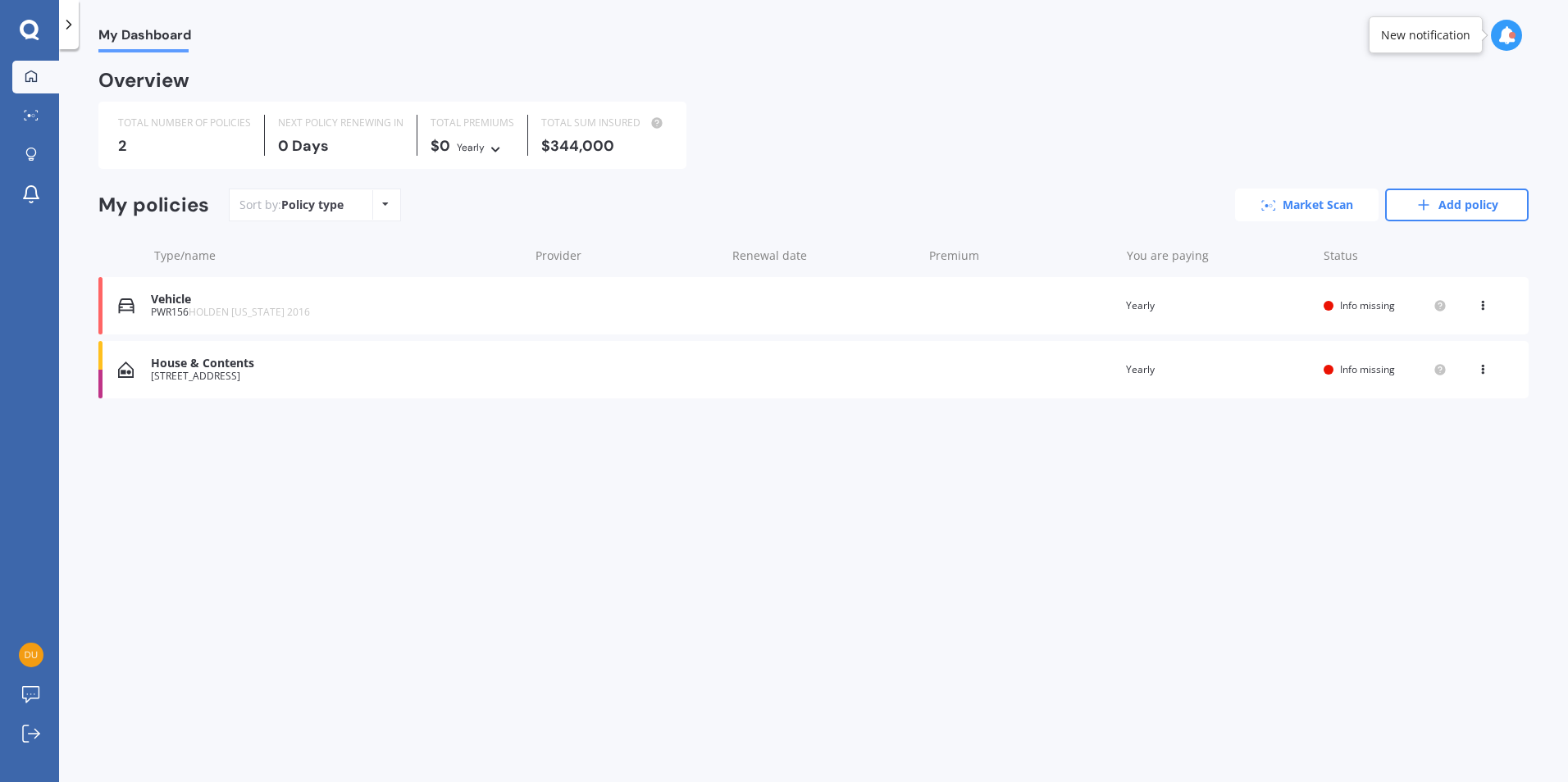
click at [1311, 202] on link "Market Scan" at bounding box center [1306, 205] width 144 height 33
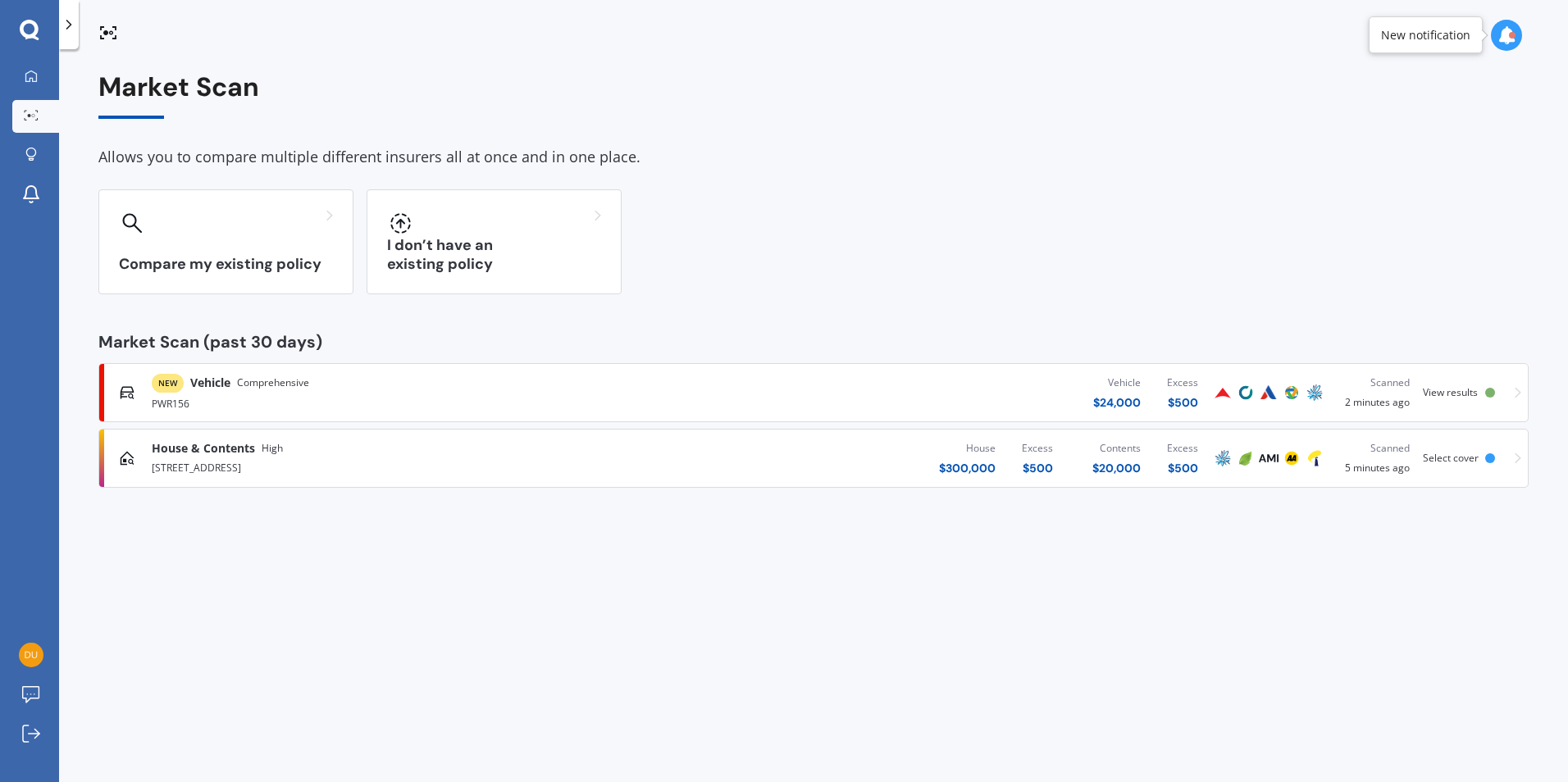
click at [1476, 388] on span "View results" at bounding box center [1450, 392] width 55 height 14
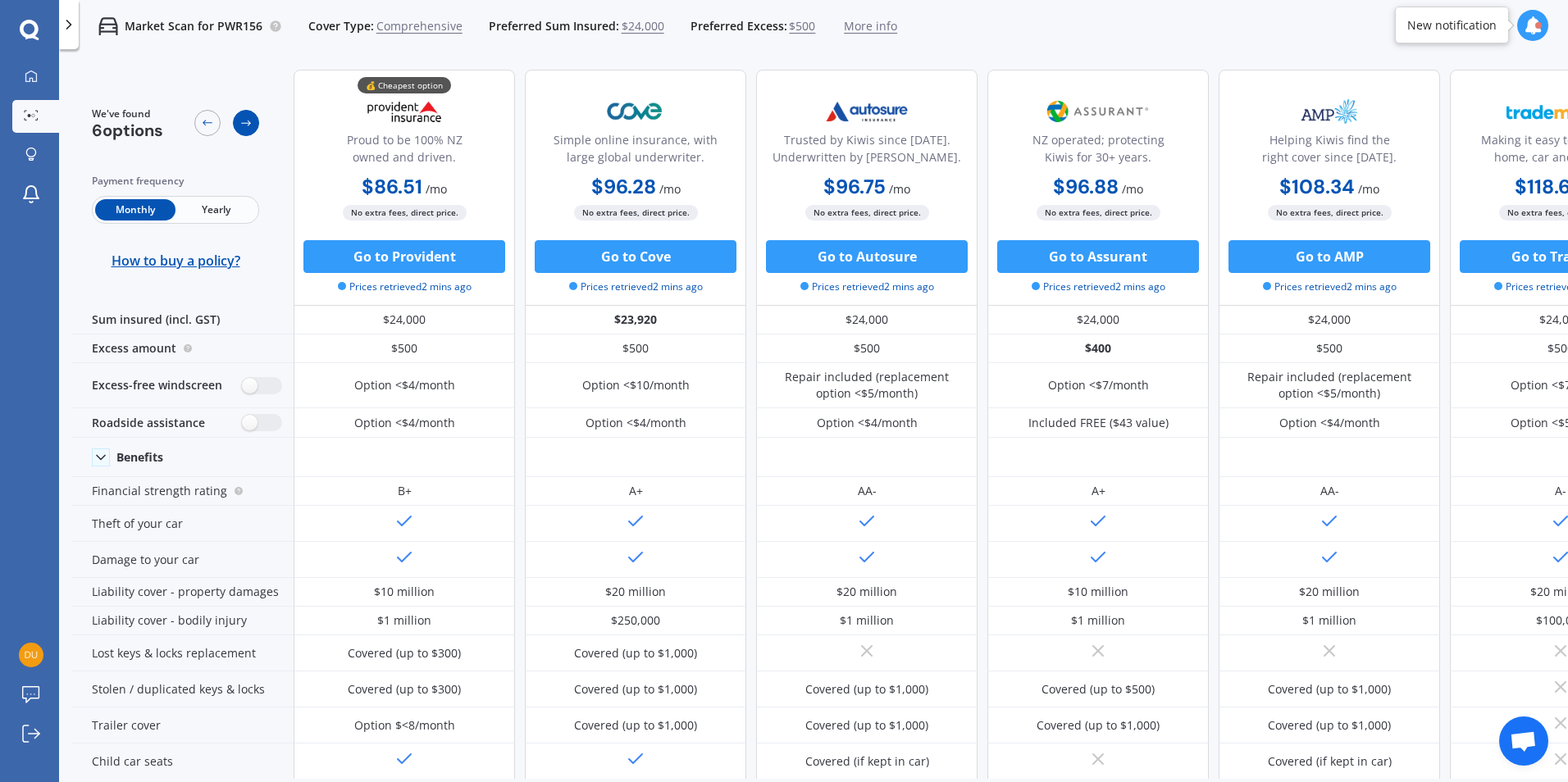
click at [245, 126] on icon at bounding box center [245, 122] width 13 height 13
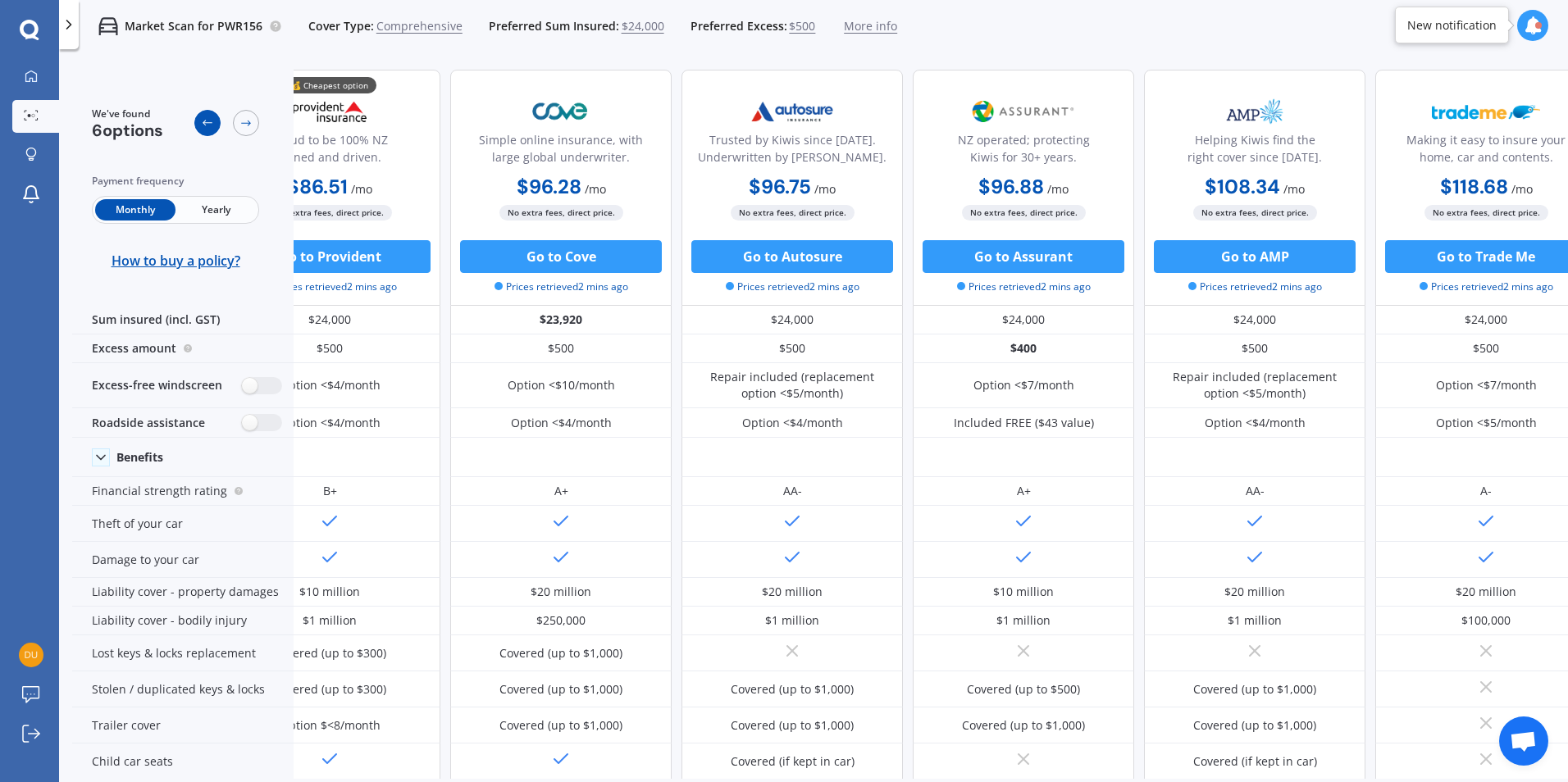
scroll to position [0, 111]
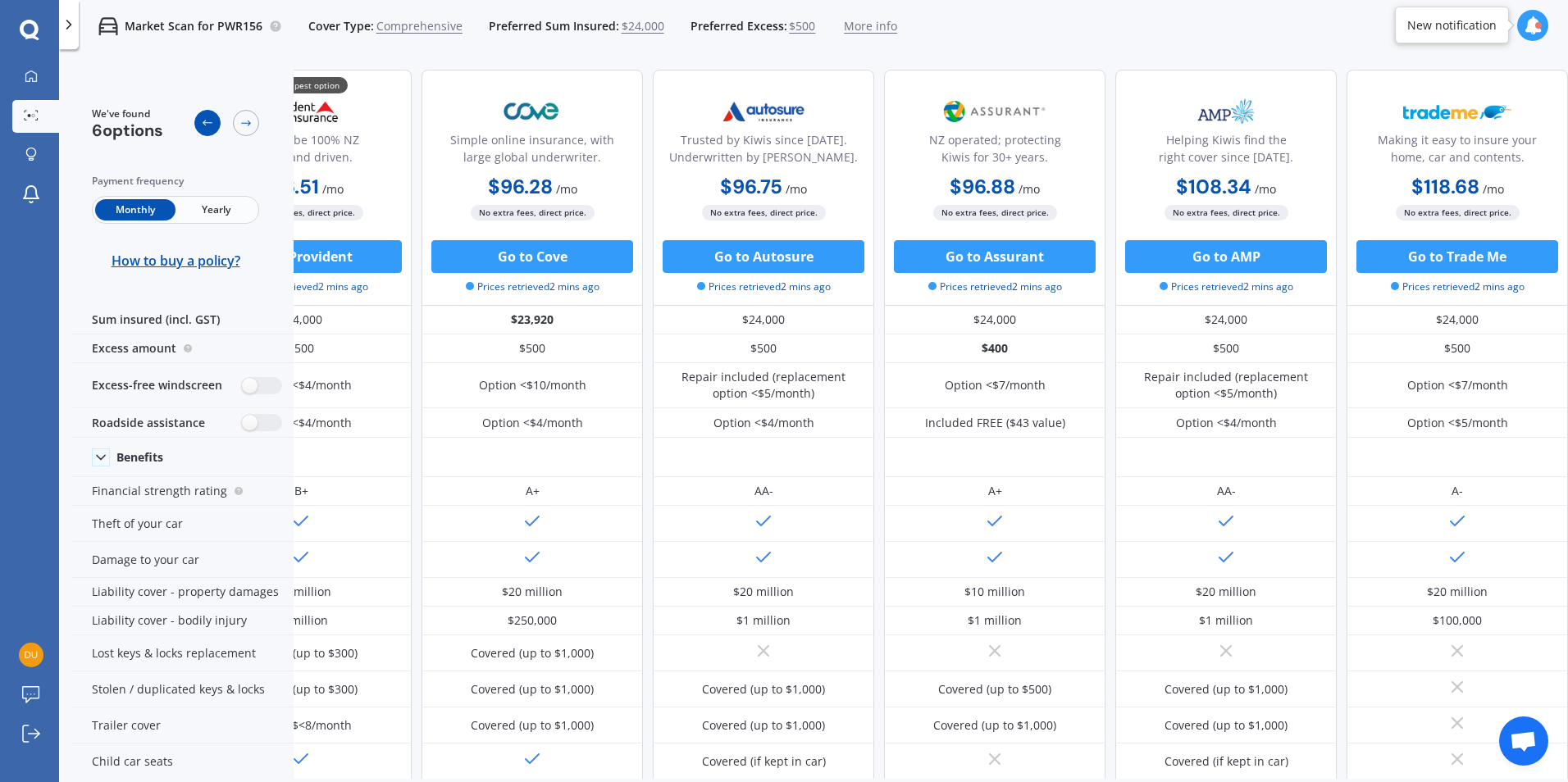
click at [197, 117] on div at bounding box center [207, 123] width 26 height 26
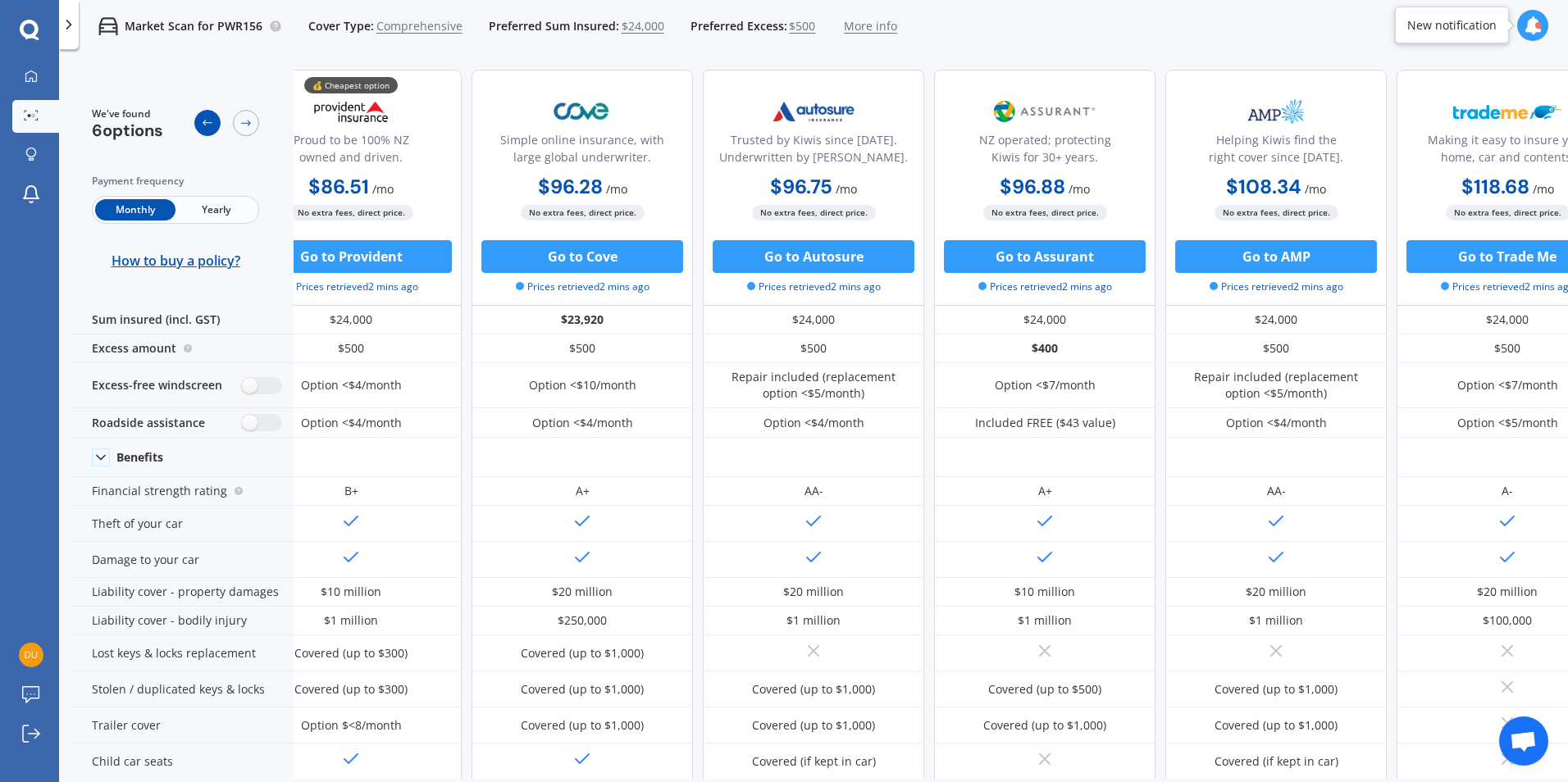
scroll to position [0, 0]
